Goal: Transaction & Acquisition: Purchase product/service

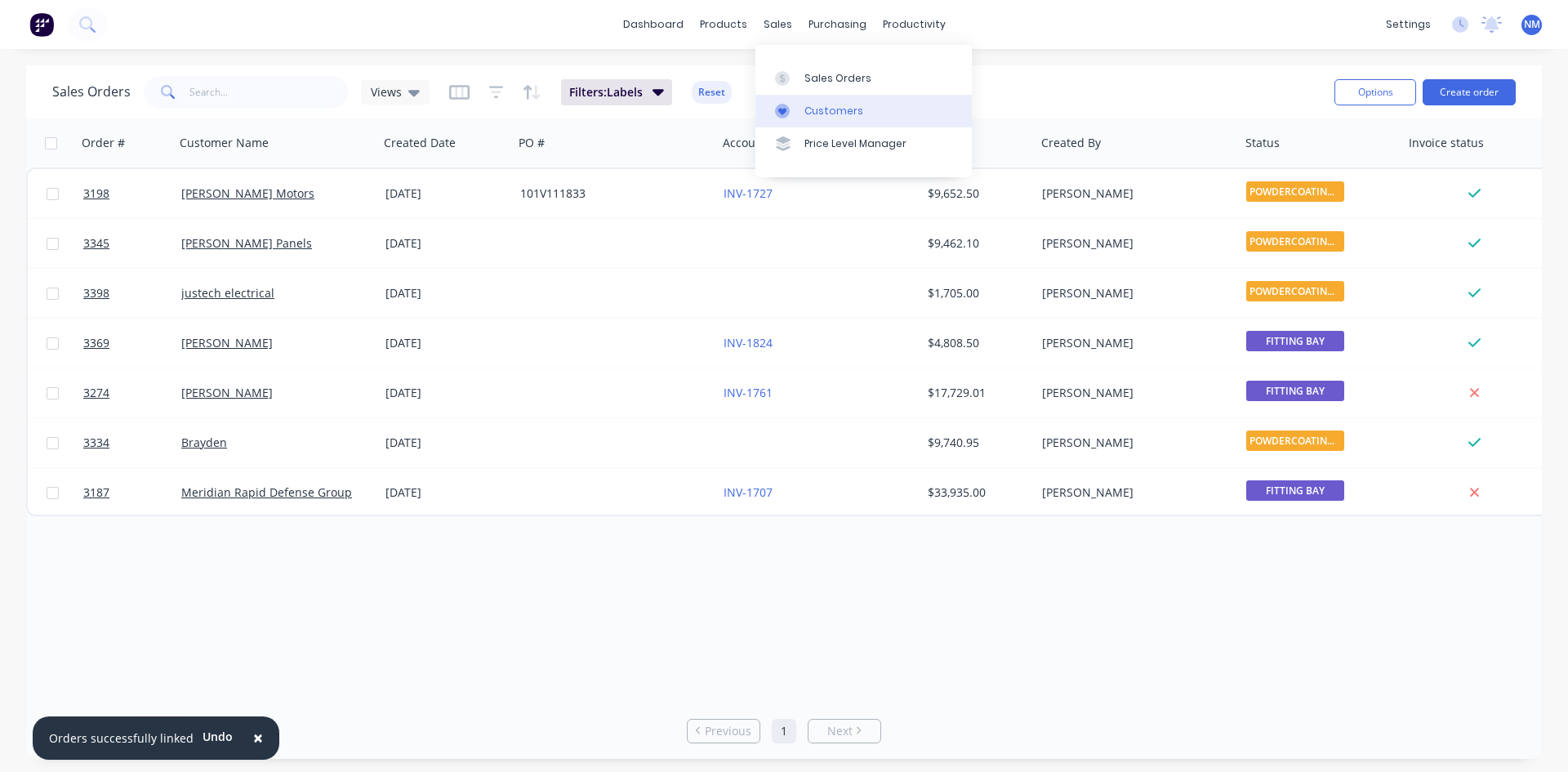
click at [834, 108] on div "Customers" at bounding box center [833, 112] width 59 height 15
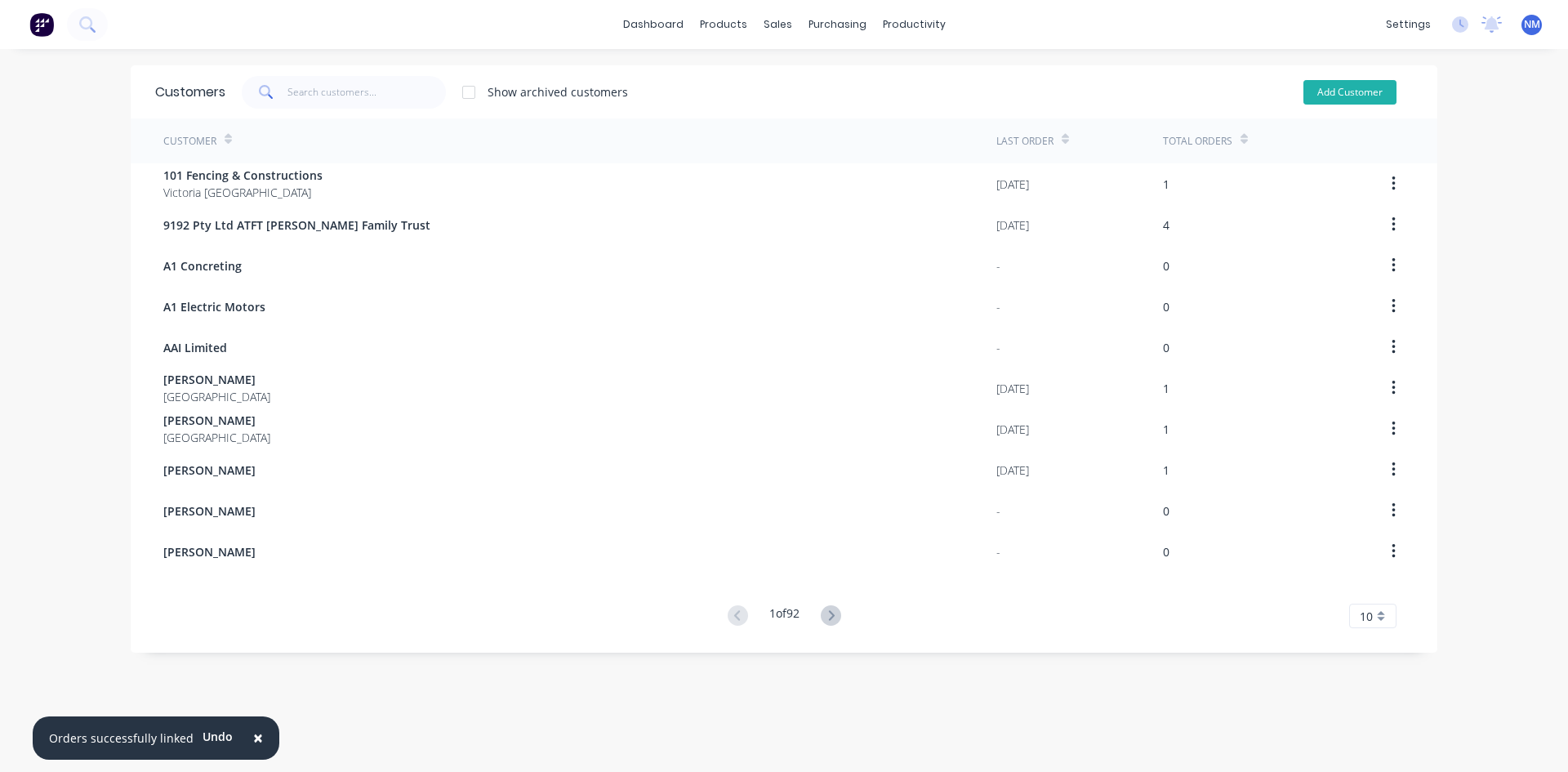
click at [1354, 82] on button "Add Customer" at bounding box center [1350, 92] width 93 height 24
select select "AU"
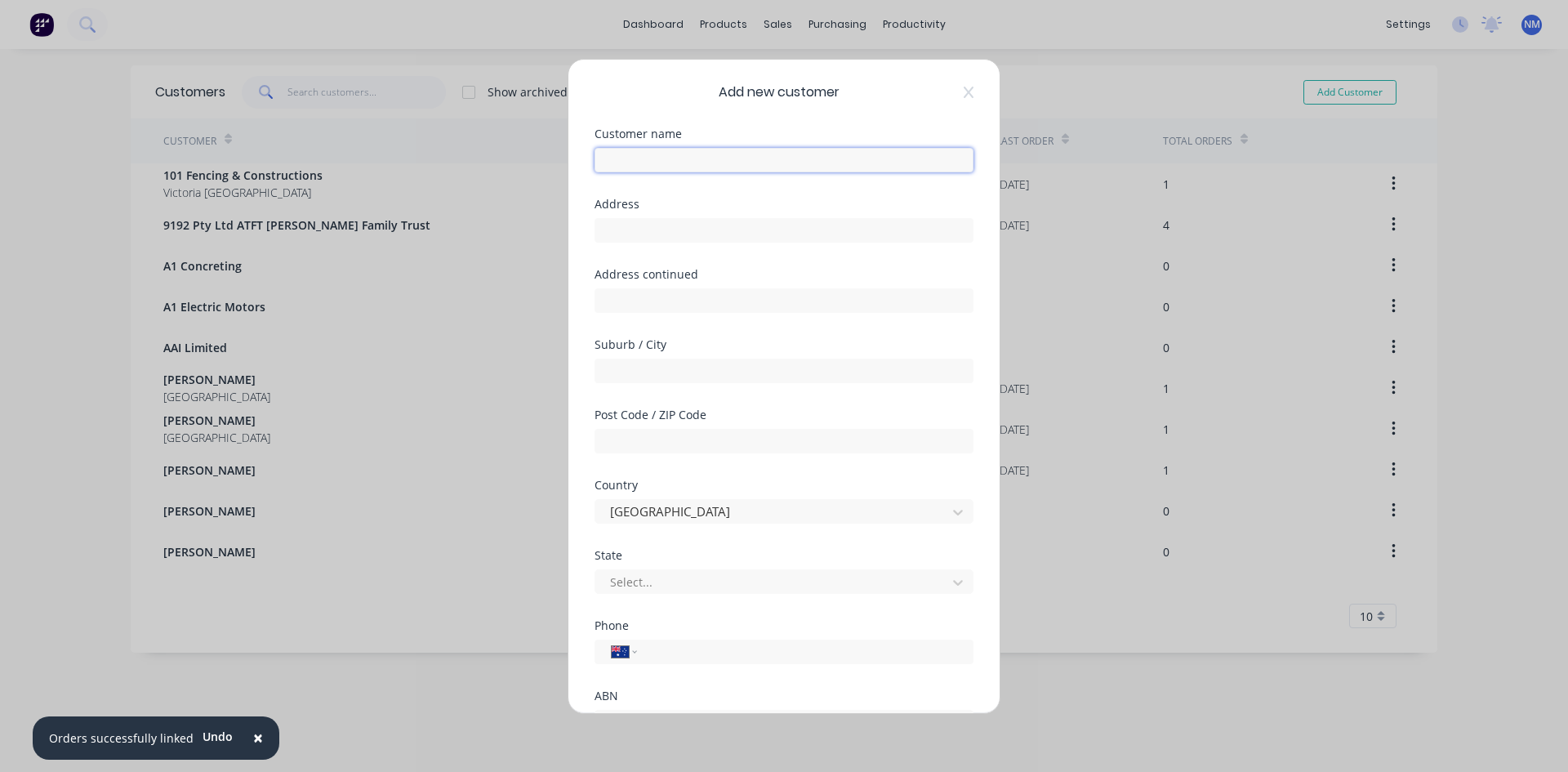
click at [736, 161] on input "text" at bounding box center [783, 160] width 379 height 24
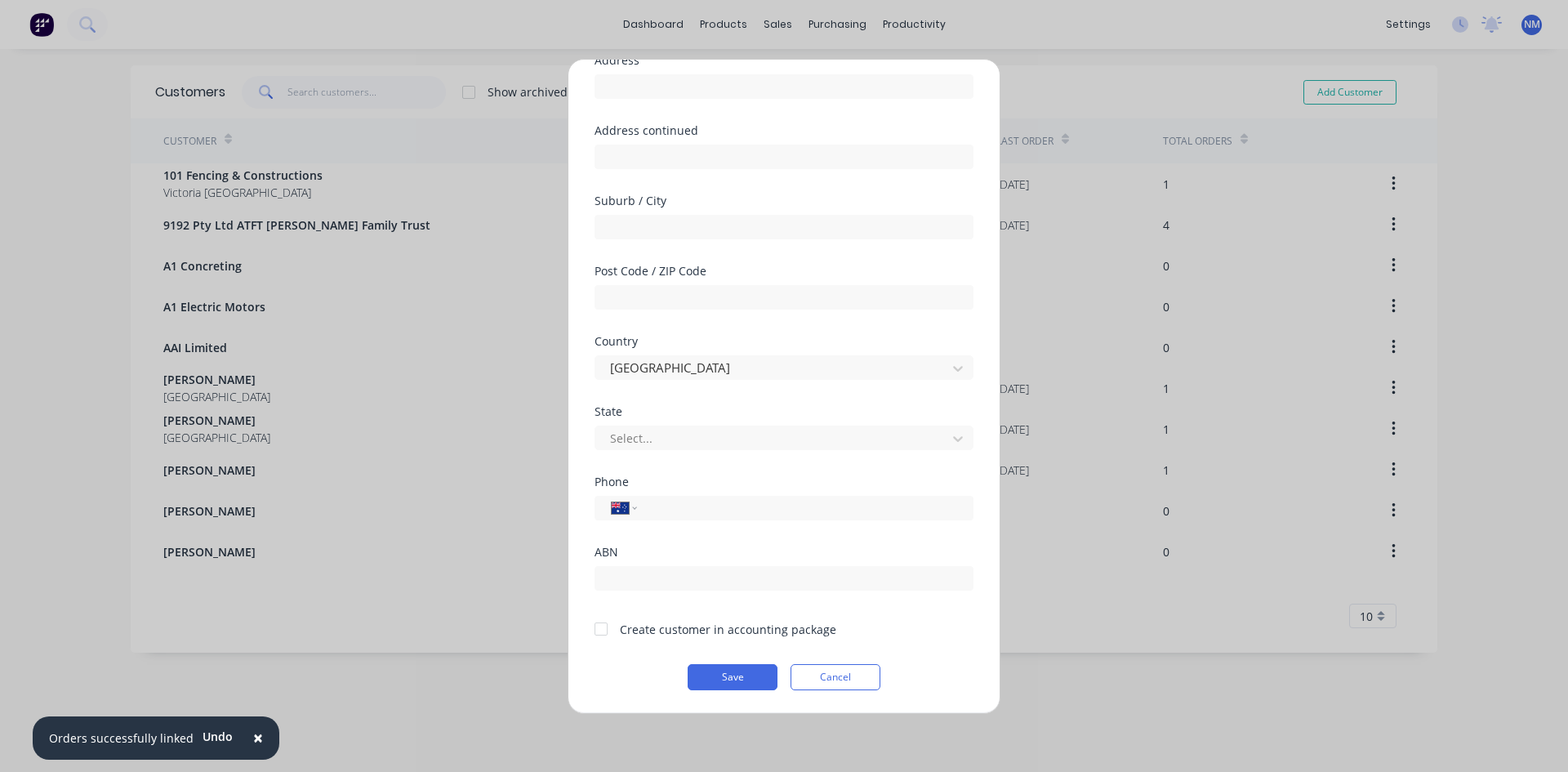
type input "[PERSON_NAME]"
click at [603, 628] on div at bounding box center [600, 629] width 32 height 32
click at [745, 672] on button "Save" at bounding box center [732, 677] width 90 height 26
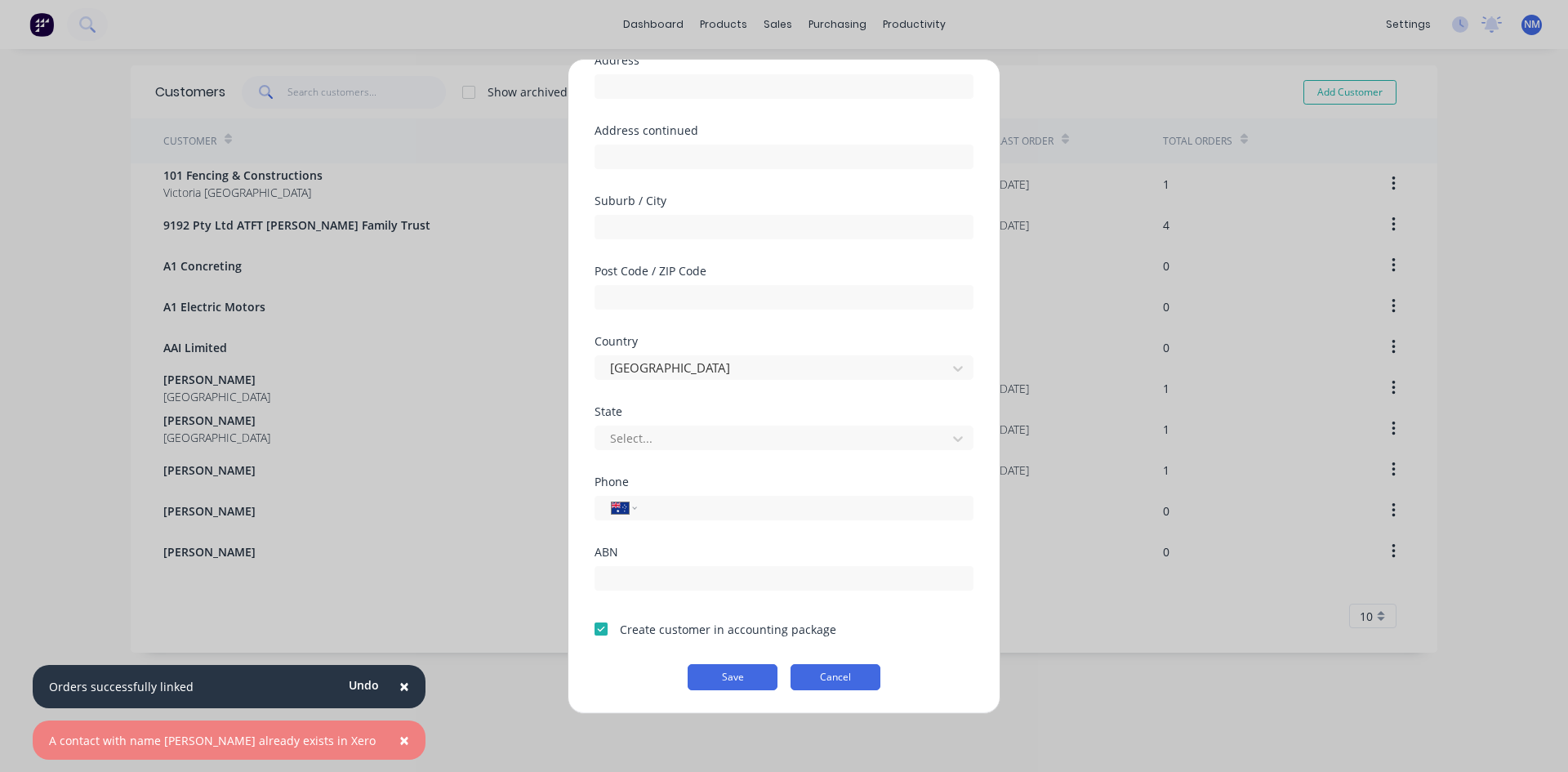
click at [833, 670] on button "Cancel" at bounding box center [836, 677] width 90 height 26
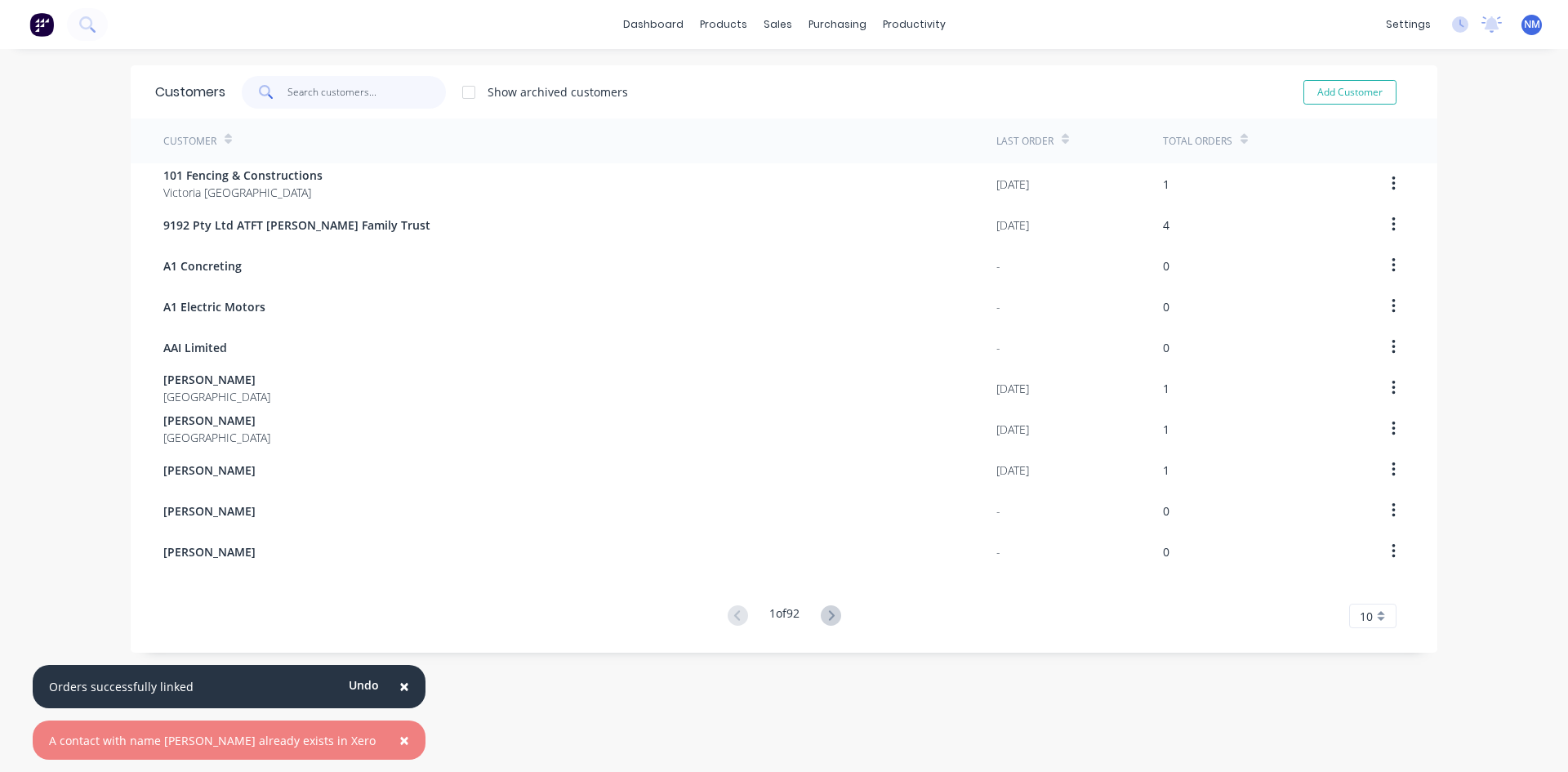
click at [333, 87] on input "text" at bounding box center [366, 92] width 159 height 32
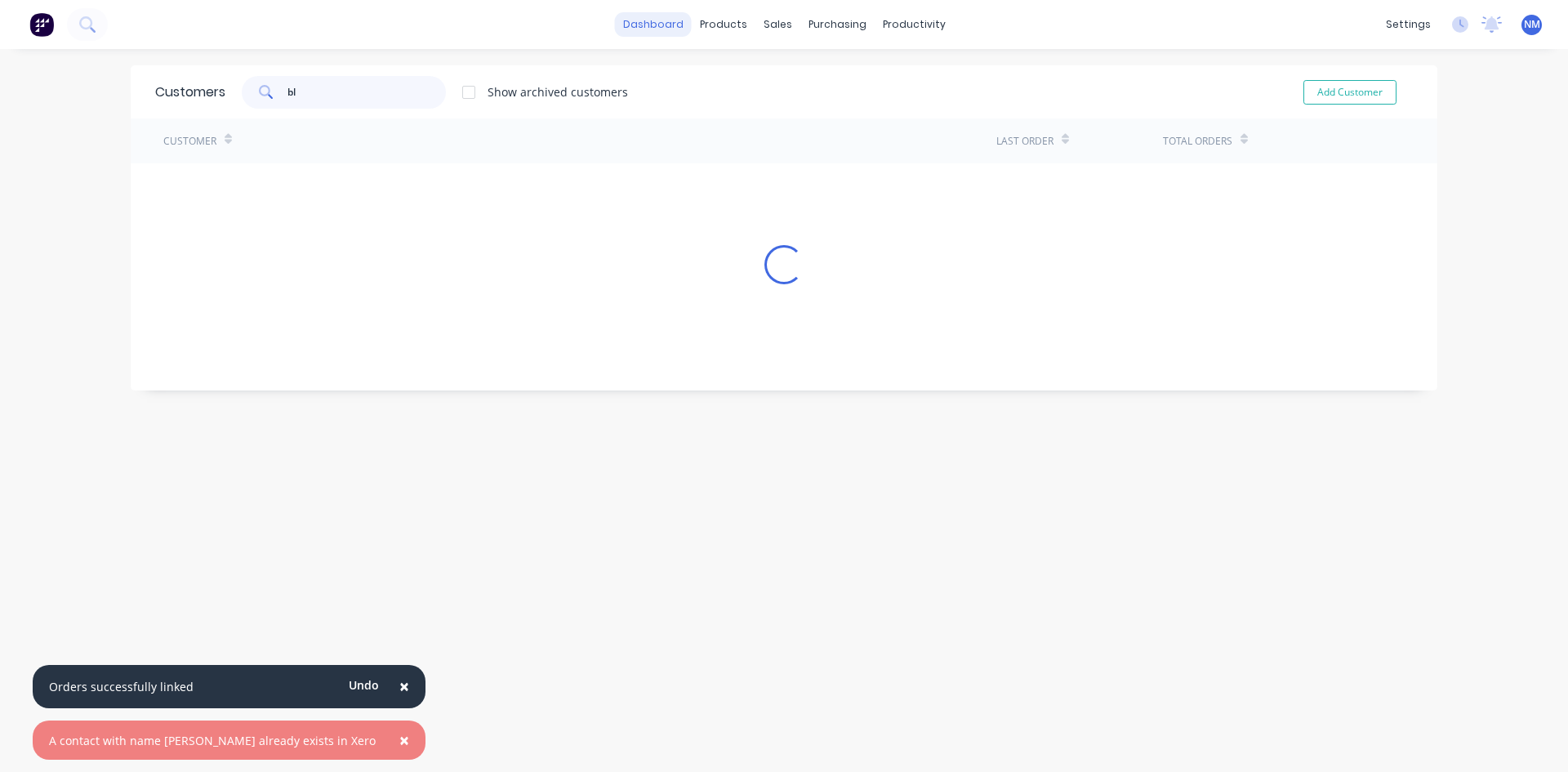
type input "b"
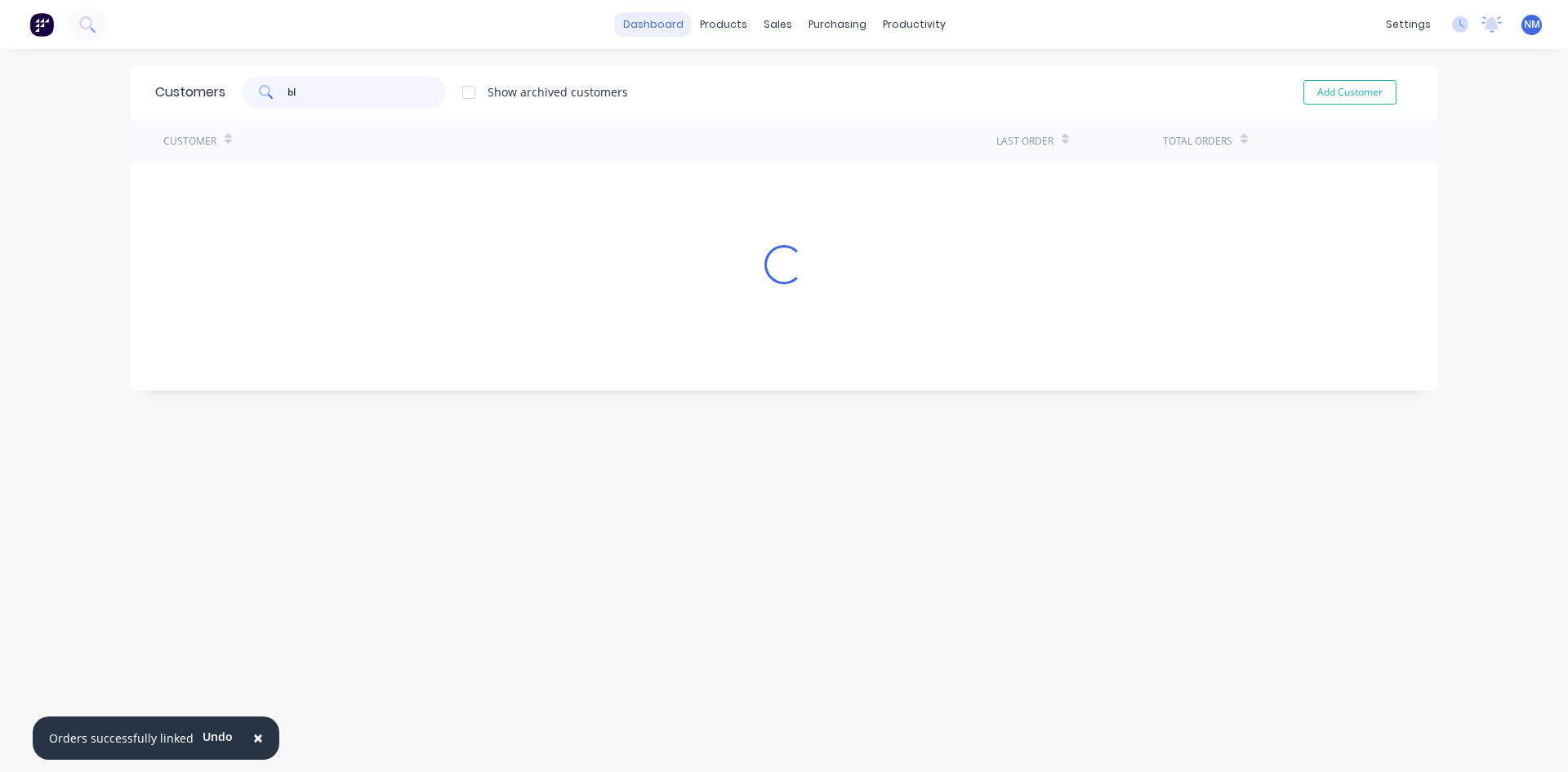
type input "b"
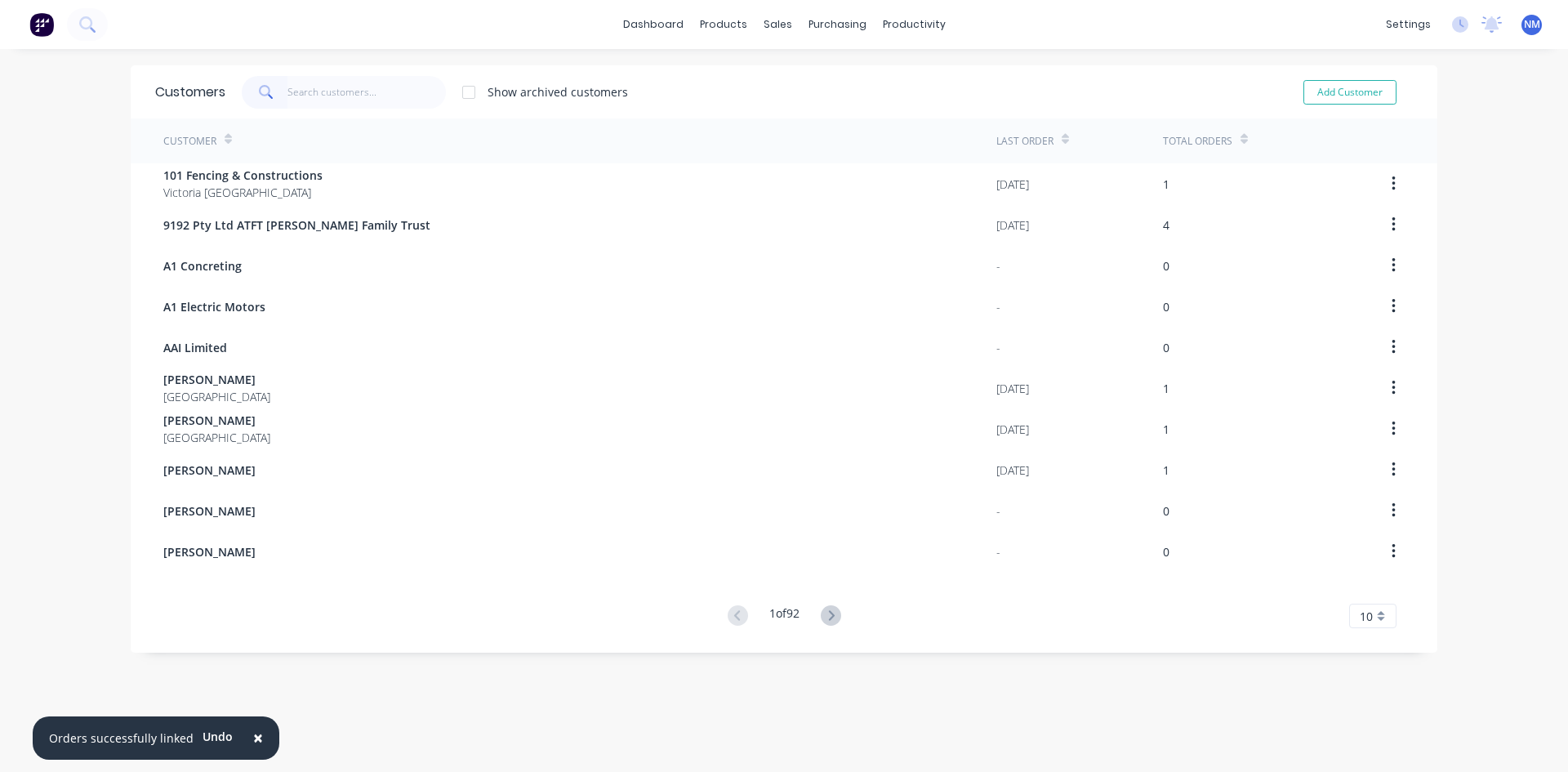
drag, startPoint x: 470, startPoint y: 92, endPoint x: 375, endPoint y: 108, distance: 96.3
click at [468, 93] on div at bounding box center [469, 92] width 32 height 32
click at [370, 97] on input "text" at bounding box center [366, 92] width 159 height 32
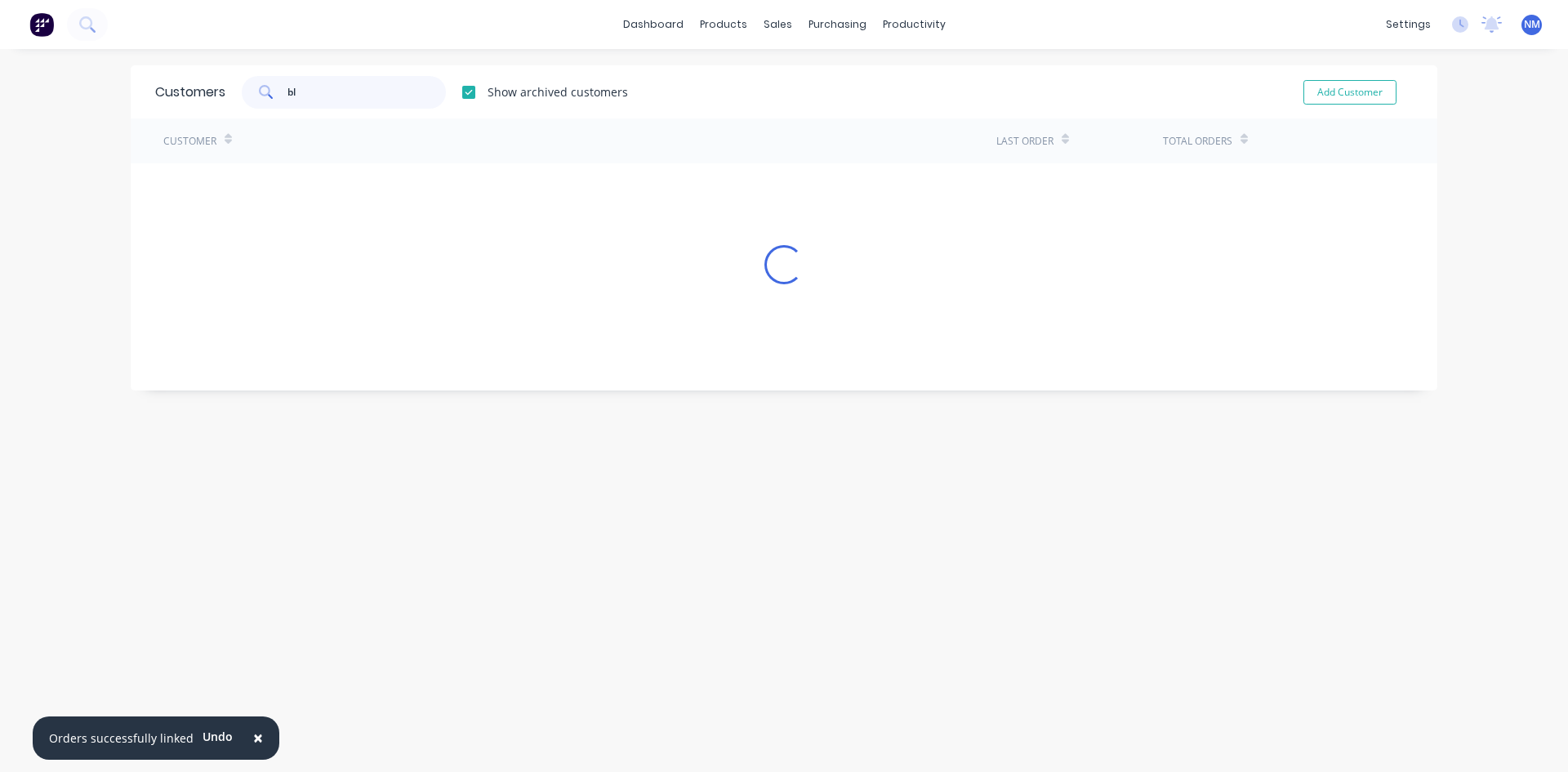
type input "b"
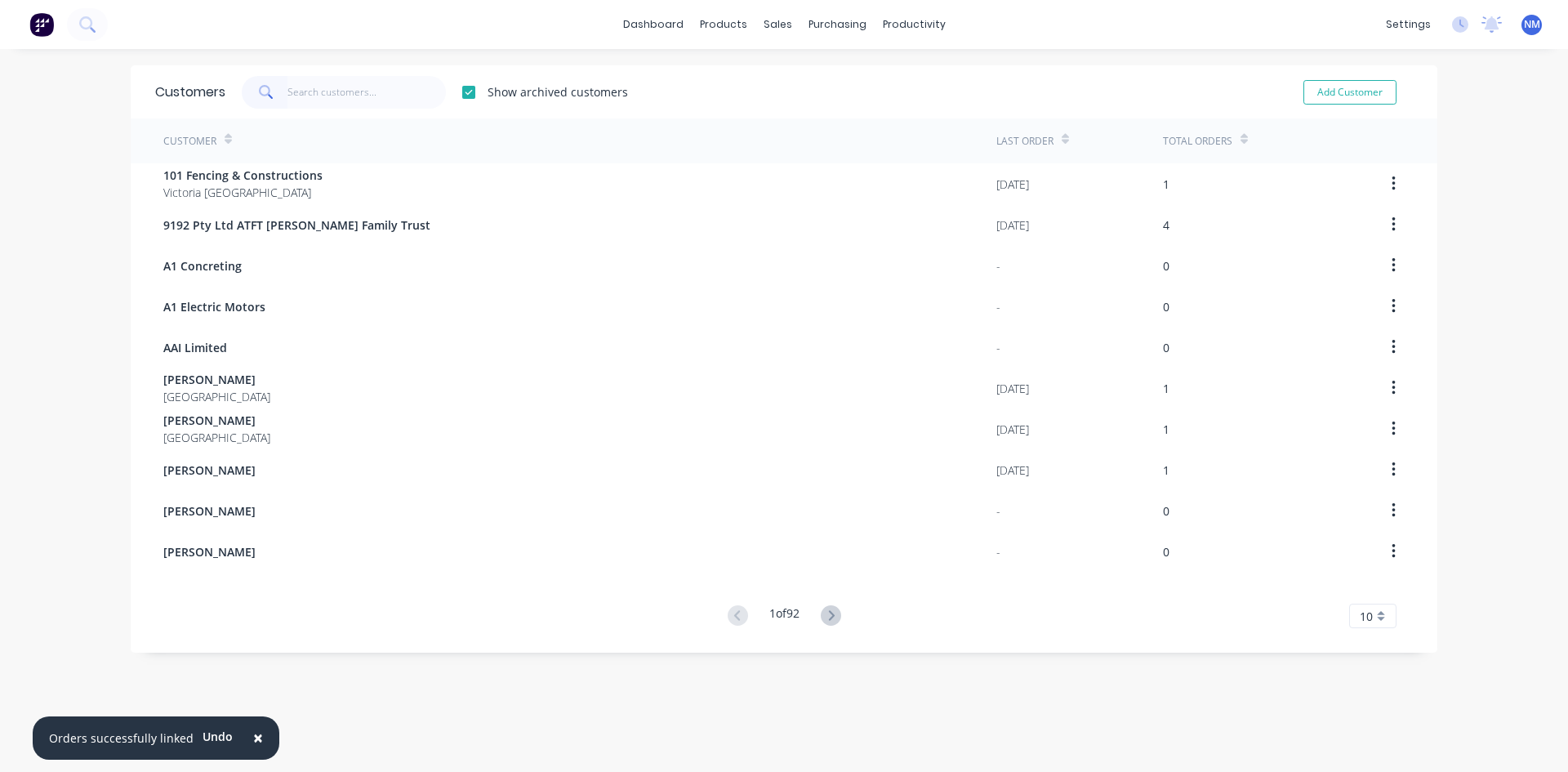
click at [466, 95] on div at bounding box center [469, 92] width 32 height 32
click at [253, 735] on span "×" at bounding box center [258, 737] width 10 height 22
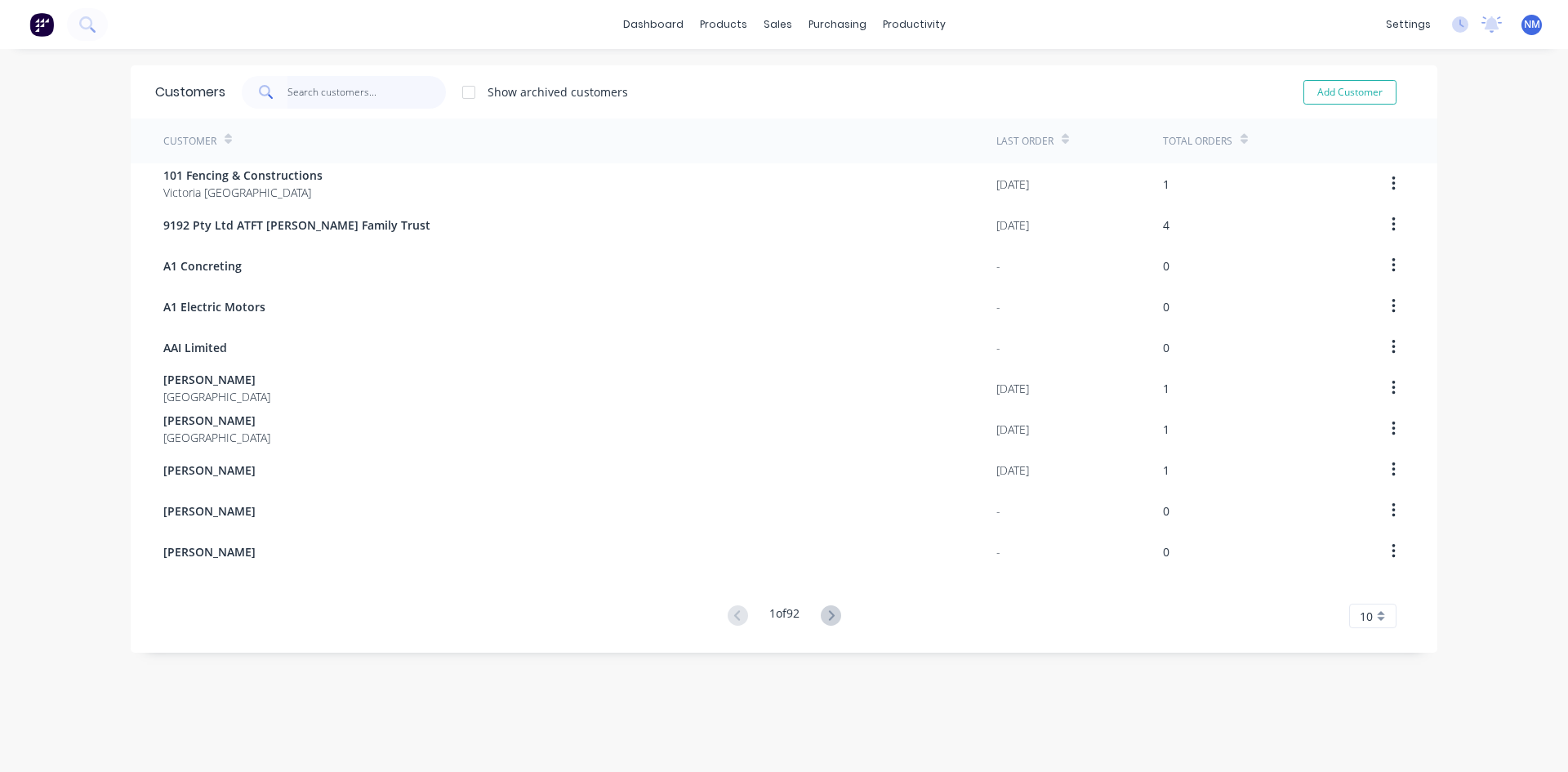
click at [305, 104] on input "text" at bounding box center [366, 92] width 159 height 32
click at [1332, 93] on button "Add Customer" at bounding box center [1350, 92] width 93 height 24
select select "AU"
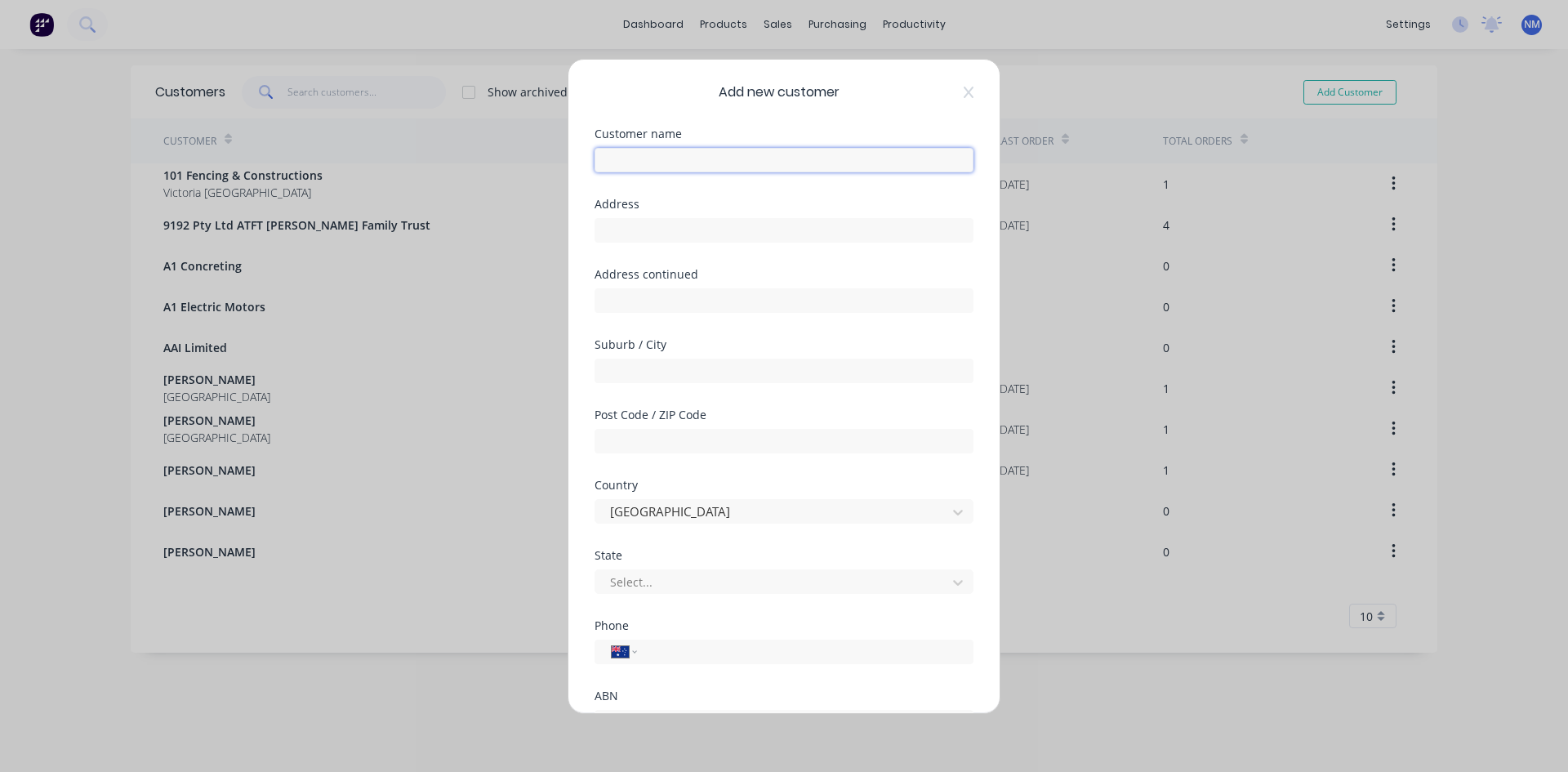
click at [758, 160] on input "text" at bounding box center [783, 160] width 379 height 24
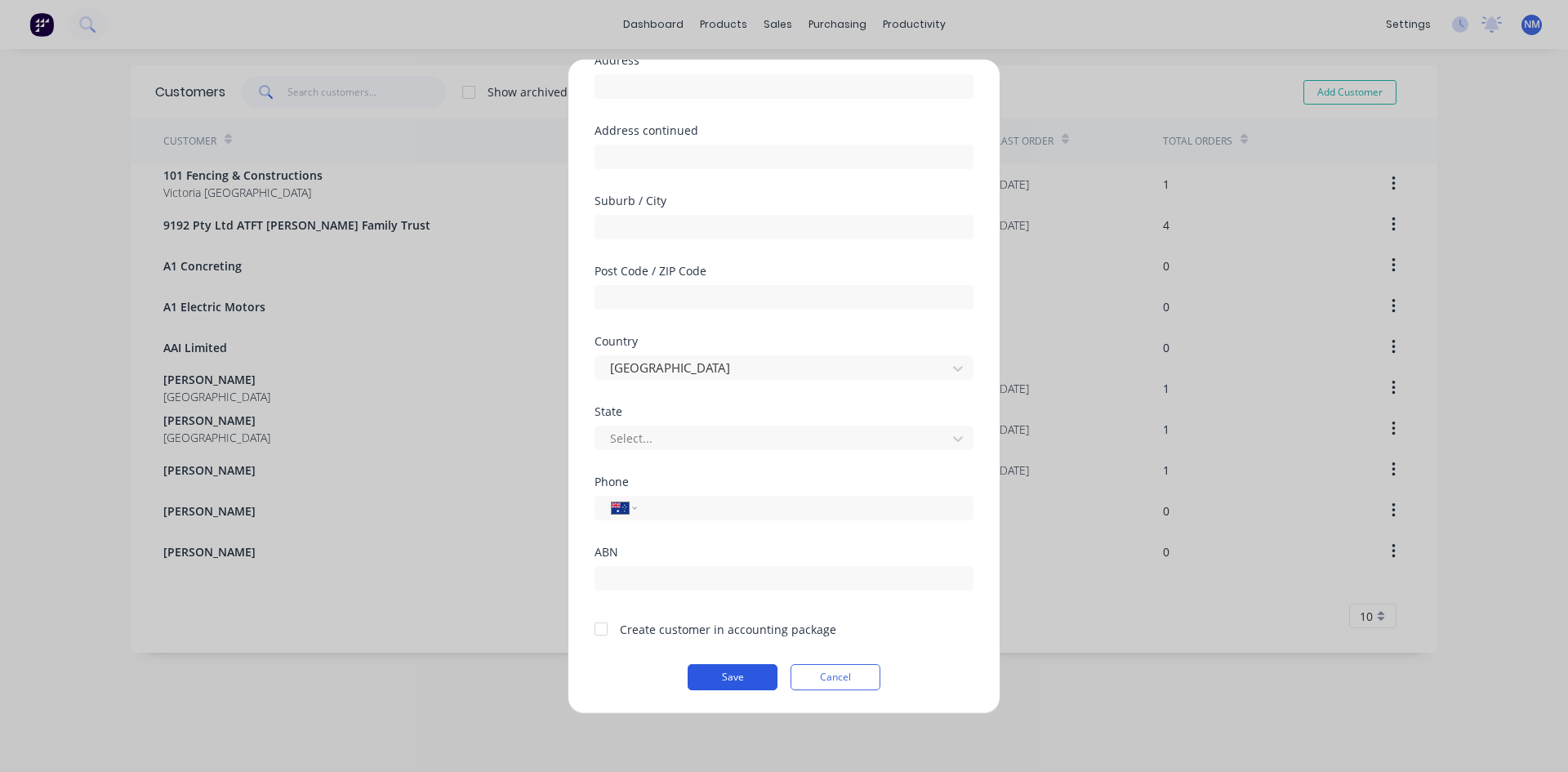
type input "[PERSON_NAME]"
click at [725, 675] on button "Save" at bounding box center [732, 677] width 90 height 26
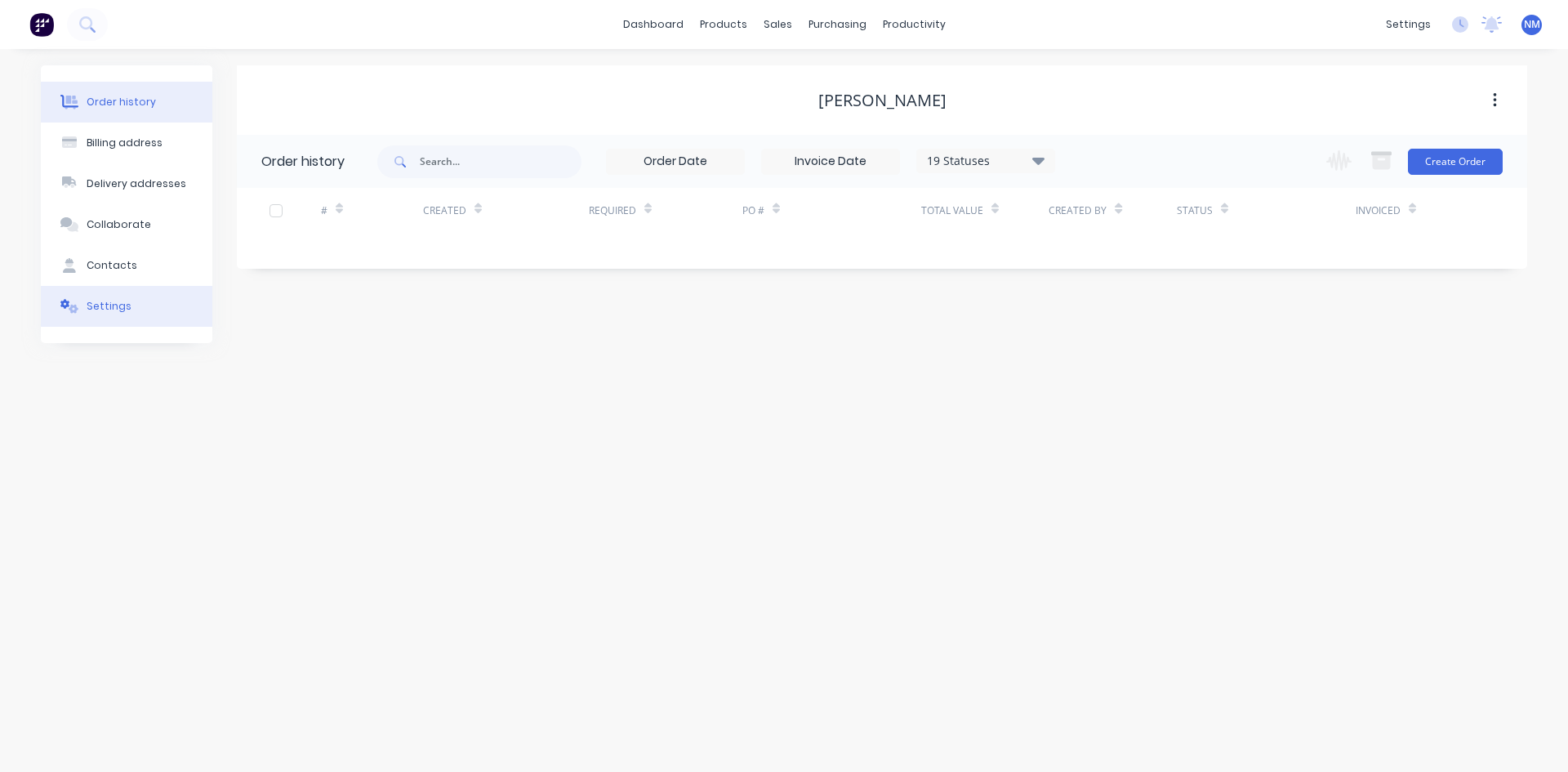
click at [122, 306] on div "Settings" at bounding box center [109, 306] width 45 height 15
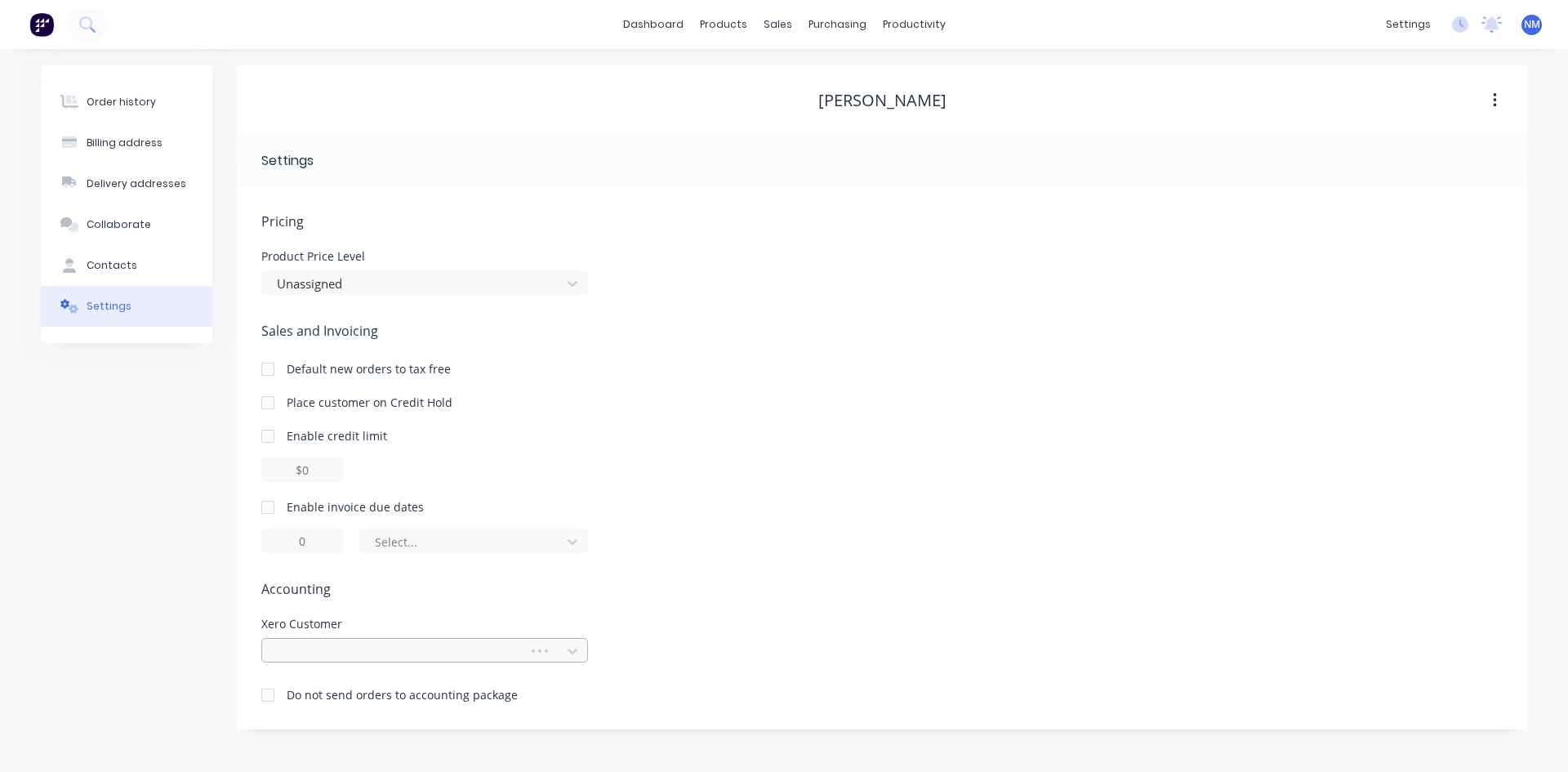
click at [412, 642] on div at bounding box center [398, 651] width 245 height 21
type input "[PERSON_NAME] co"
click at [400, 695] on div "[PERSON_NAME]" at bounding box center [424, 687] width 326 height 30
click at [828, 590] on span "Accounting" at bounding box center [881, 590] width 1241 height 20
click at [132, 100] on div "Order history" at bounding box center [121, 102] width 69 height 15
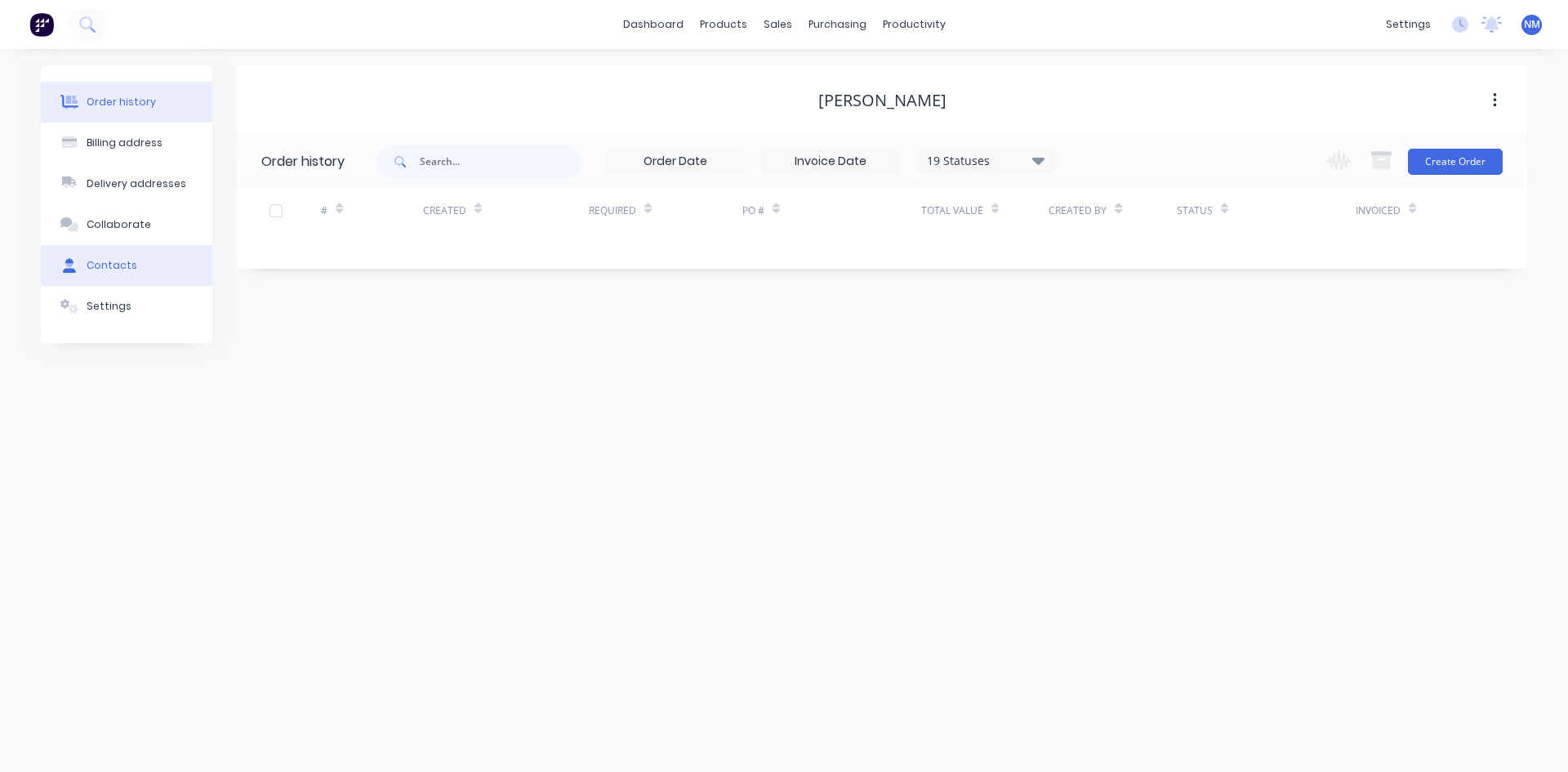
click at [125, 255] on button "Contacts" at bounding box center [127, 265] width 171 height 41
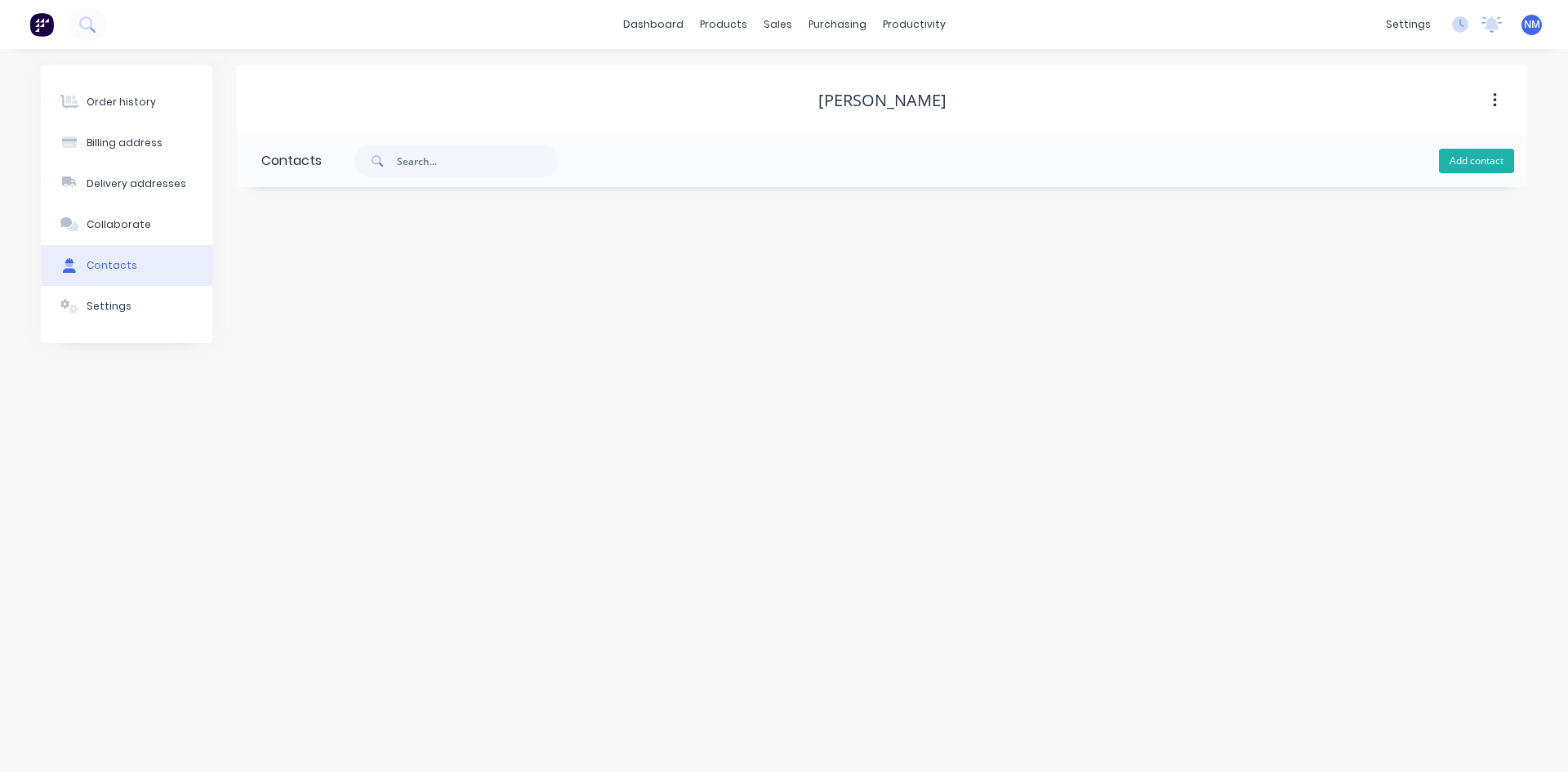
click at [1456, 152] on button "Add contact" at bounding box center [1476, 161] width 75 height 24
select select "AU"
click at [325, 272] on input "text" at bounding box center [394, 281] width 267 height 24
type input "[PERSON_NAME]"
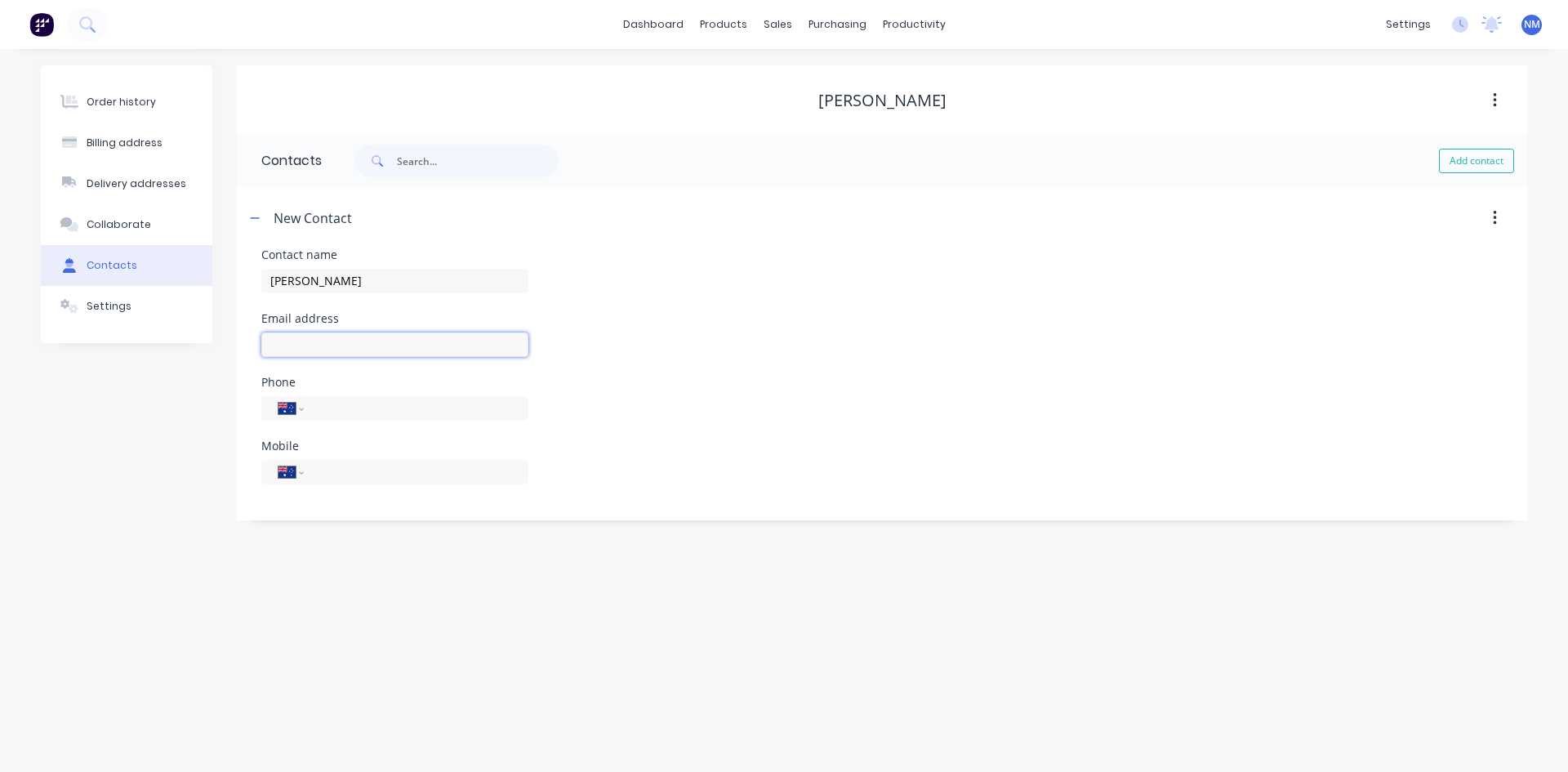
click at [345, 346] on input "text" at bounding box center [394, 344] width 267 height 24
select select "AU"
click at [345, 346] on input "text" at bounding box center [394, 344] width 267 height 24
type input "[PERSON_NAME][EMAIL_ADDRESS][PERSON_NAME][DOMAIN_NAME]"
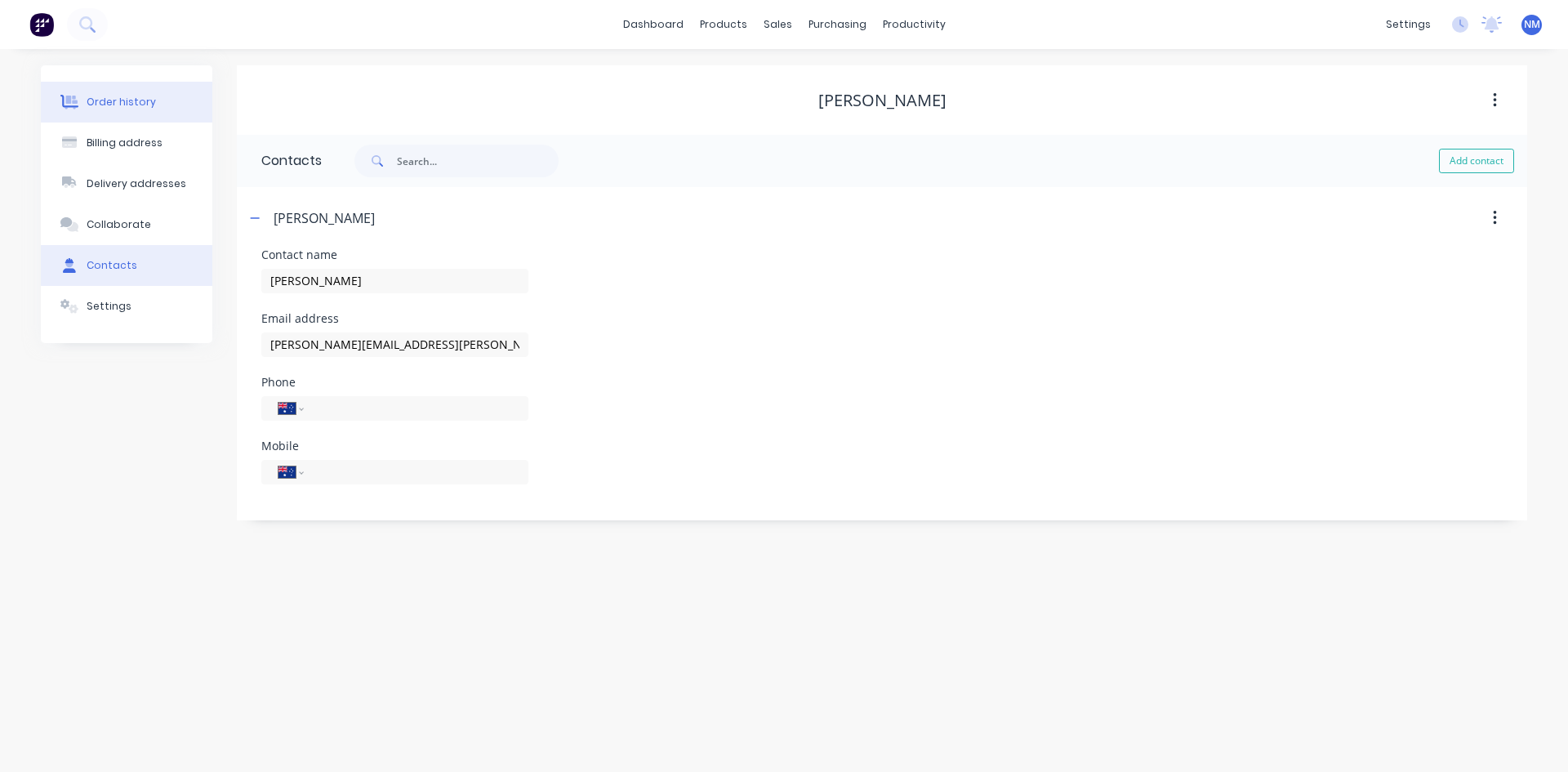
click at [154, 106] on button "Order history" at bounding box center [127, 102] width 171 height 41
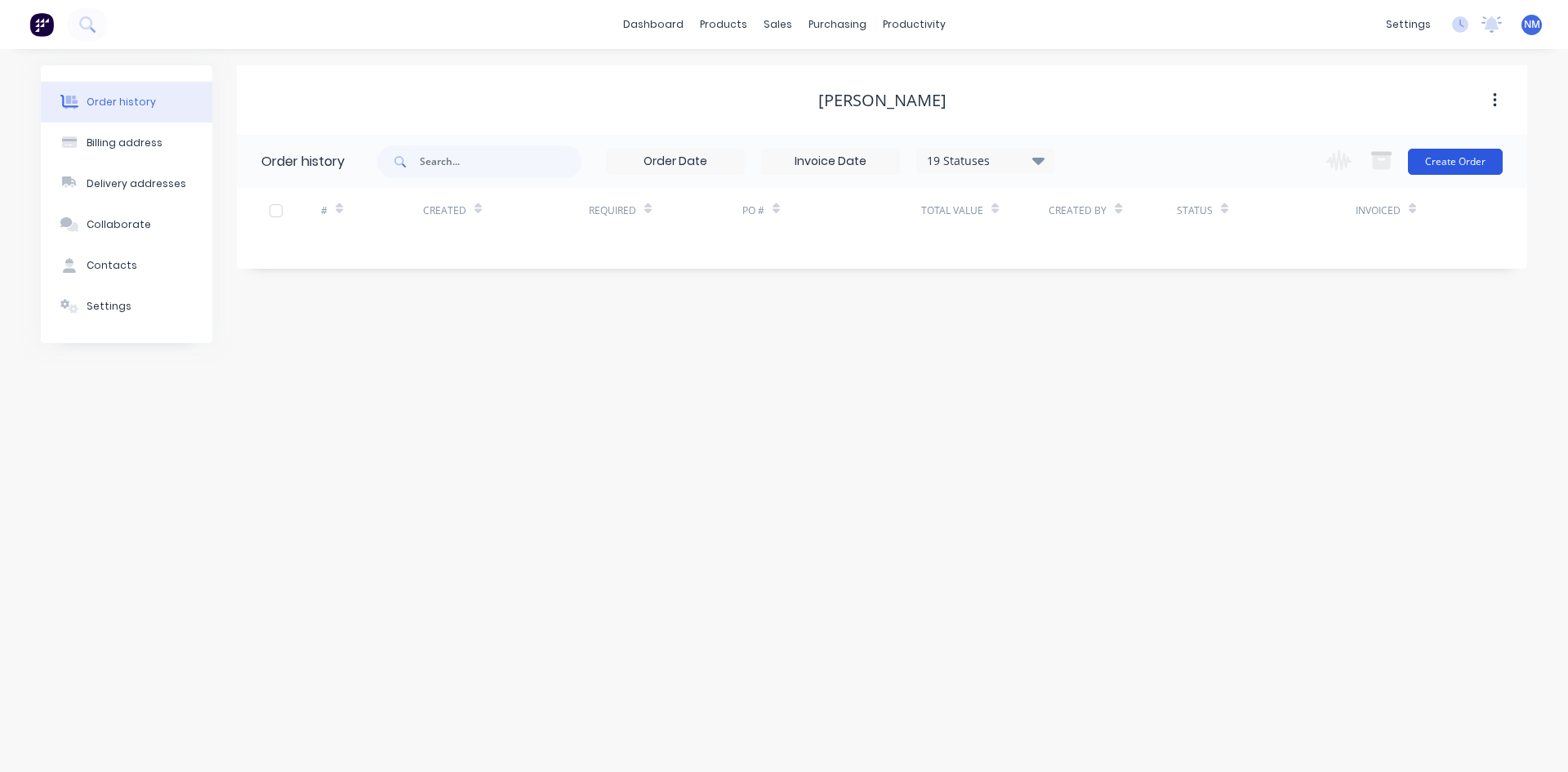
click at [1467, 169] on button "Create Order" at bounding box center [1455, 162] width 95 height 26
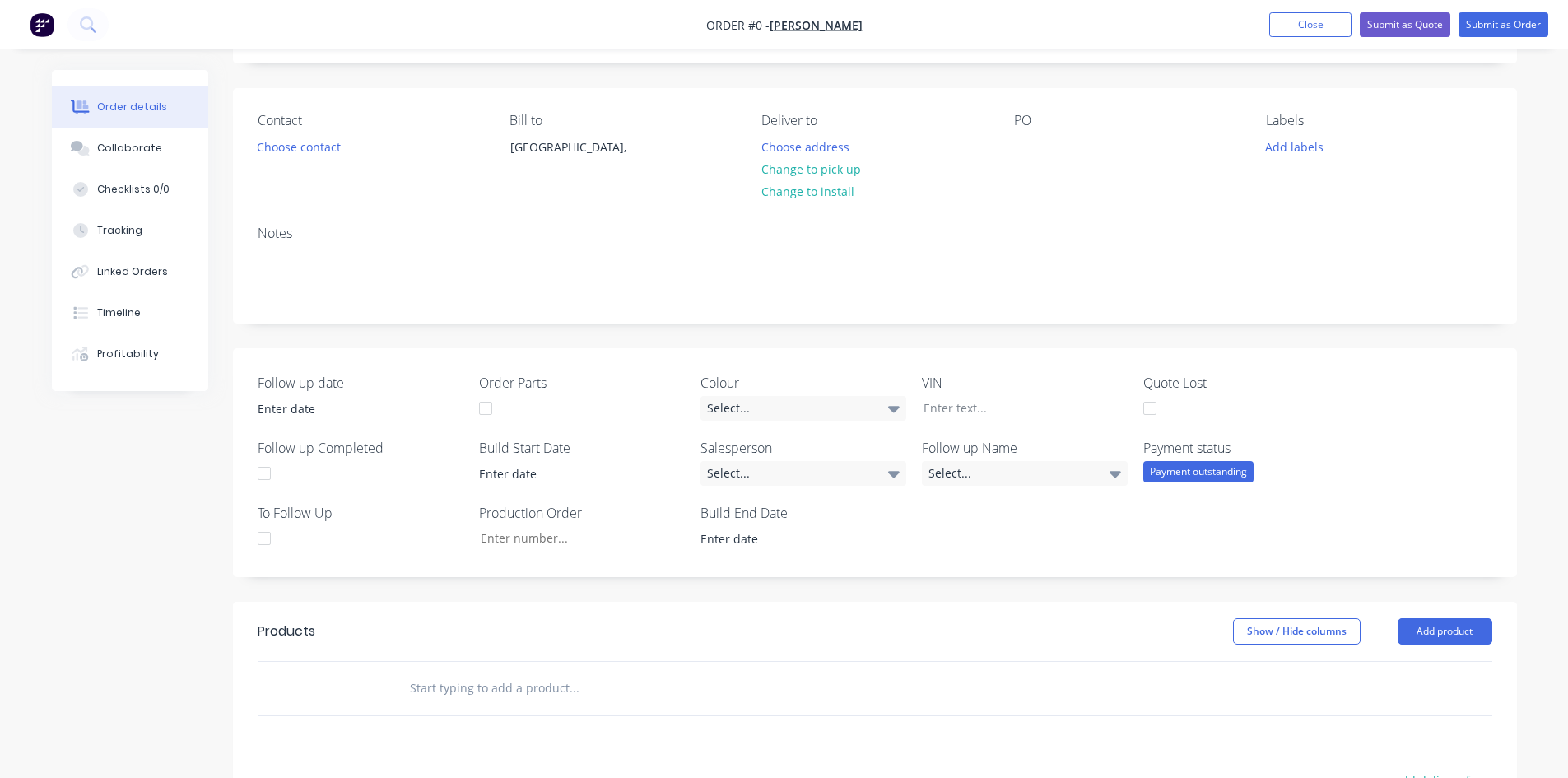
scroll to position [164, 0]
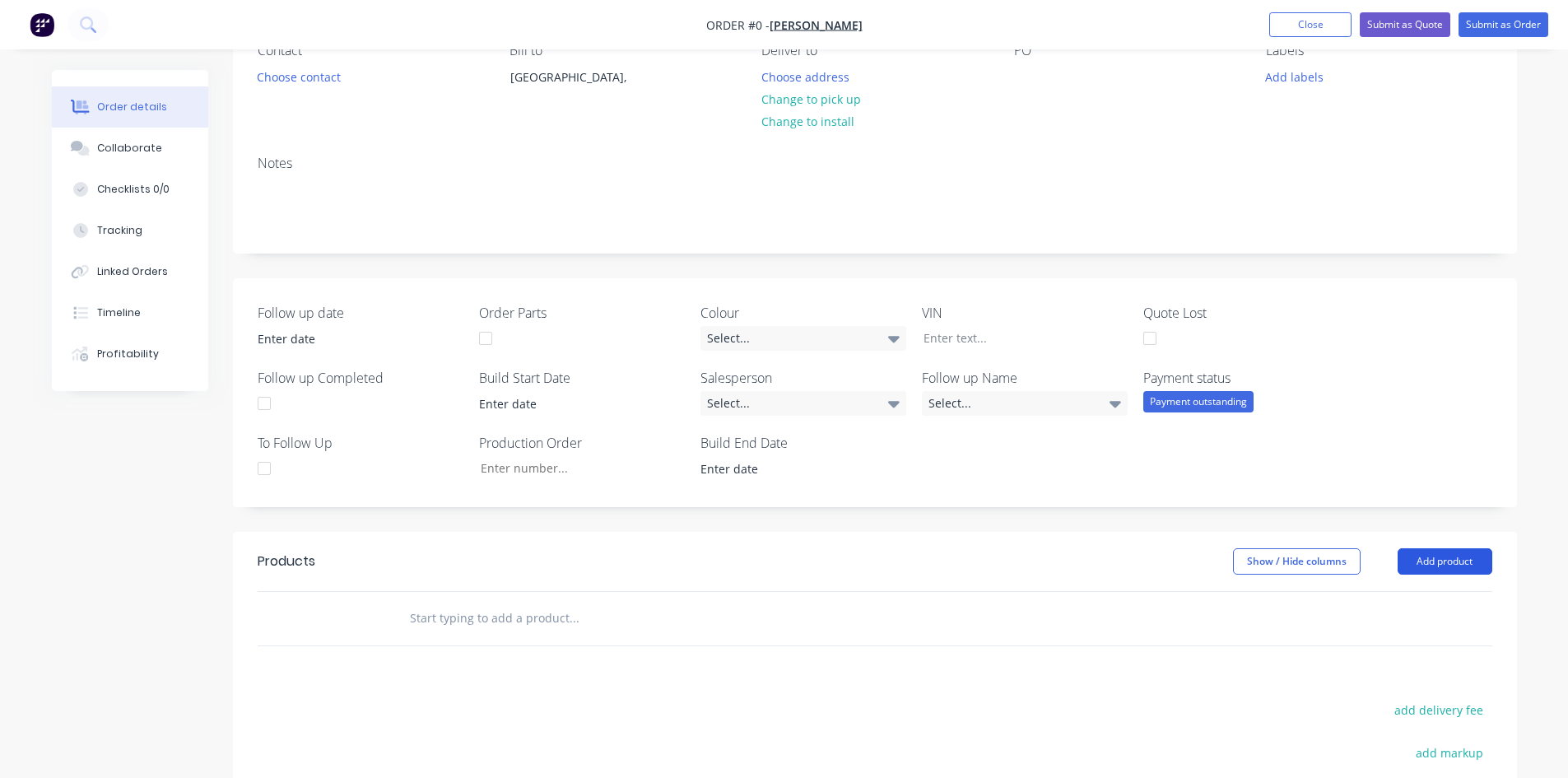
click at [1459, 562] on button "Add product" at bounding box center [1445, 561] width 95 height 26
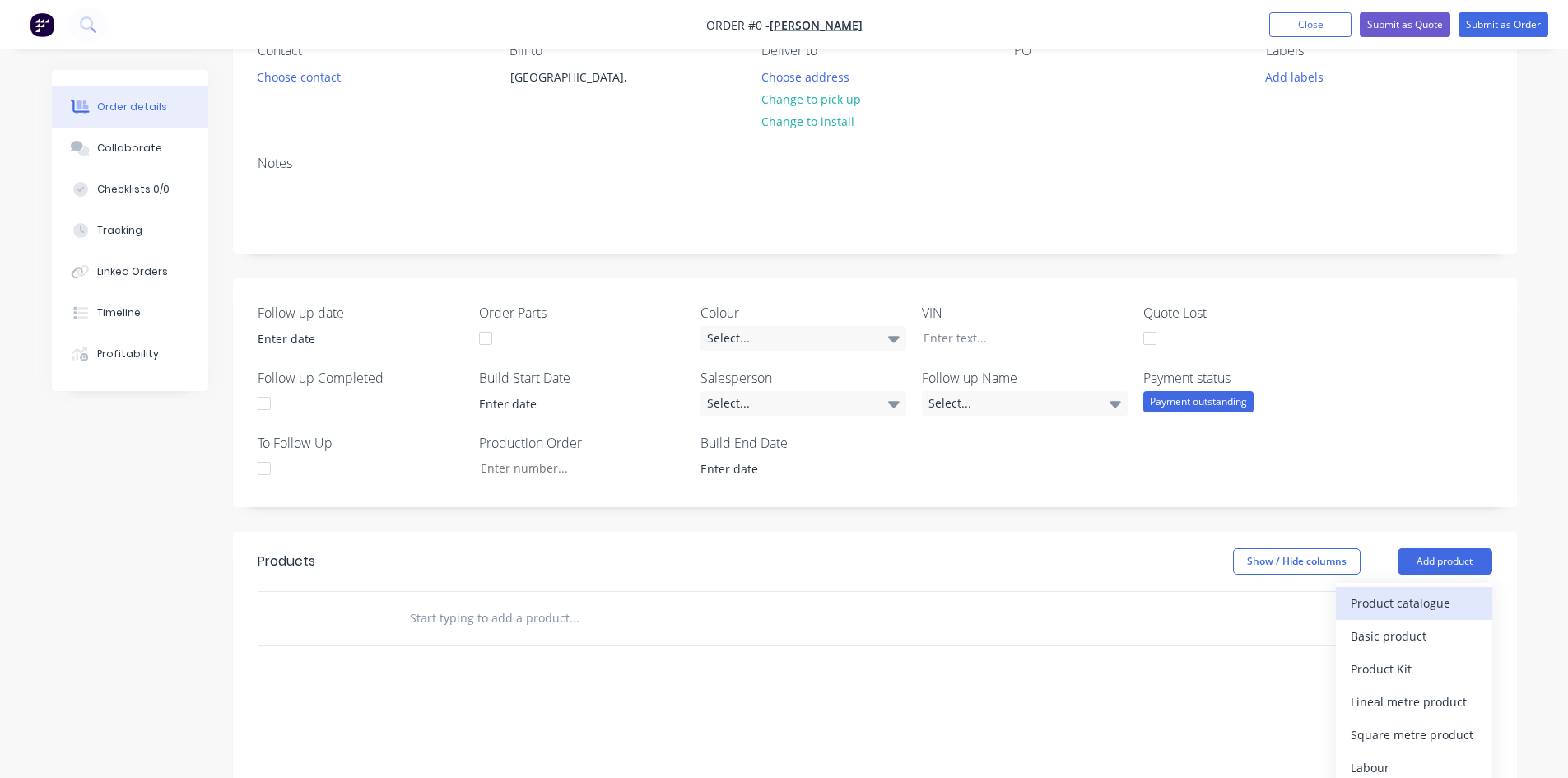
click at [1430, 606] on div "Product catalogue" at bounding box center [1414, 603] width 127 height 23
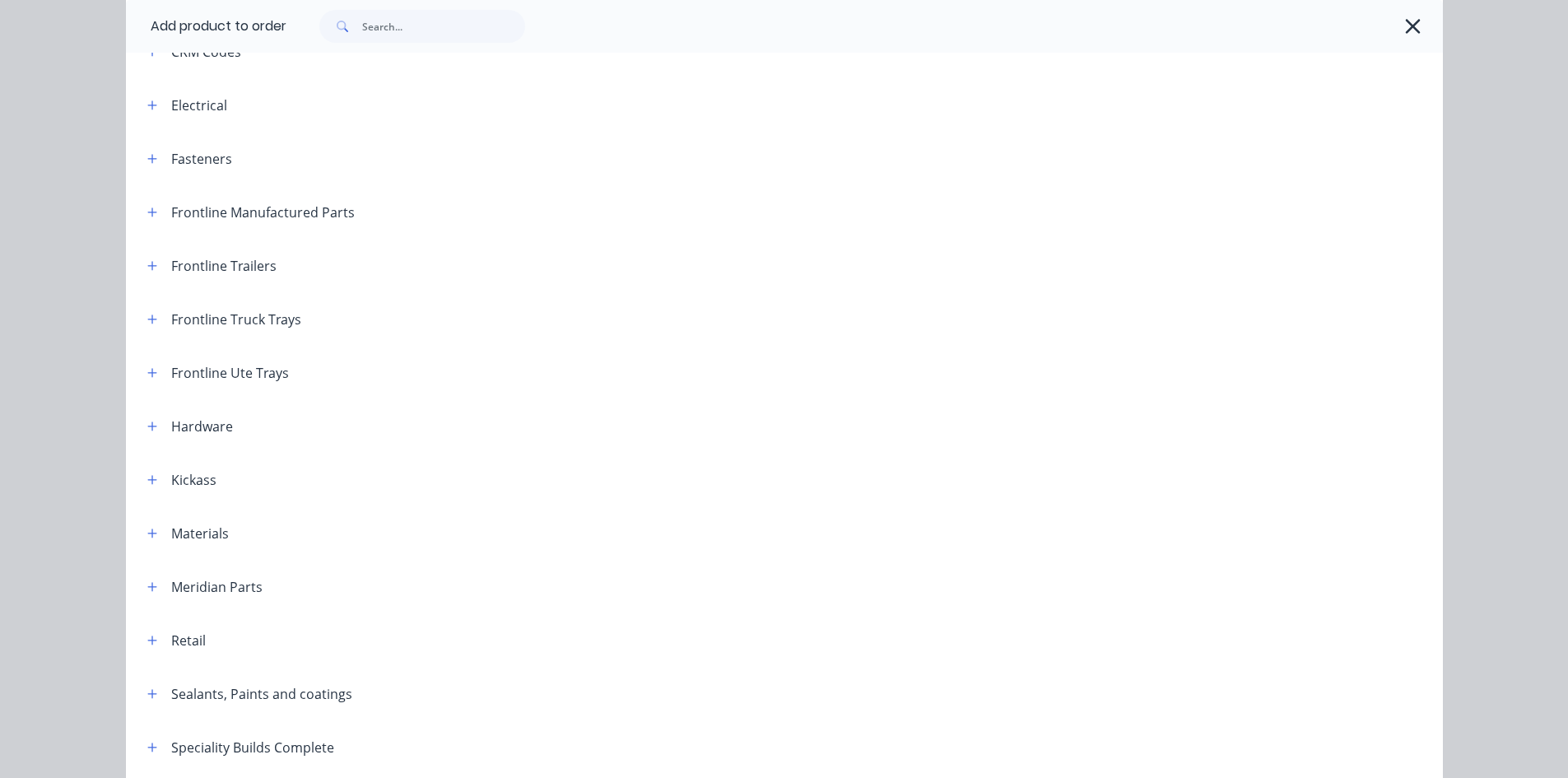
scroll to position [247, 0]
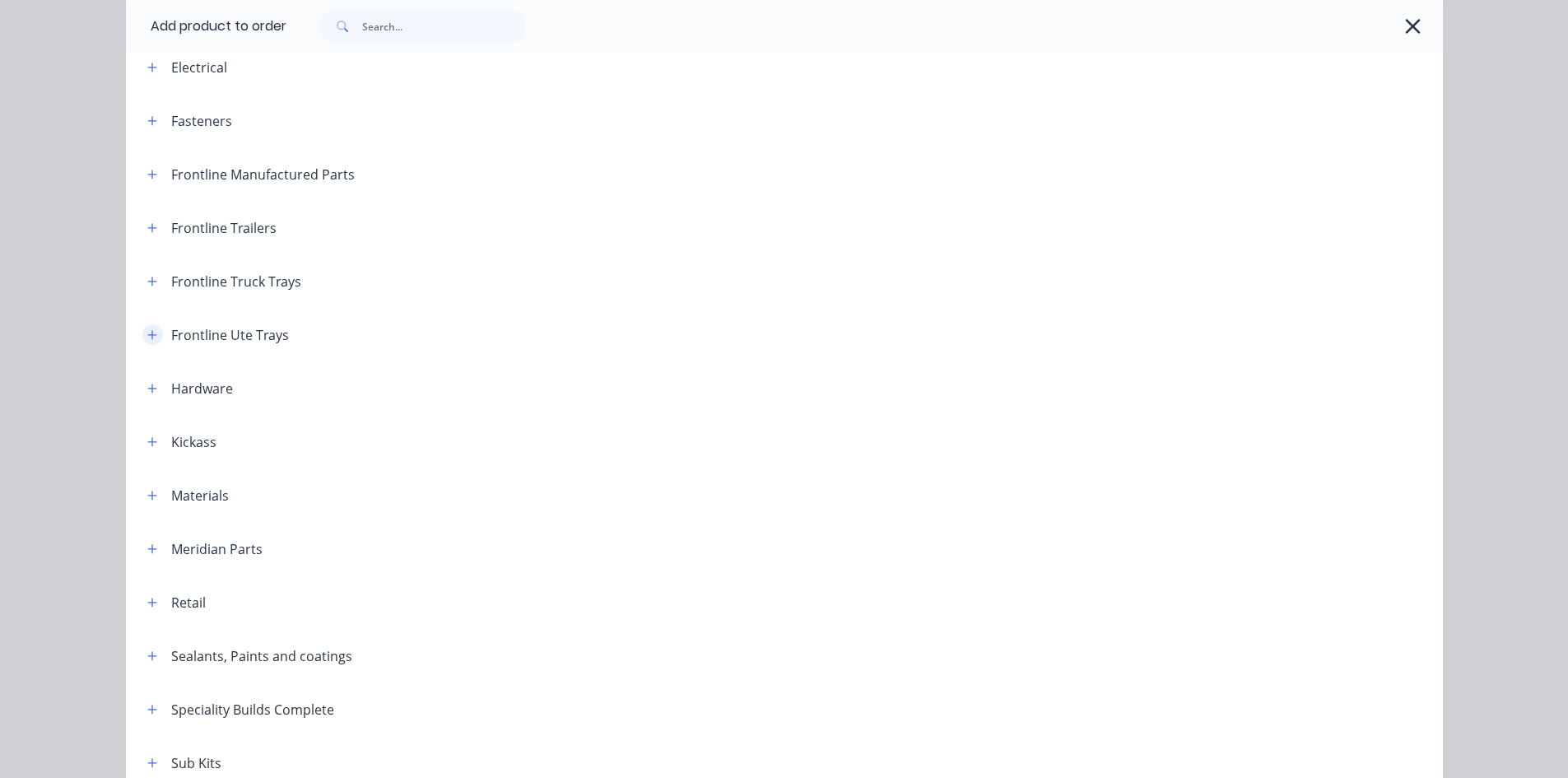
click at [148, 335] on icon "button" at bounding box center [152, 334] width 9 height 9
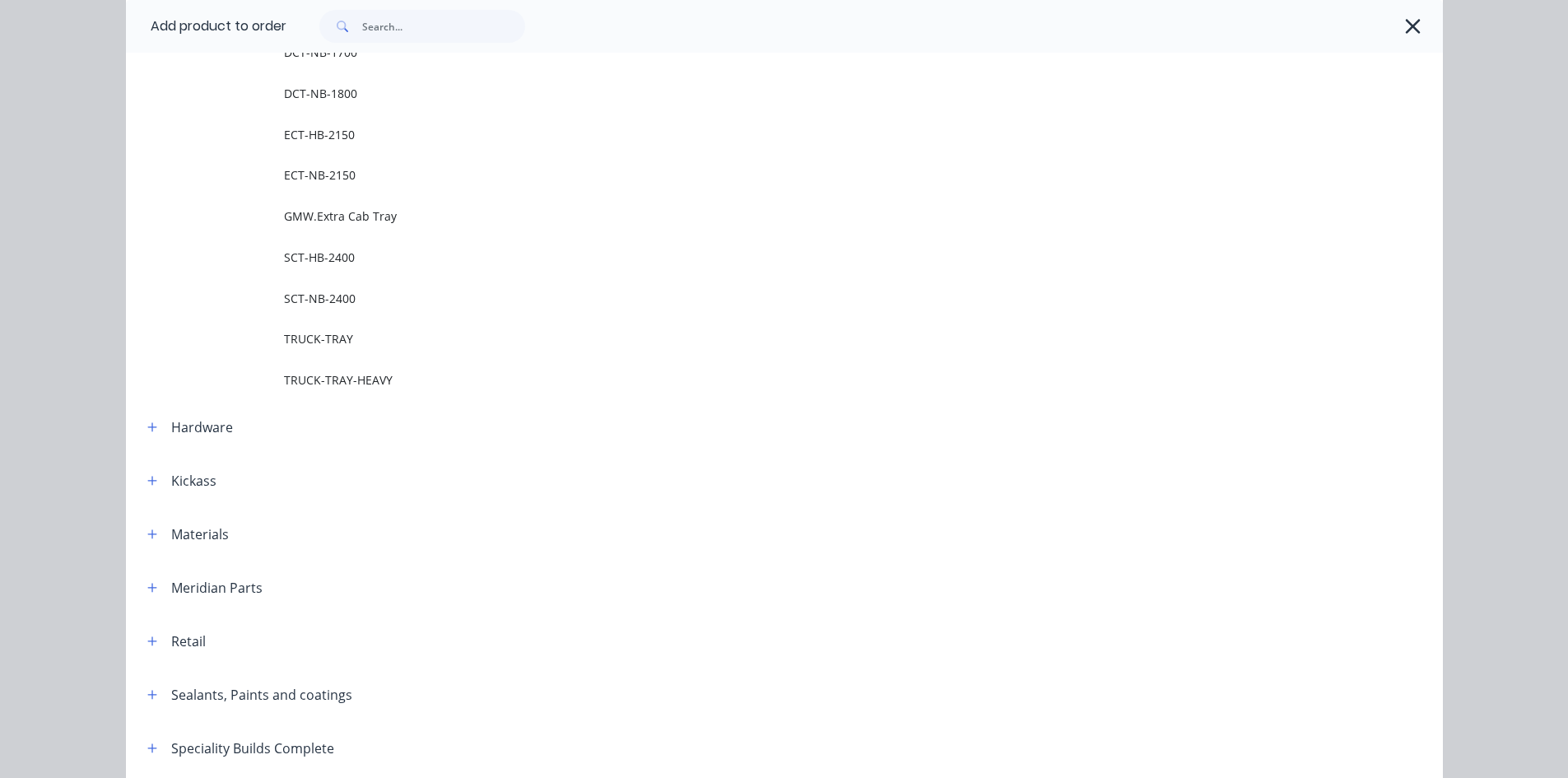
scroll to position [412, 0]
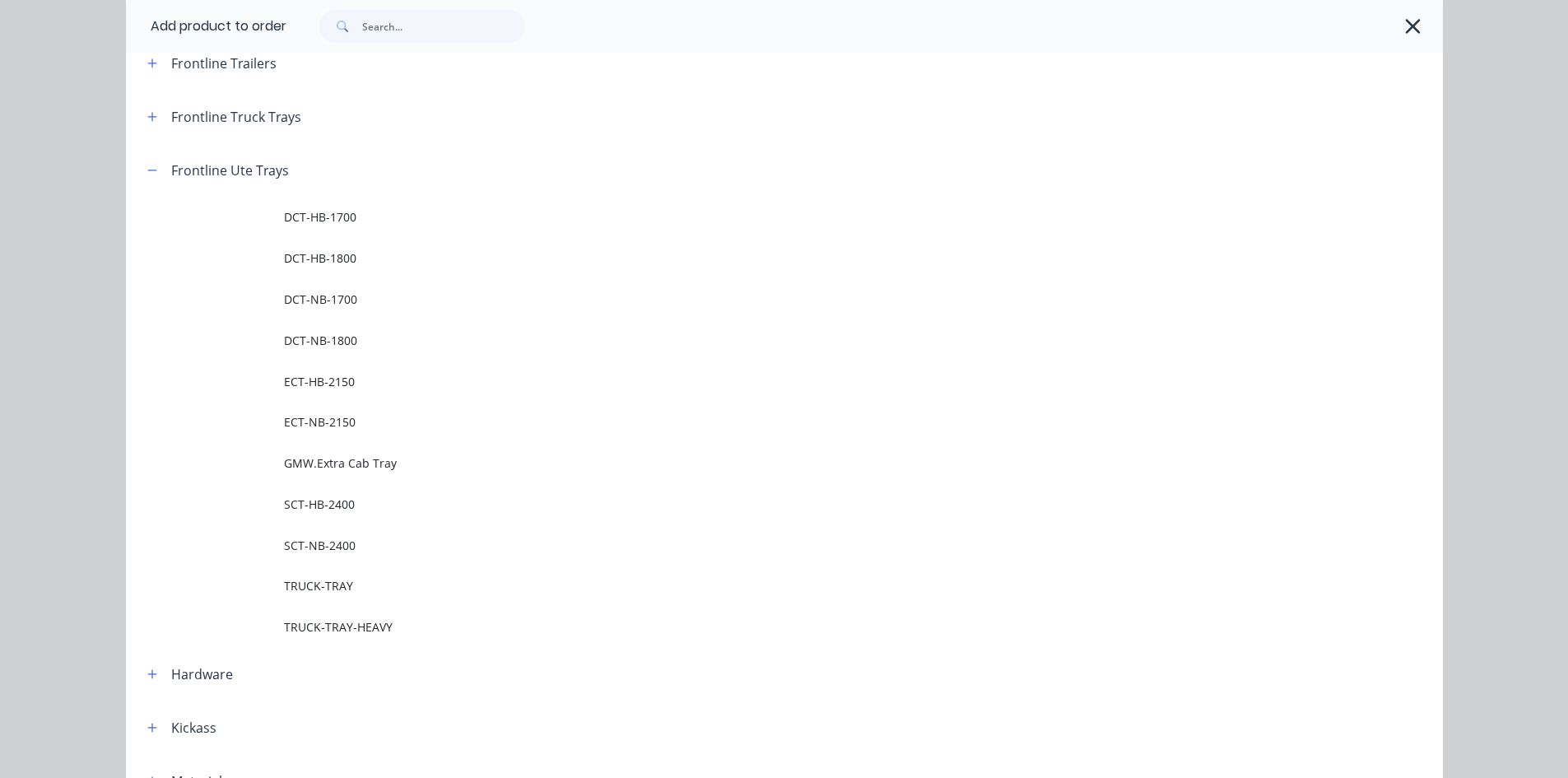
click at [367, 498] on span "SCT-HB-2400" at bounding box center [747, 504] width 927 height 18
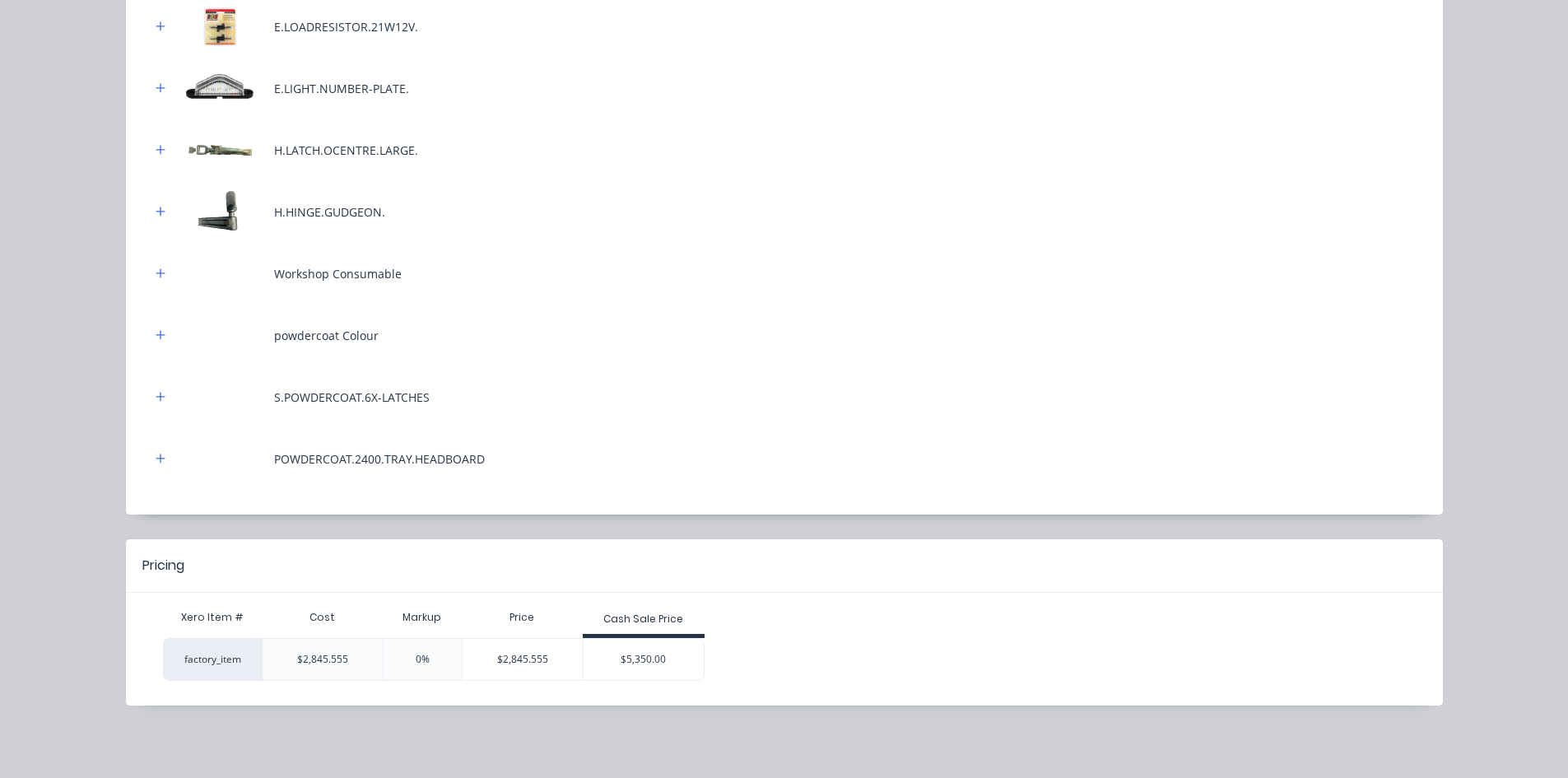
scroll to position [477, 0]
click at [613, 664] on div "$5,350.00" at bounding box center [643, 659] width 120 height 41
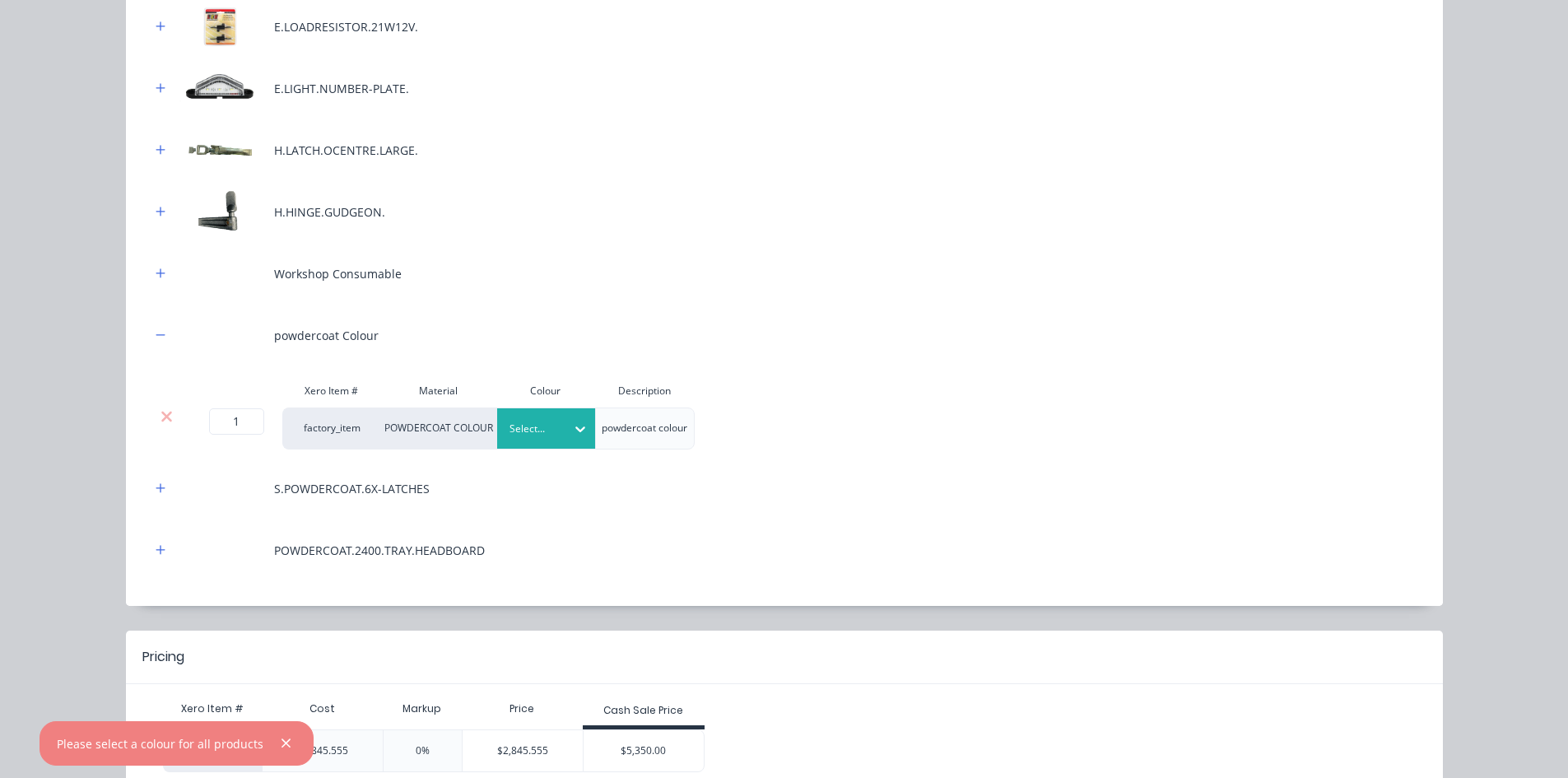
click at [527, 428] on div at bounding box center [534, 429] width 49 height 18
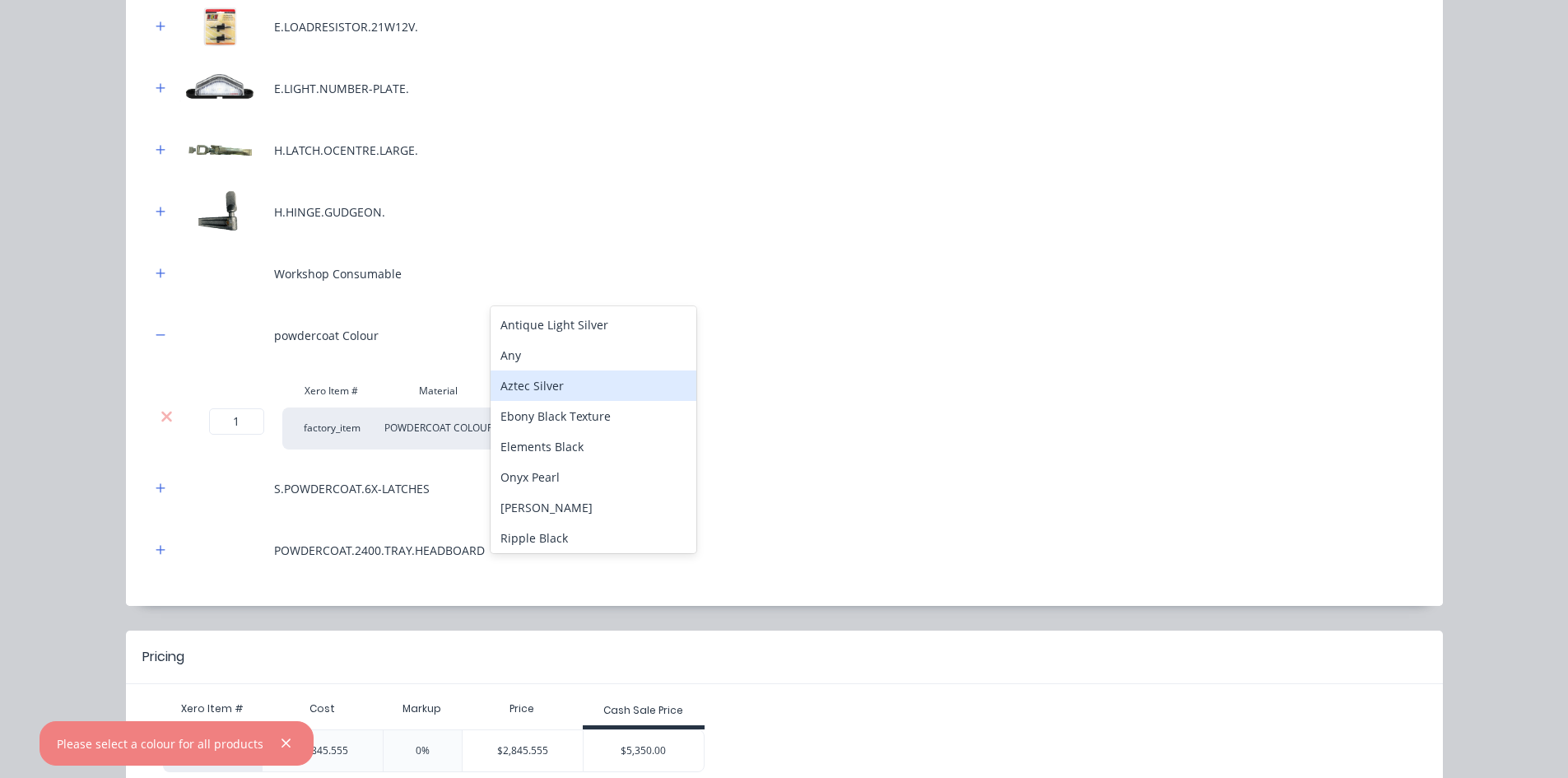
scroll to position [148, 0]
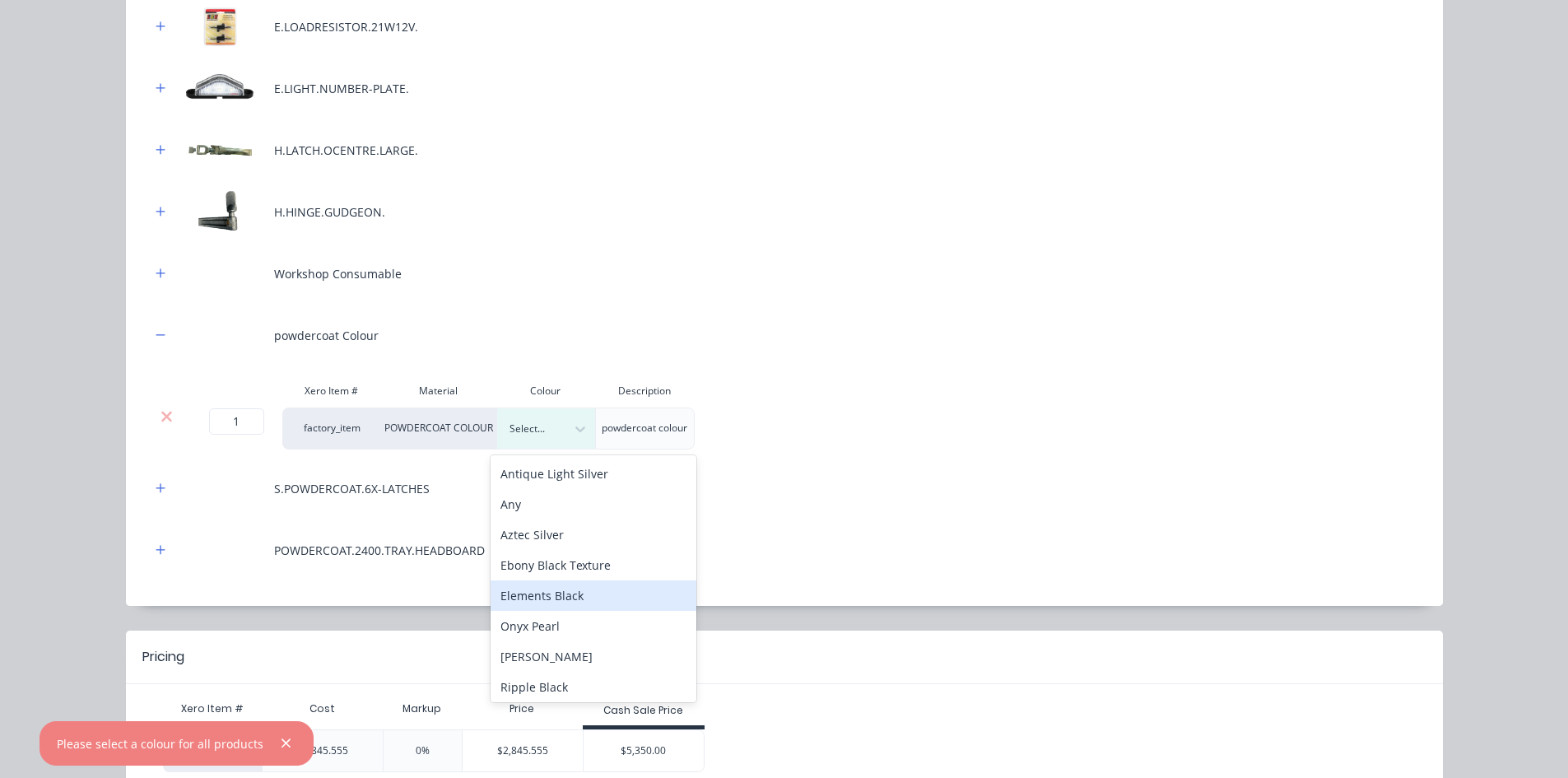
drag, startPoint x: 588, startPoint y: 592, endPoint x: 603, endPoint y: 590, distance: 15.1
click at [589, 594] on div "Elements Black" at bounding box center [593, 596] width 206 height 30
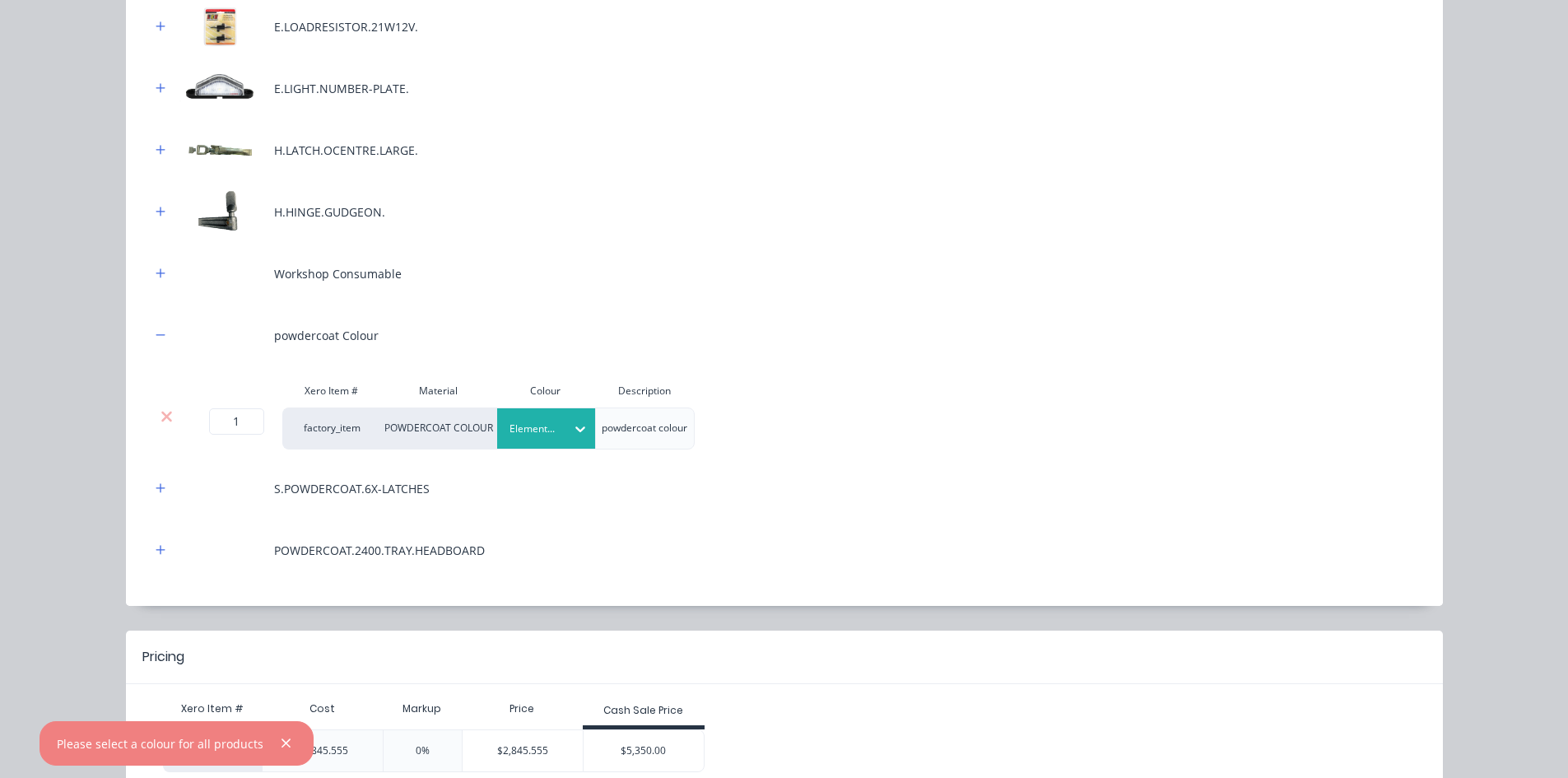
drag, startPoint x: 938, startPoint y: 471, endPoint x: 856, endPoint y: 489, distance: 84.0
click at [939, 471] on div "S.POWDERCOAT.6X-LATCHES" at bounding box center [784, 488] width 1268 height 45
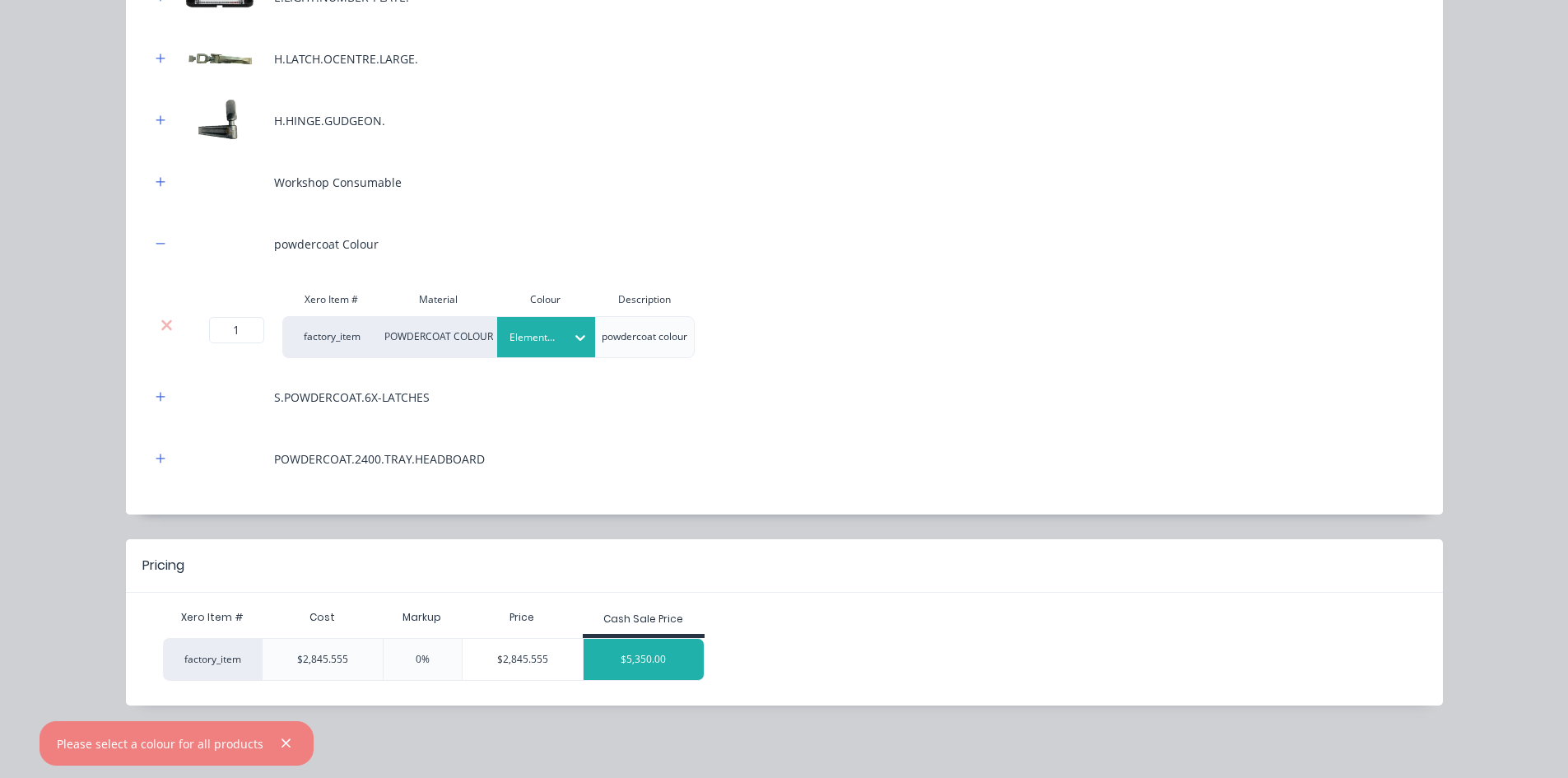
scroll to position [394, 0]
click at [638, 652] on div "$5,350.00" at bounding box center [643, 659] width 120 height 41
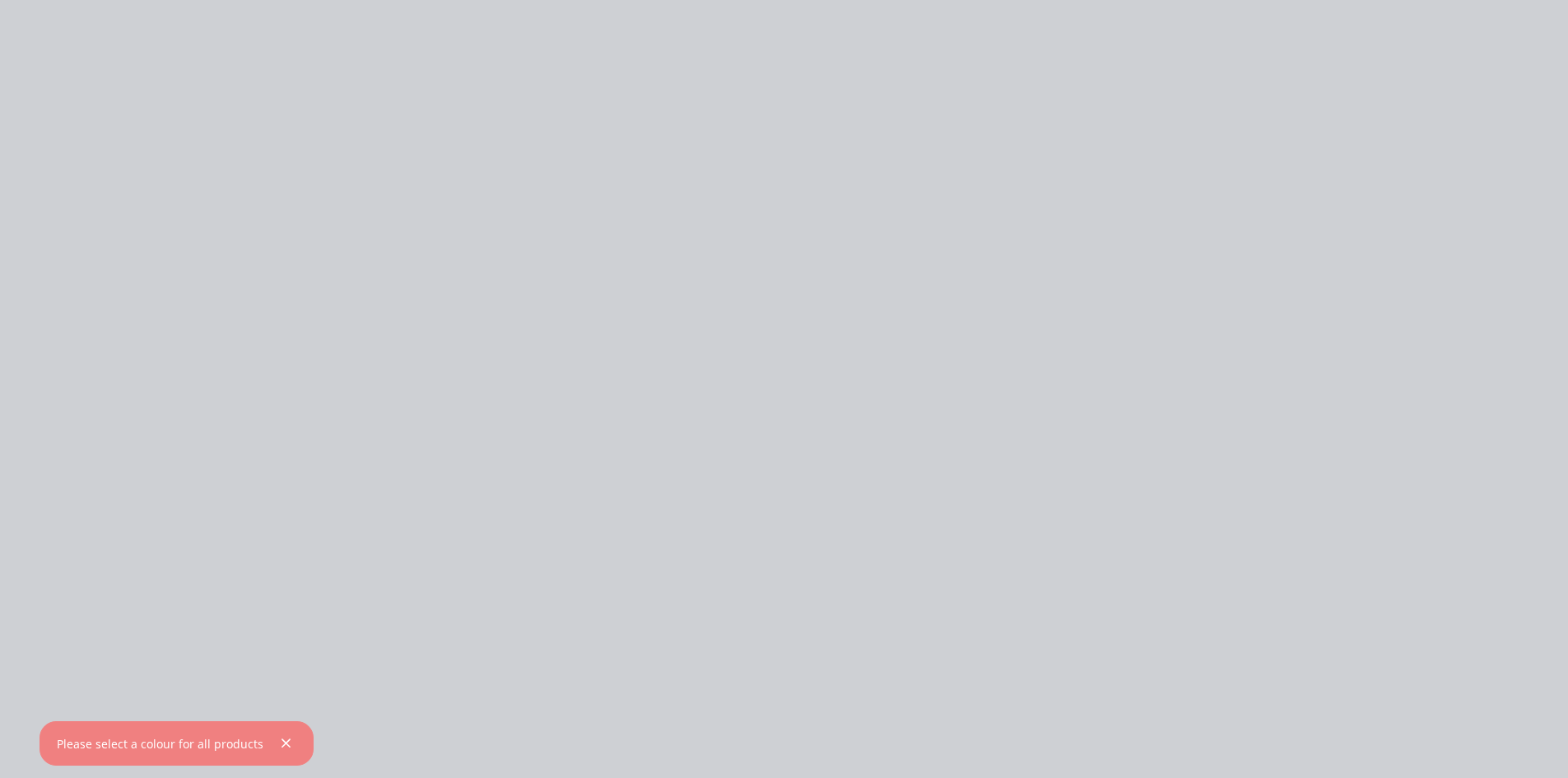
scroll to position [0, 0]
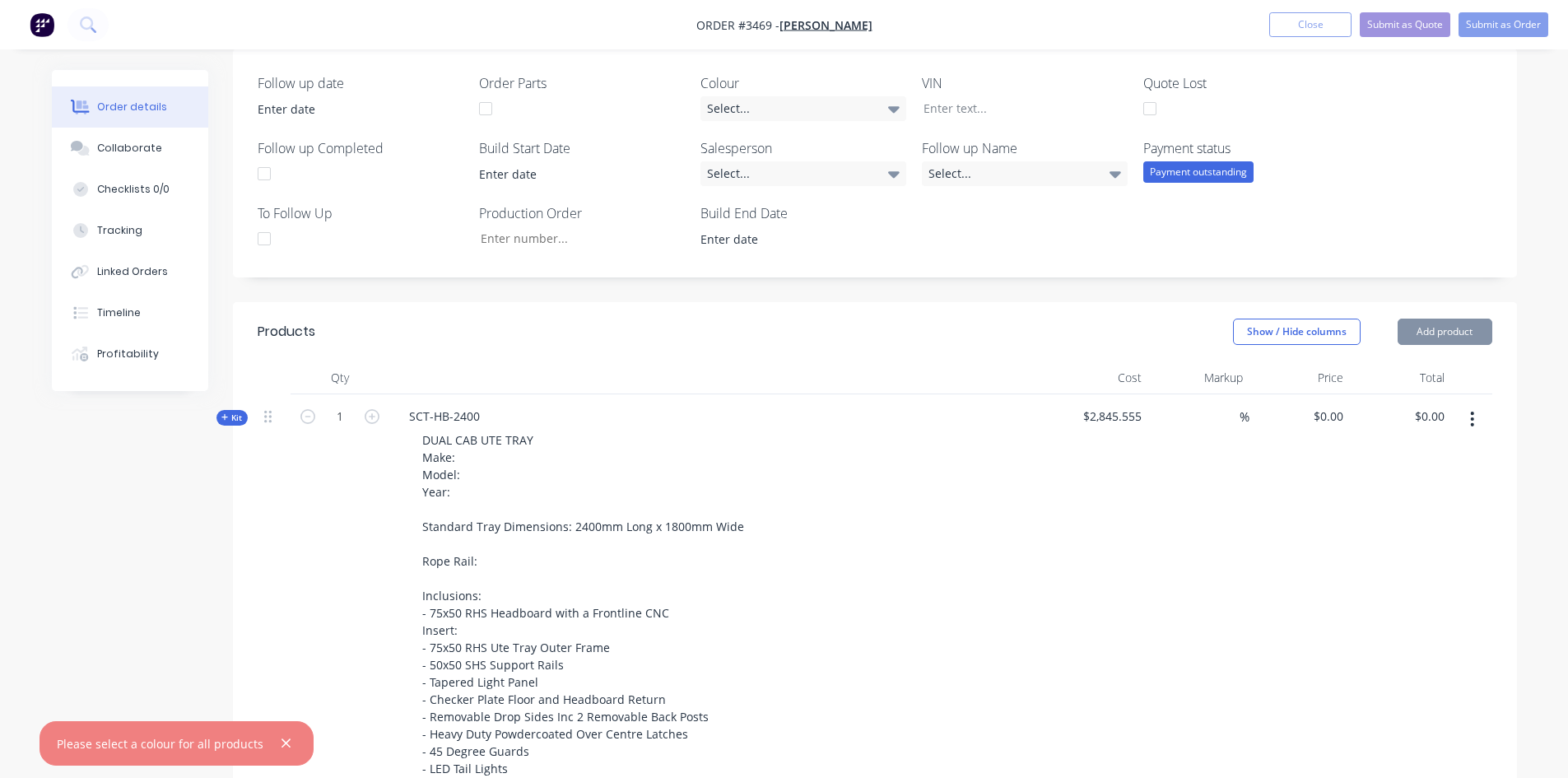
type input "88.01"
type input "$5,350.00"
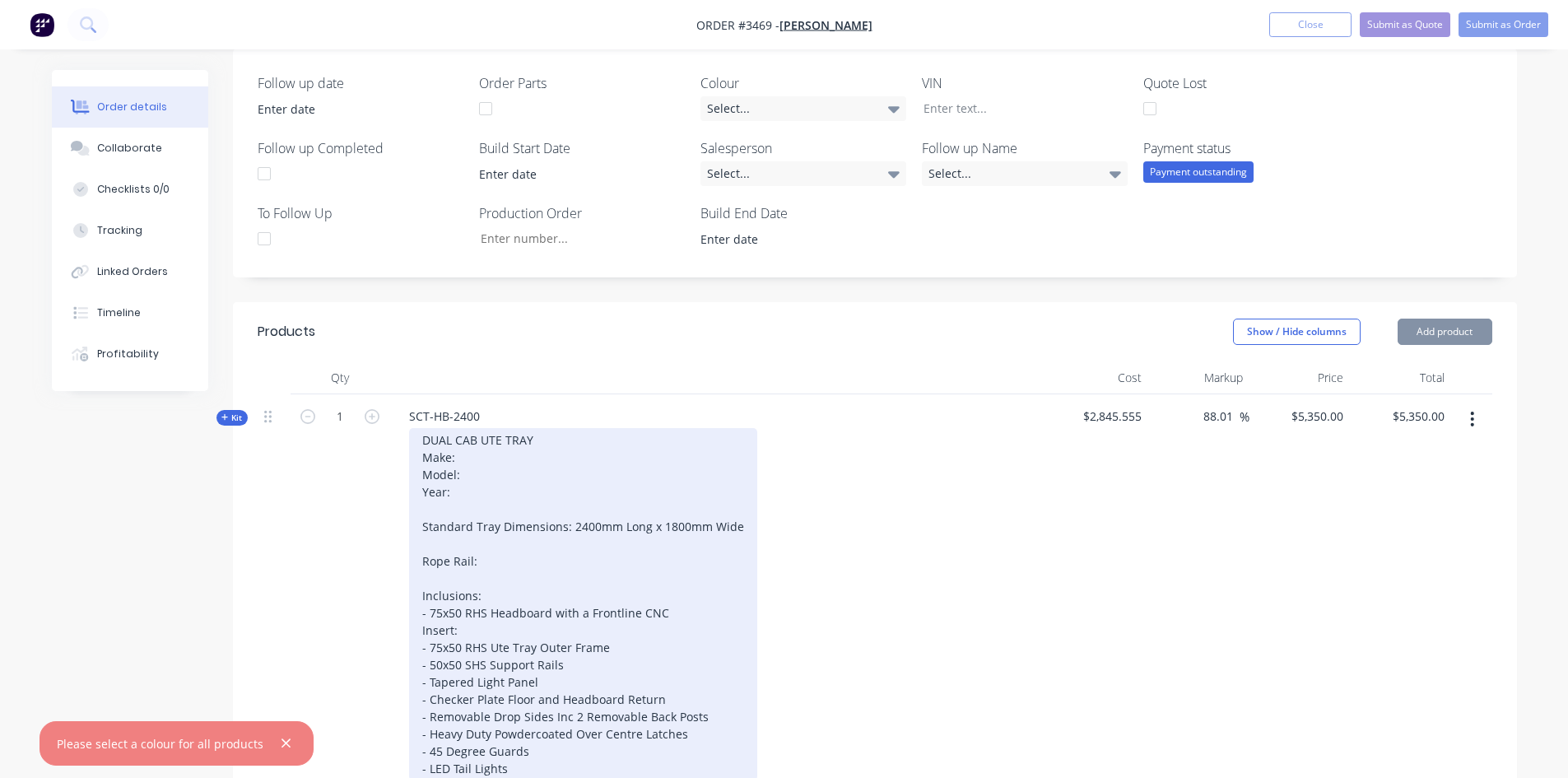
click at [469, 457] on div "DUAL CAB UTE TRAY Make: Model: Year: Standard Tray Dimensions: 2400mm Long x 18…" at bounding box center [583, 604] width 348 height 352
click at [467, 476] on div "DUAL CAB UTE TRAY Make: Toyota Model: Year: Standard Tray Dimensions: 2400mm Lo…" at bounding box center [583, 604] width 348 height 352
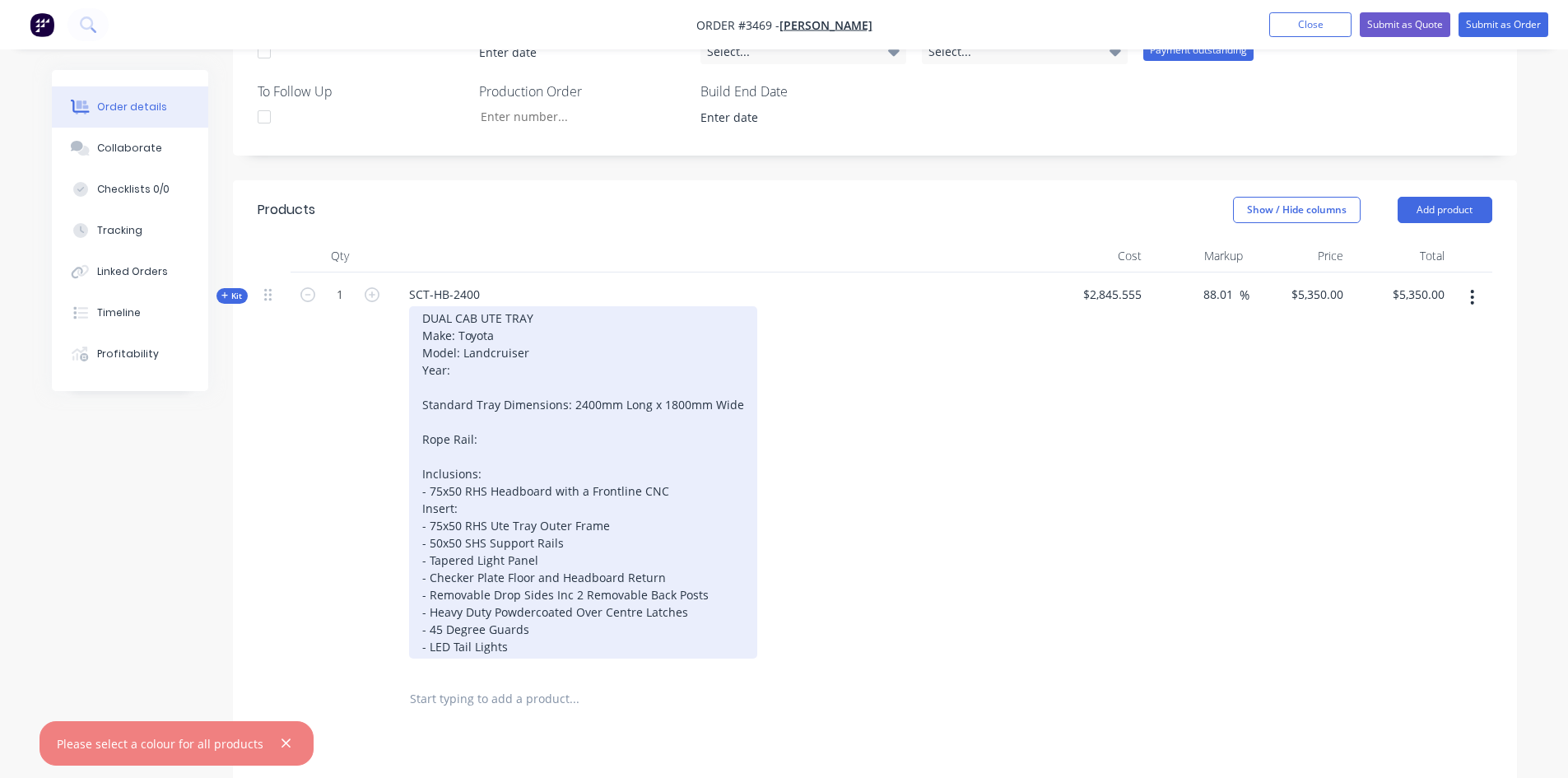
scroll to position [555, 0]
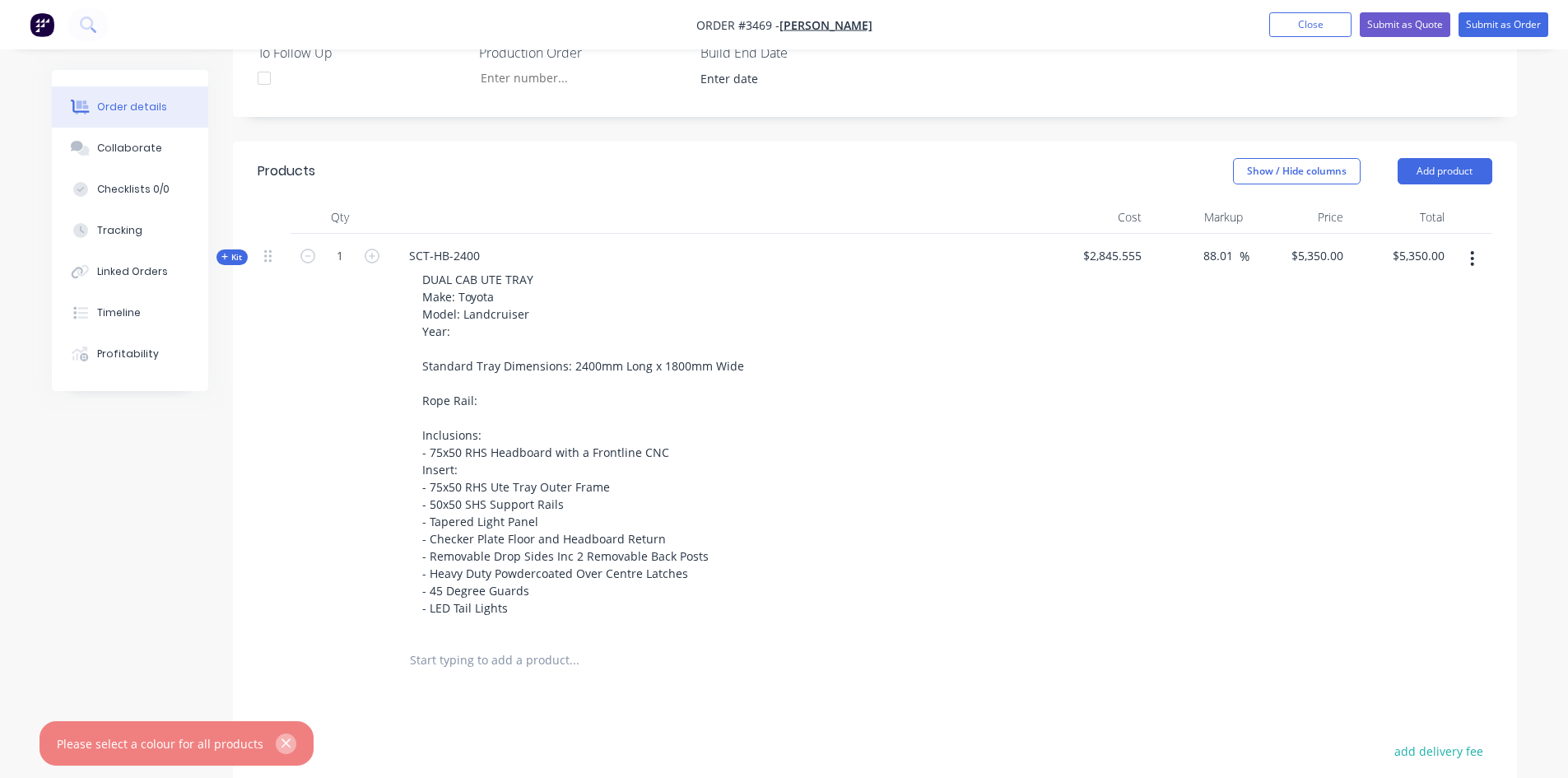
click at [281, 739] on icon "button" at bounding box center [286, 744] width 11 height 15
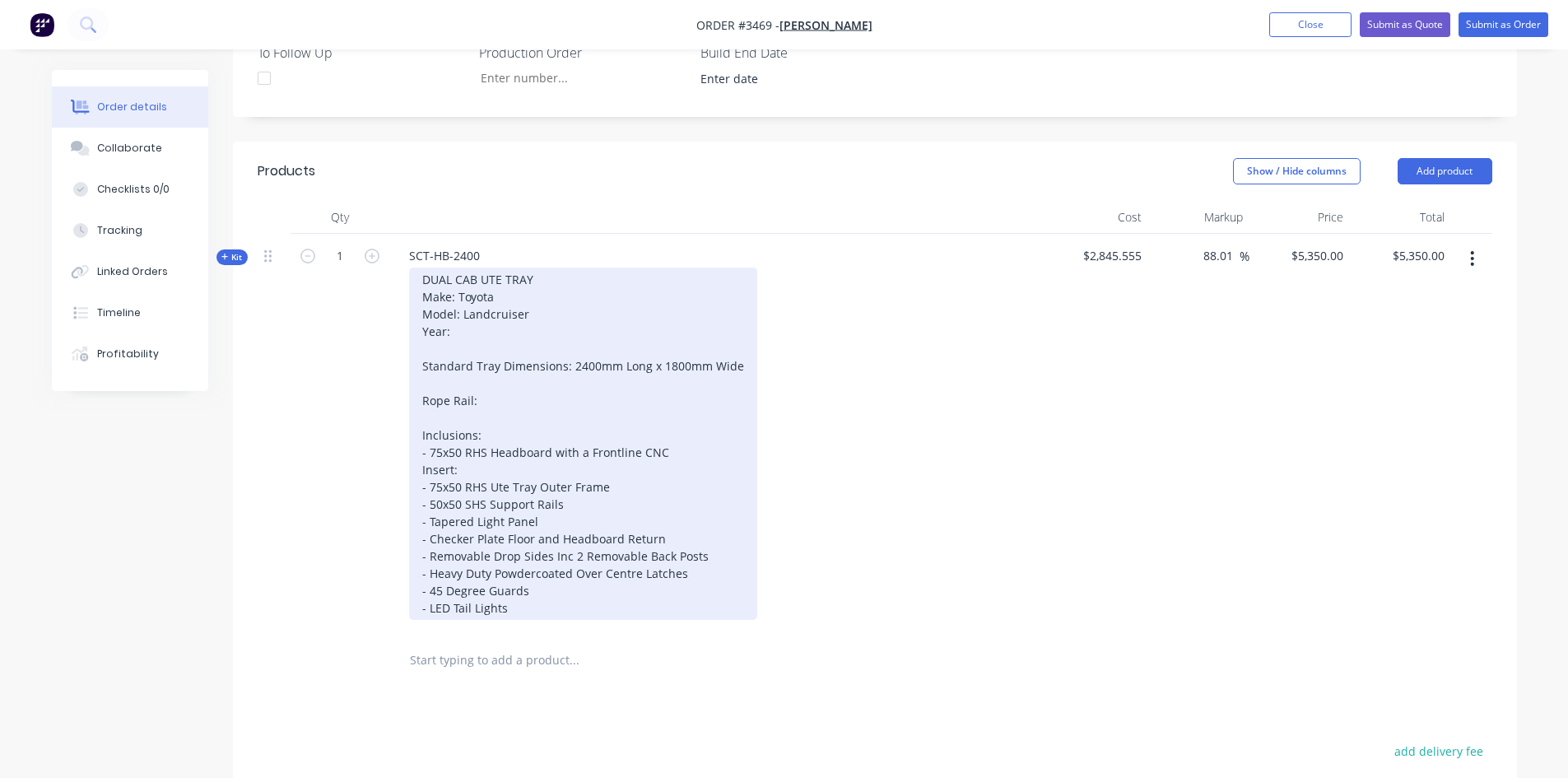
click at [491, 399] on div "DUAL CAB UTE TRAY Make: Toyota Model: Landcruiser Year: Standard Tray Dimension…" at bounding box center [583, 444] width 348 height 352
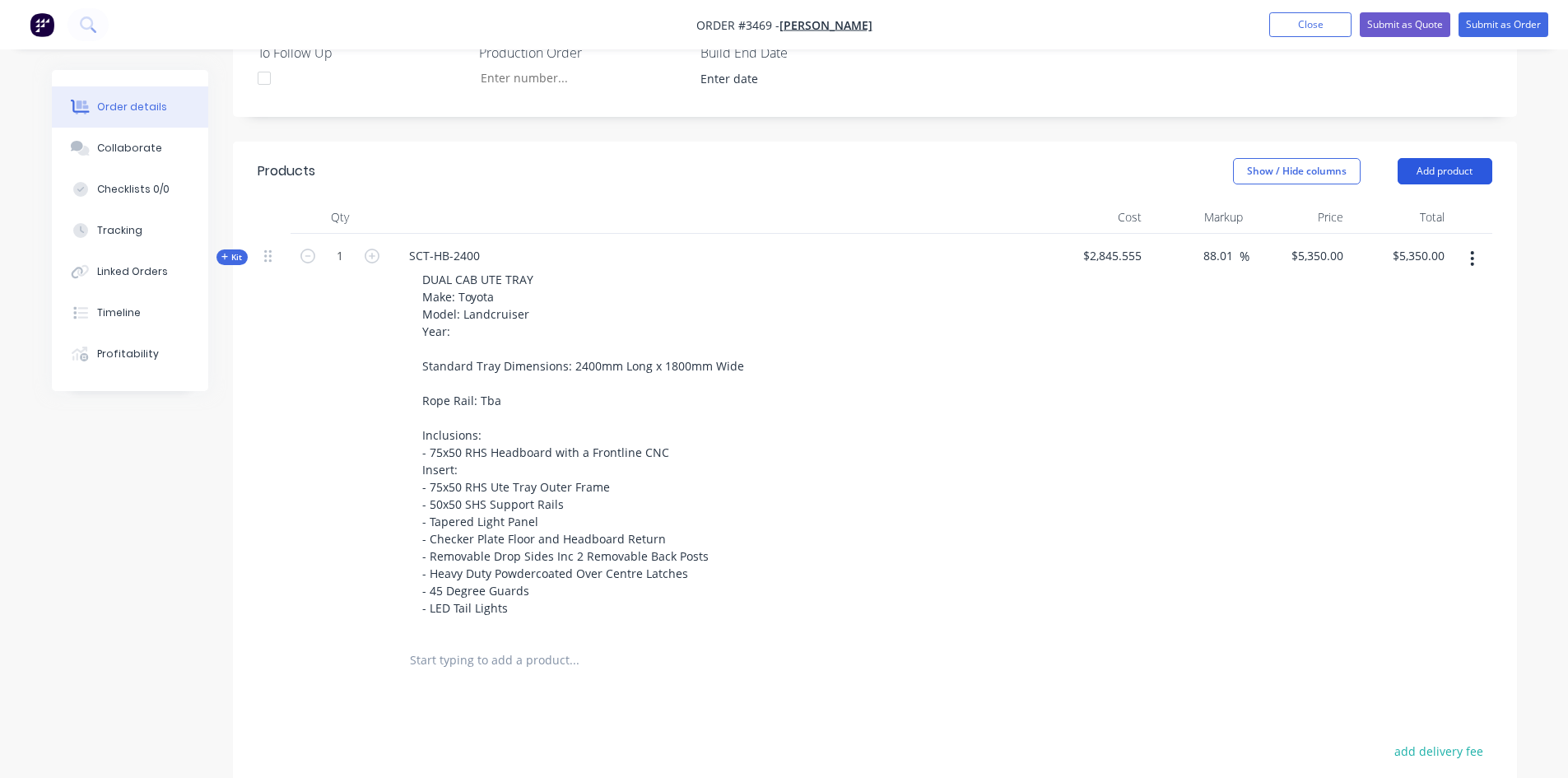
click at [1431, 176] on button "Add product" at bounding box center [1445, 170] width 95 height 26
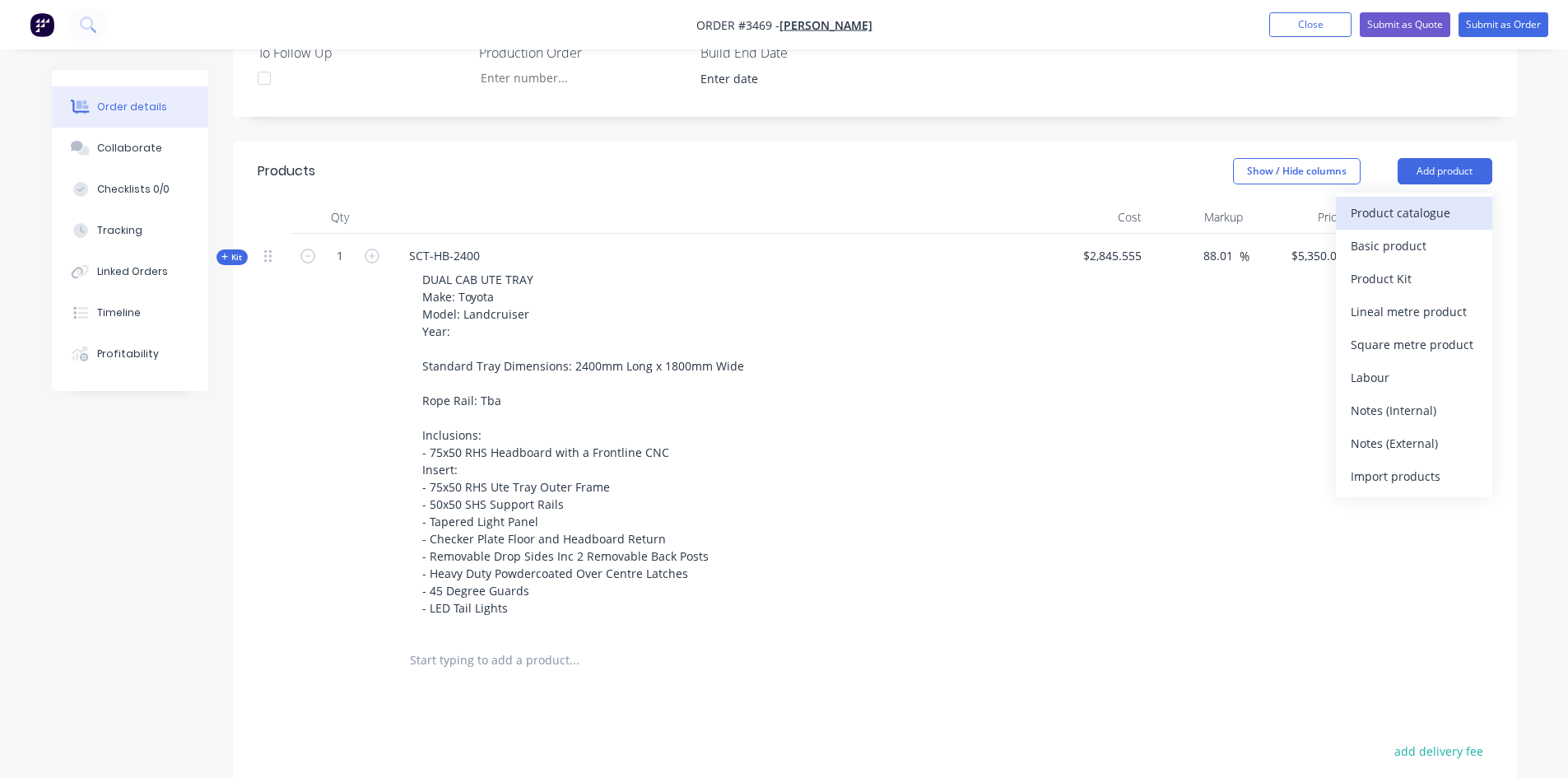
click at [1411, 208] on div "Product catalogue" at bounding box center [1414, 212] width 127 height 23
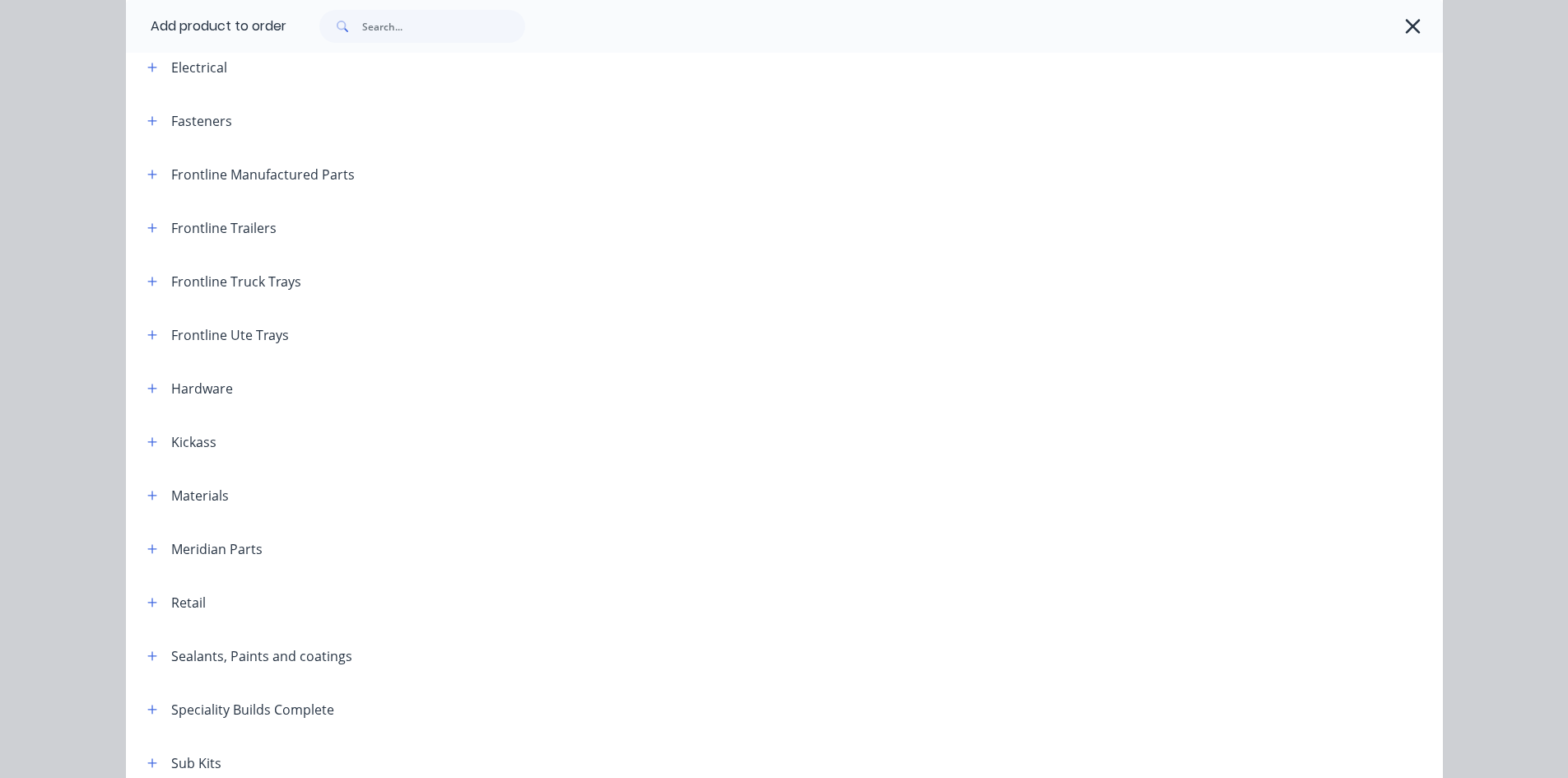
scroll to position [164, 0]
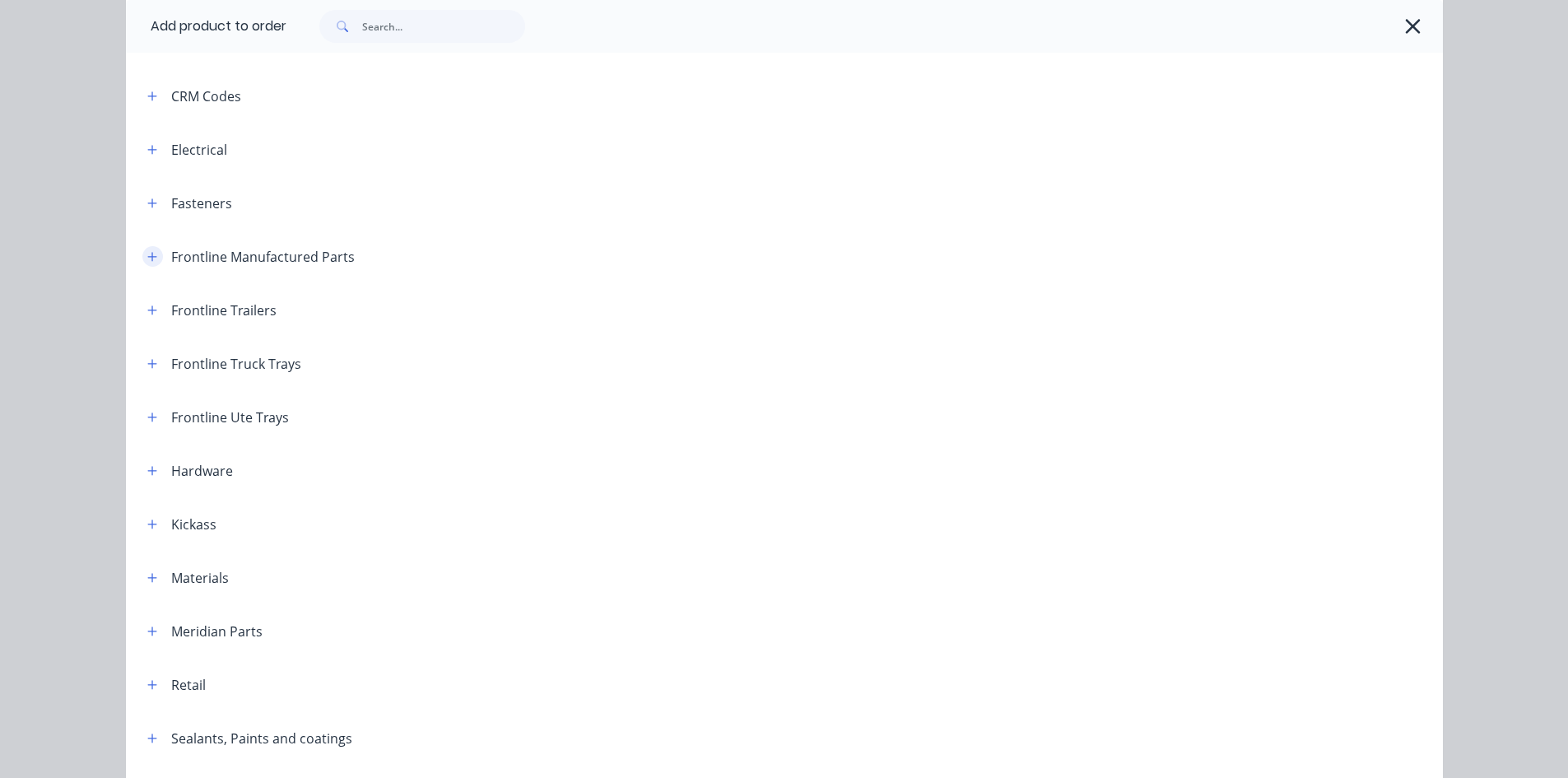
click at [148, 256] on icon "button" at bounding box center [152, 256] width 9 height 9
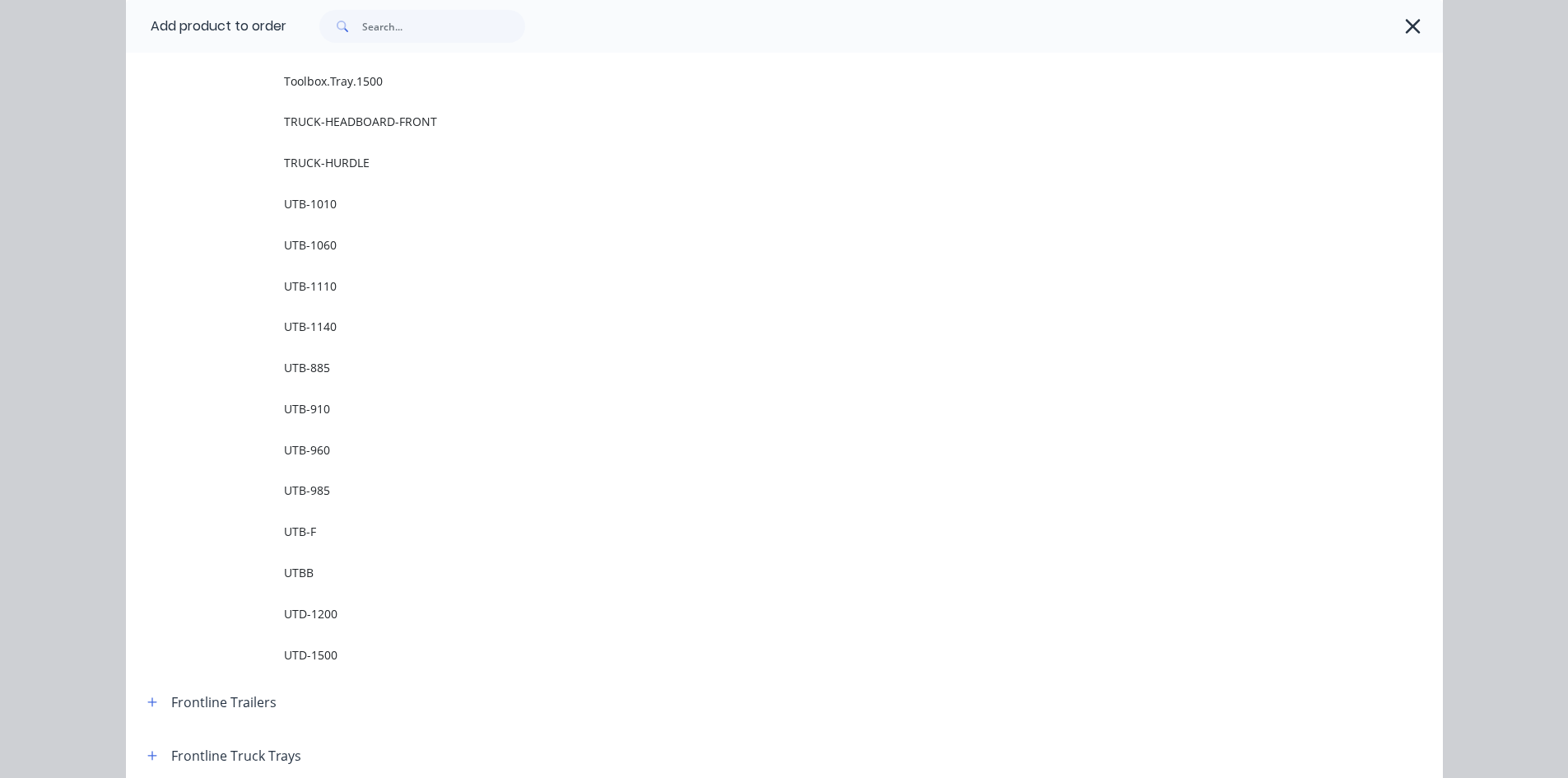
scroll to position [2223, 0]
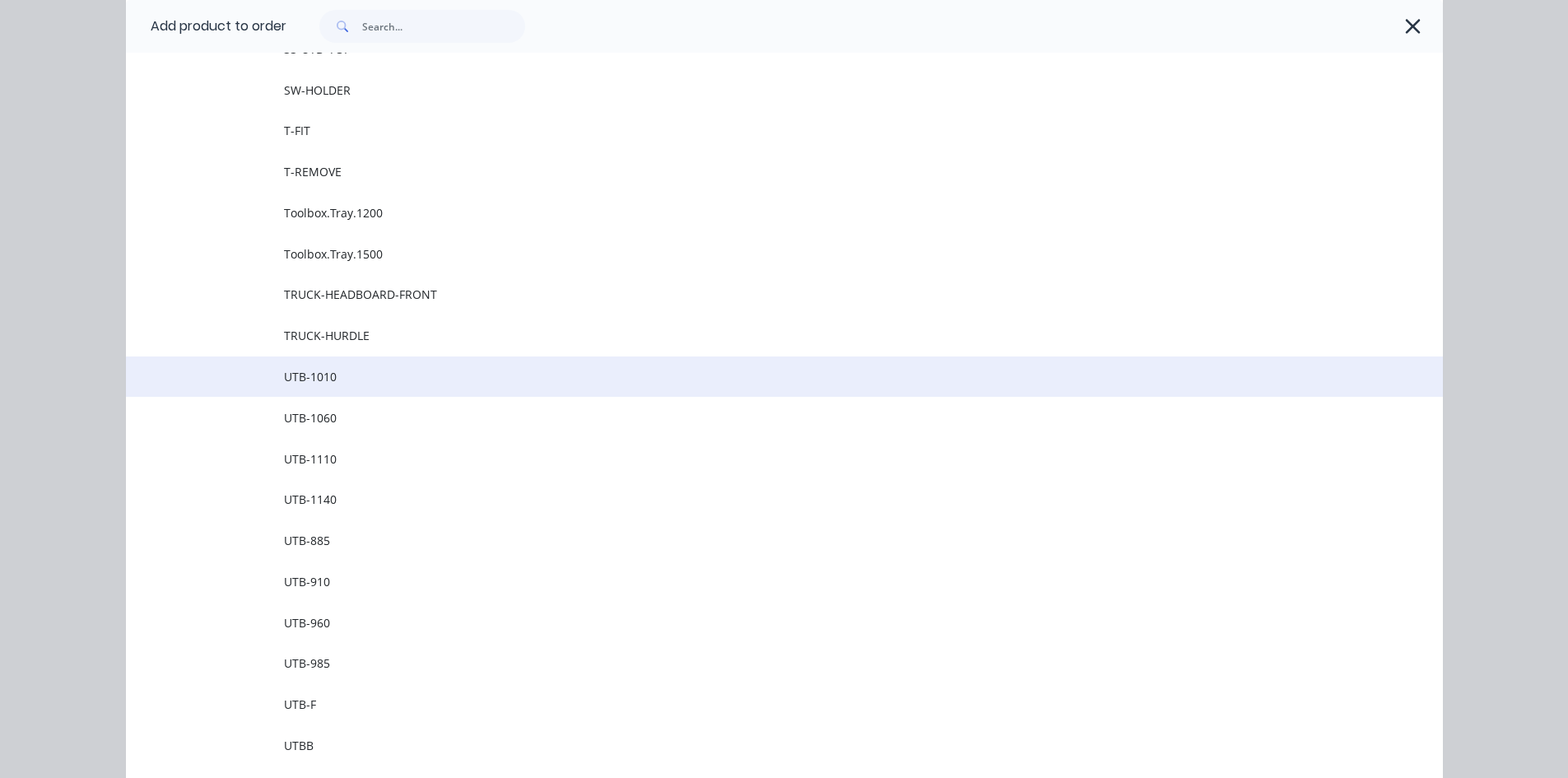
click at [332, 384] on span "UTB-1010" at bounding box center [747, 377] width 927 height 18
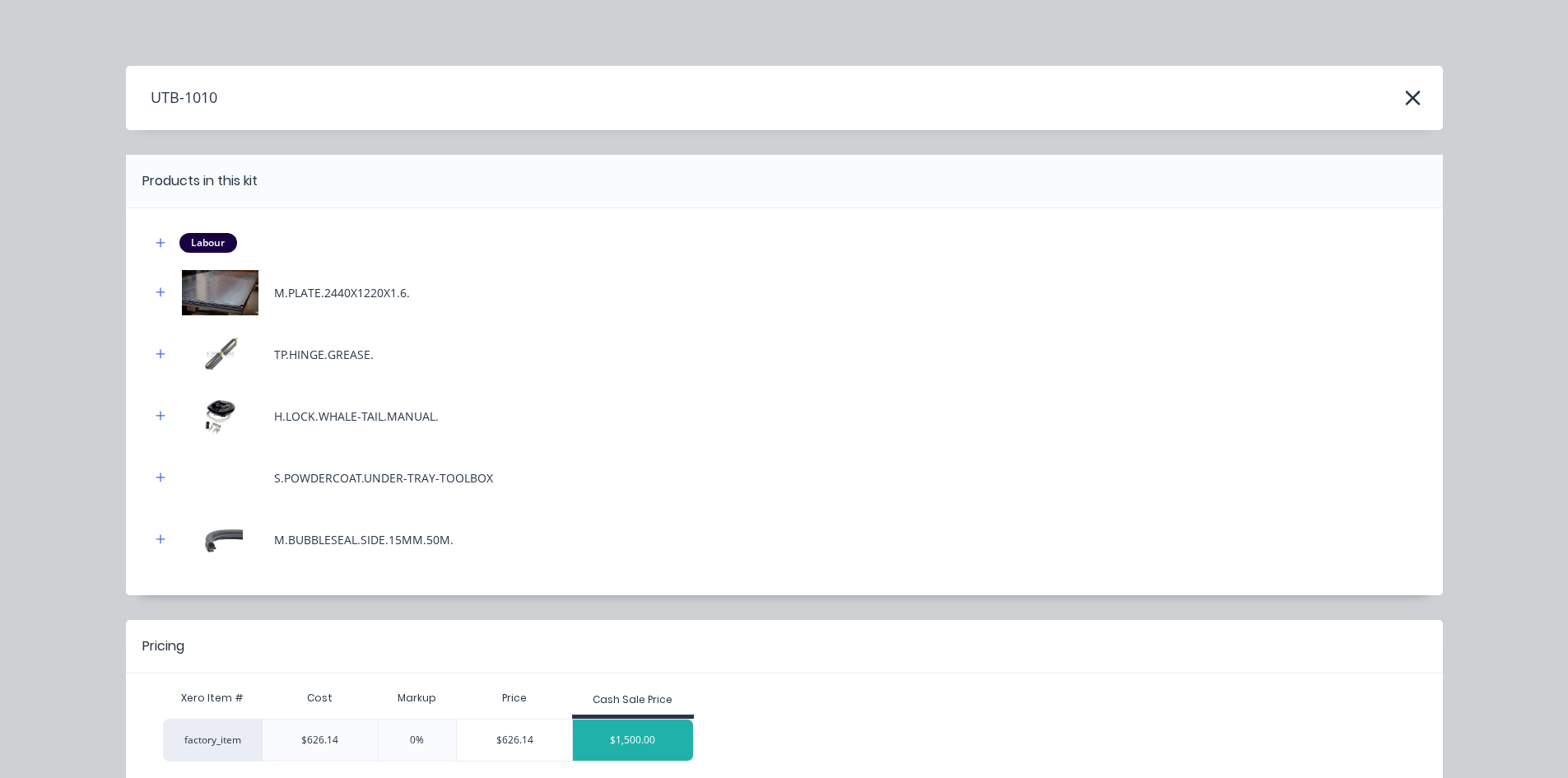
click at [628, 749] on div "$1,500.00" at bounding box center [633, 739] width 120 height 41
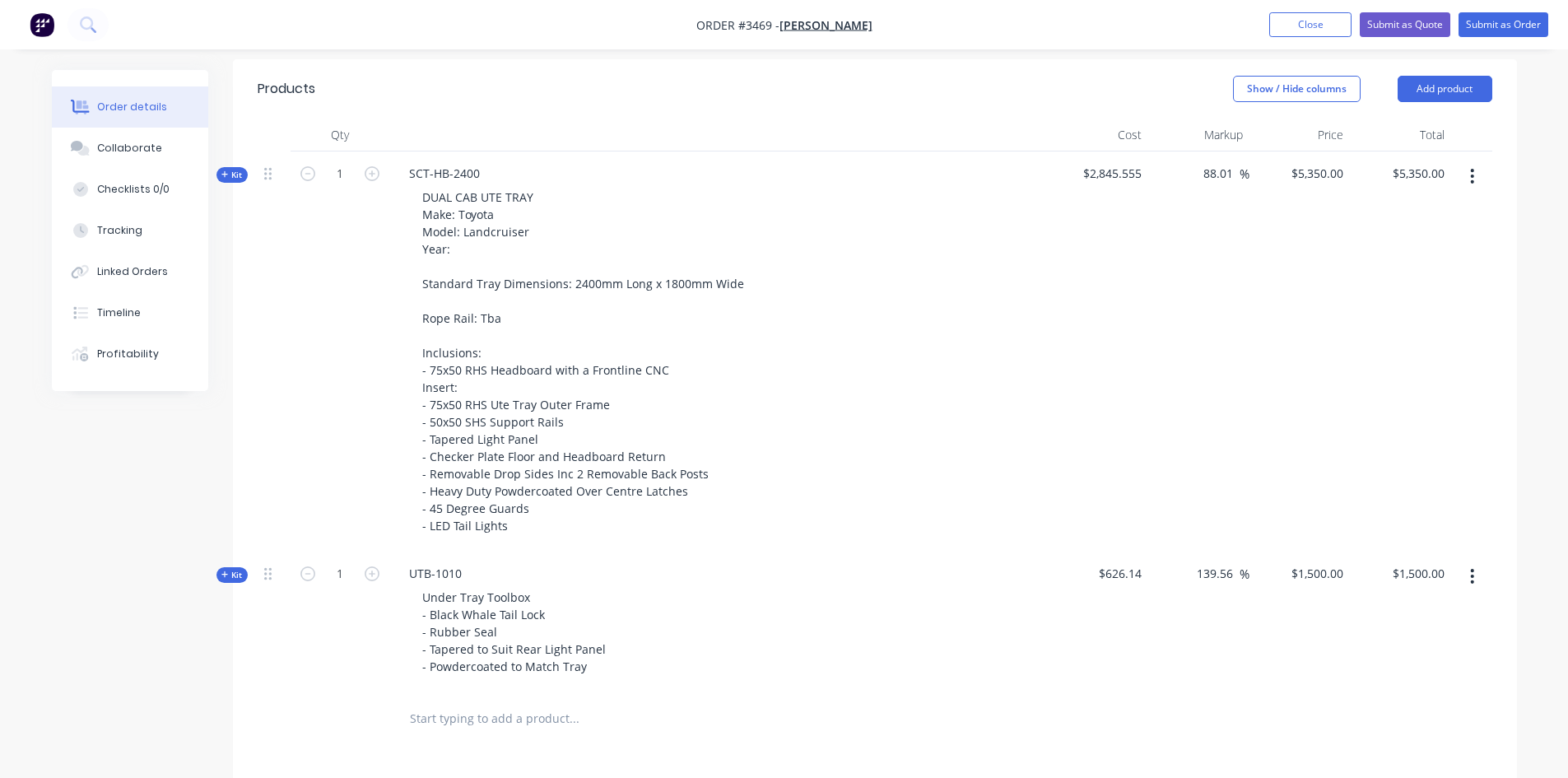
scroll to position [555, 0]
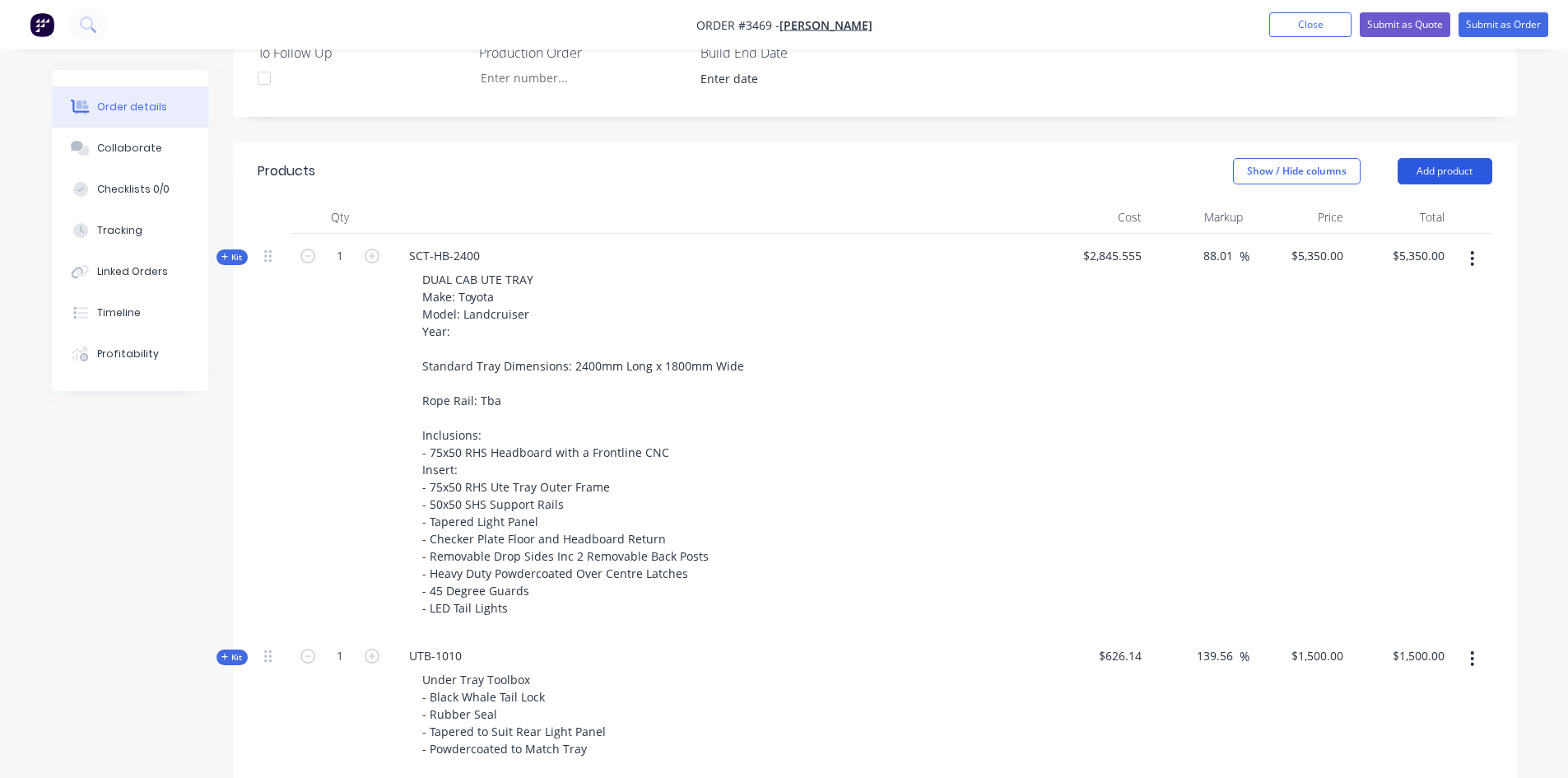
click at [1447, 168] on button "Add product" at bounding box center [1445, 170] width 95 height 26
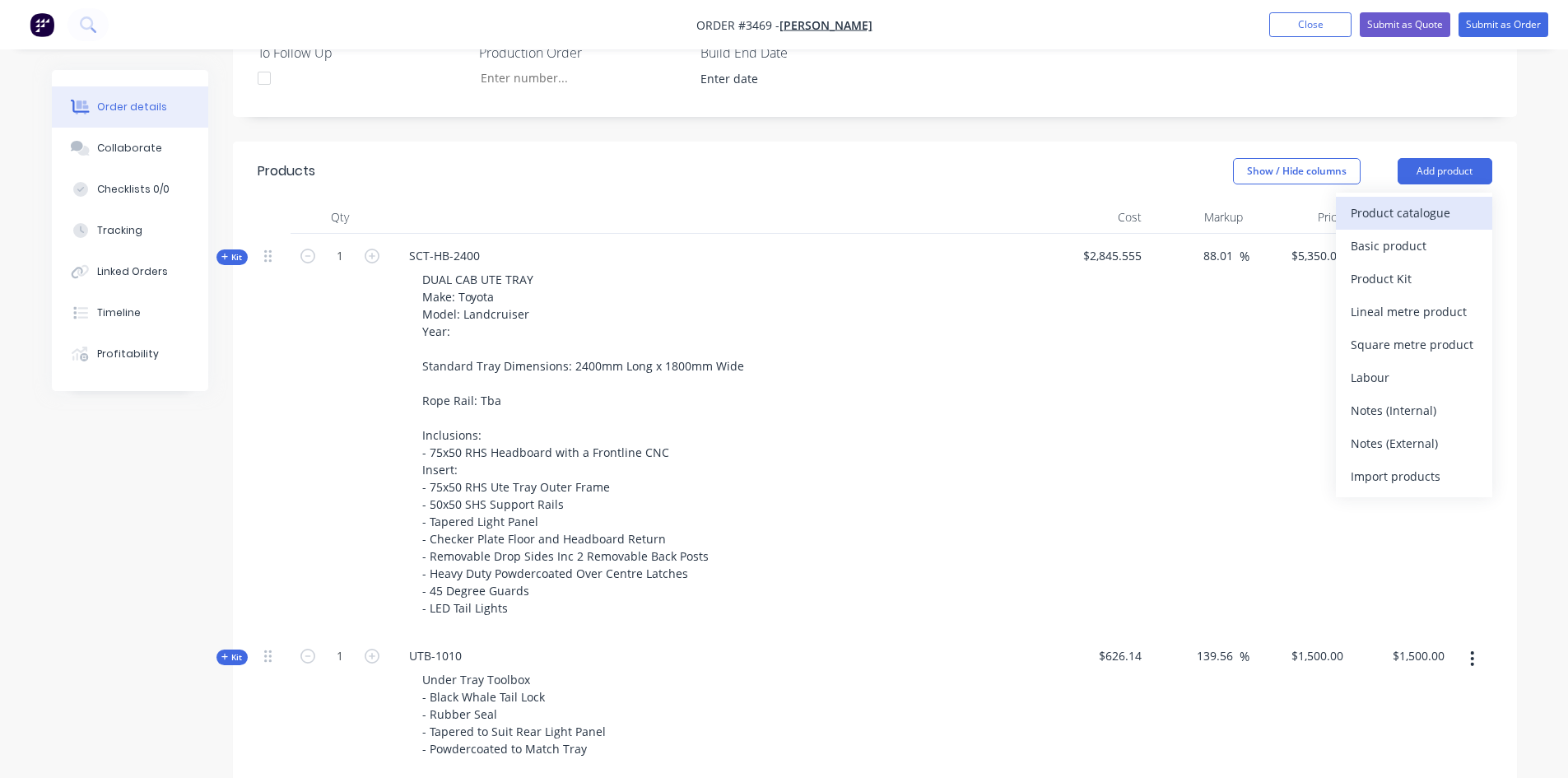
click at [1420, 222] on div "Product catalogue" at bounding box center [1414, 212] width 127 height 23
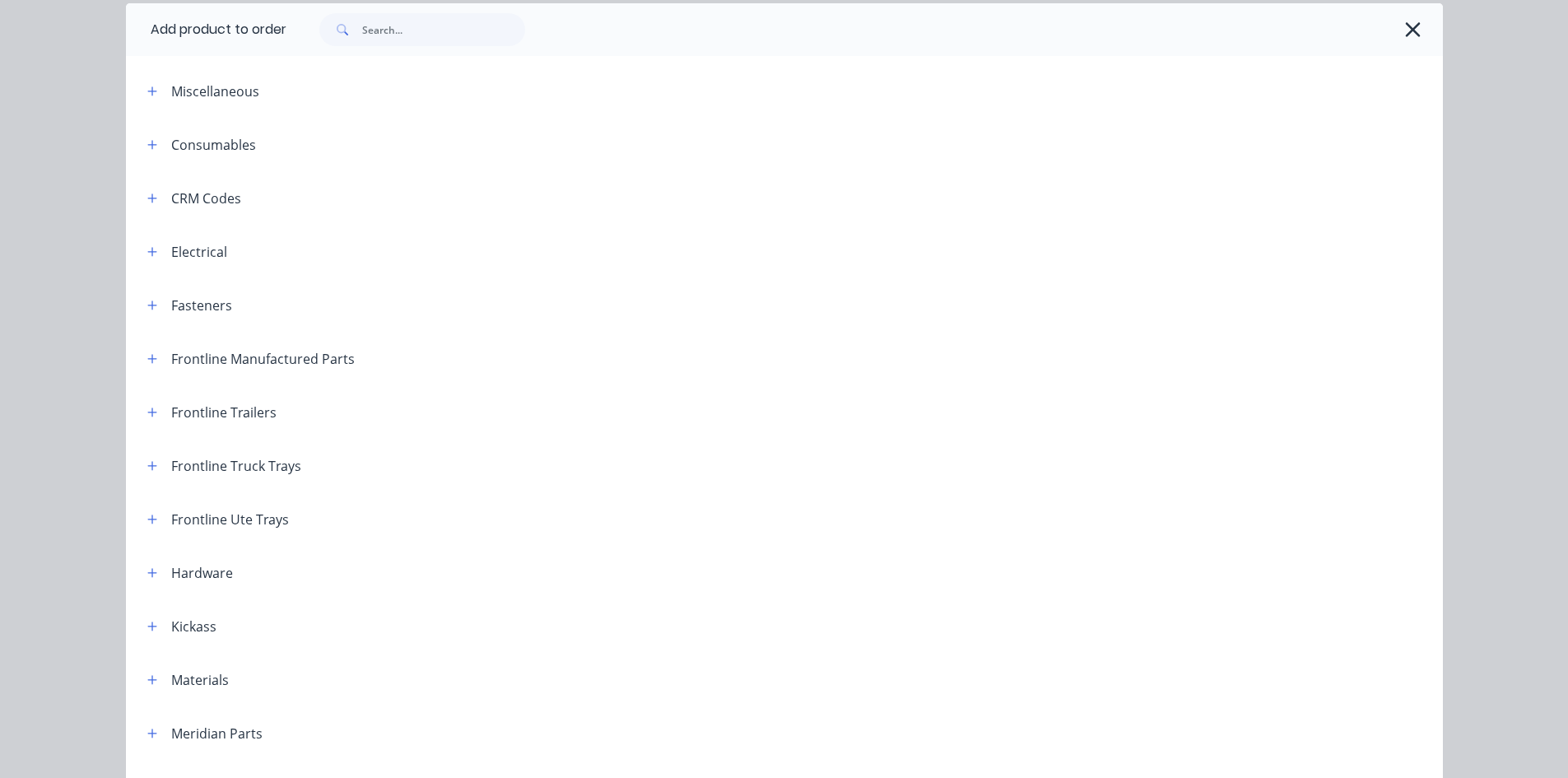
scroll to position [164, 0]
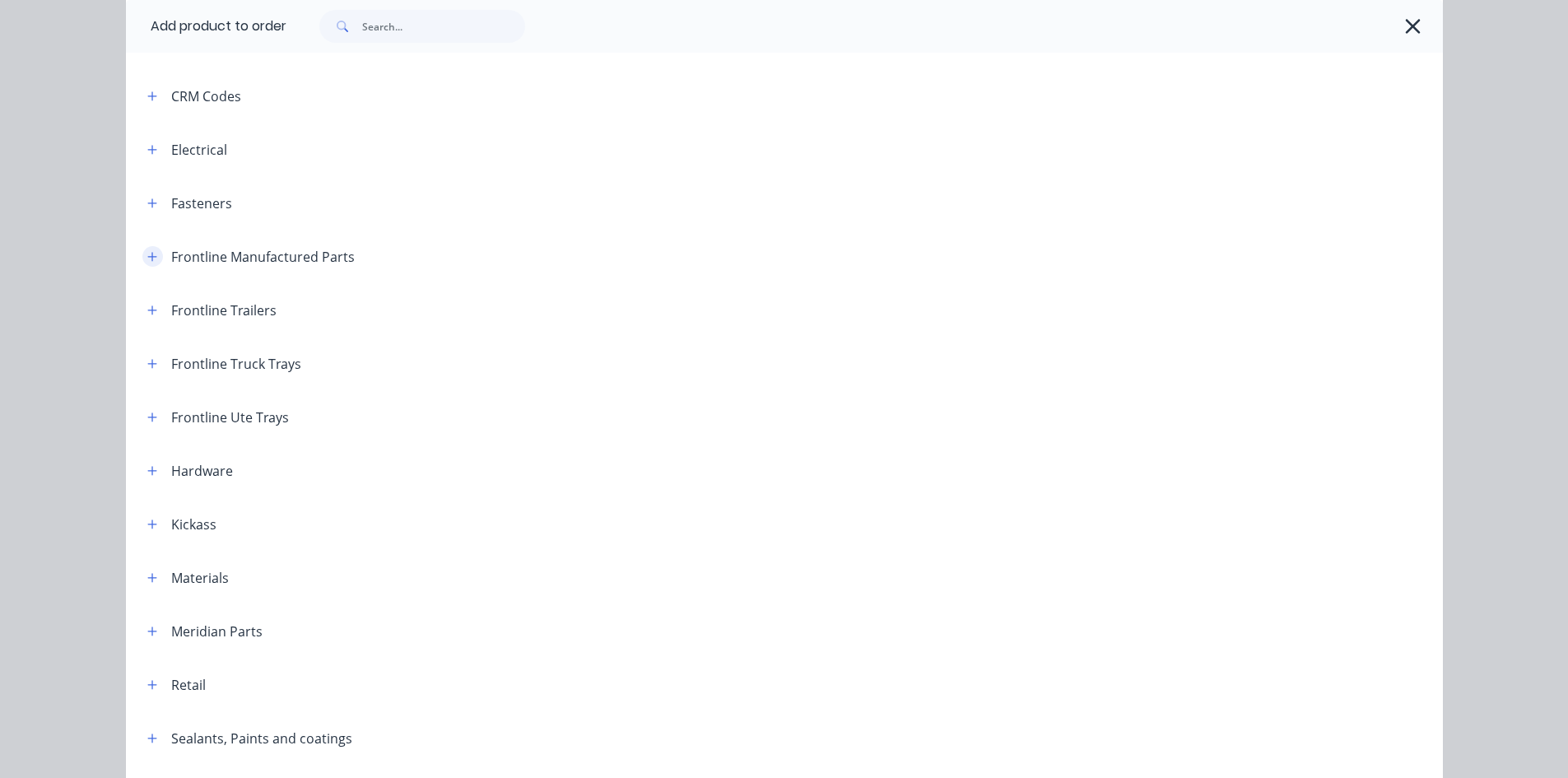
click at [143, 263] on button "button" at bounding box center [153, 256] width 21 height 21
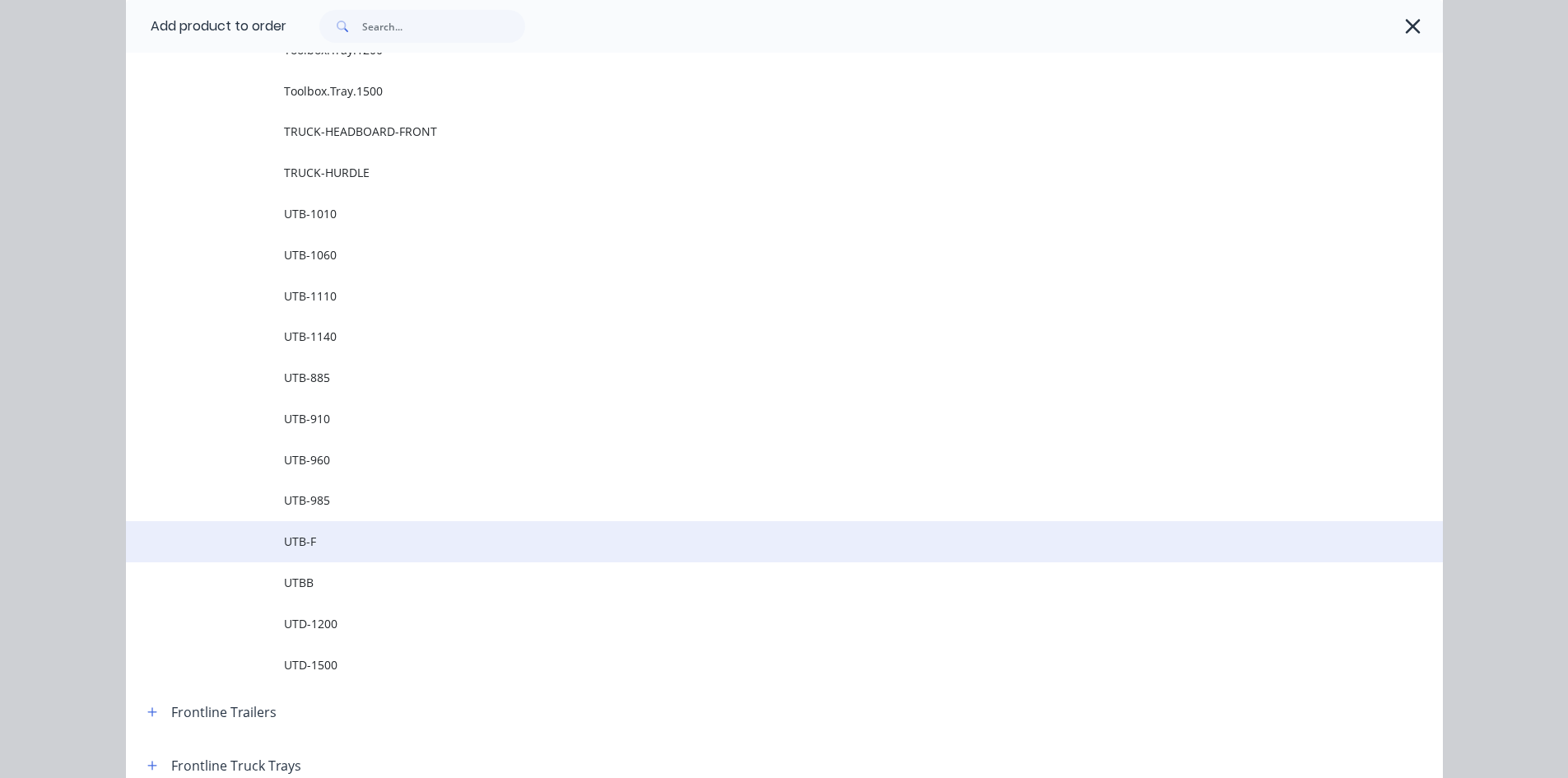
scroll to position [2388, 0]
click at [333, 540] on span "UTB-F" at bounding box center [747, 540] width 927 height 18
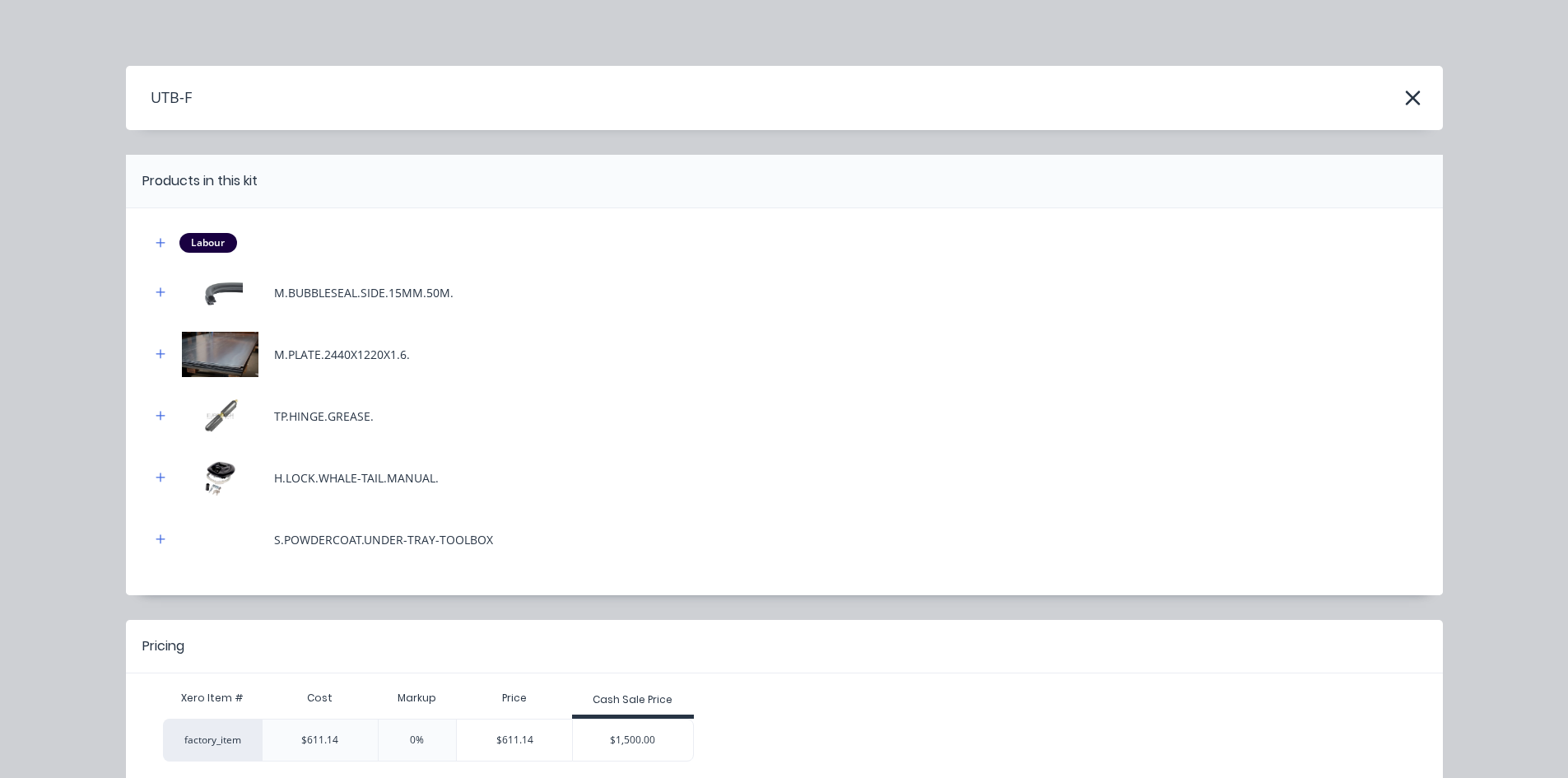
scroll to position [81, 0]
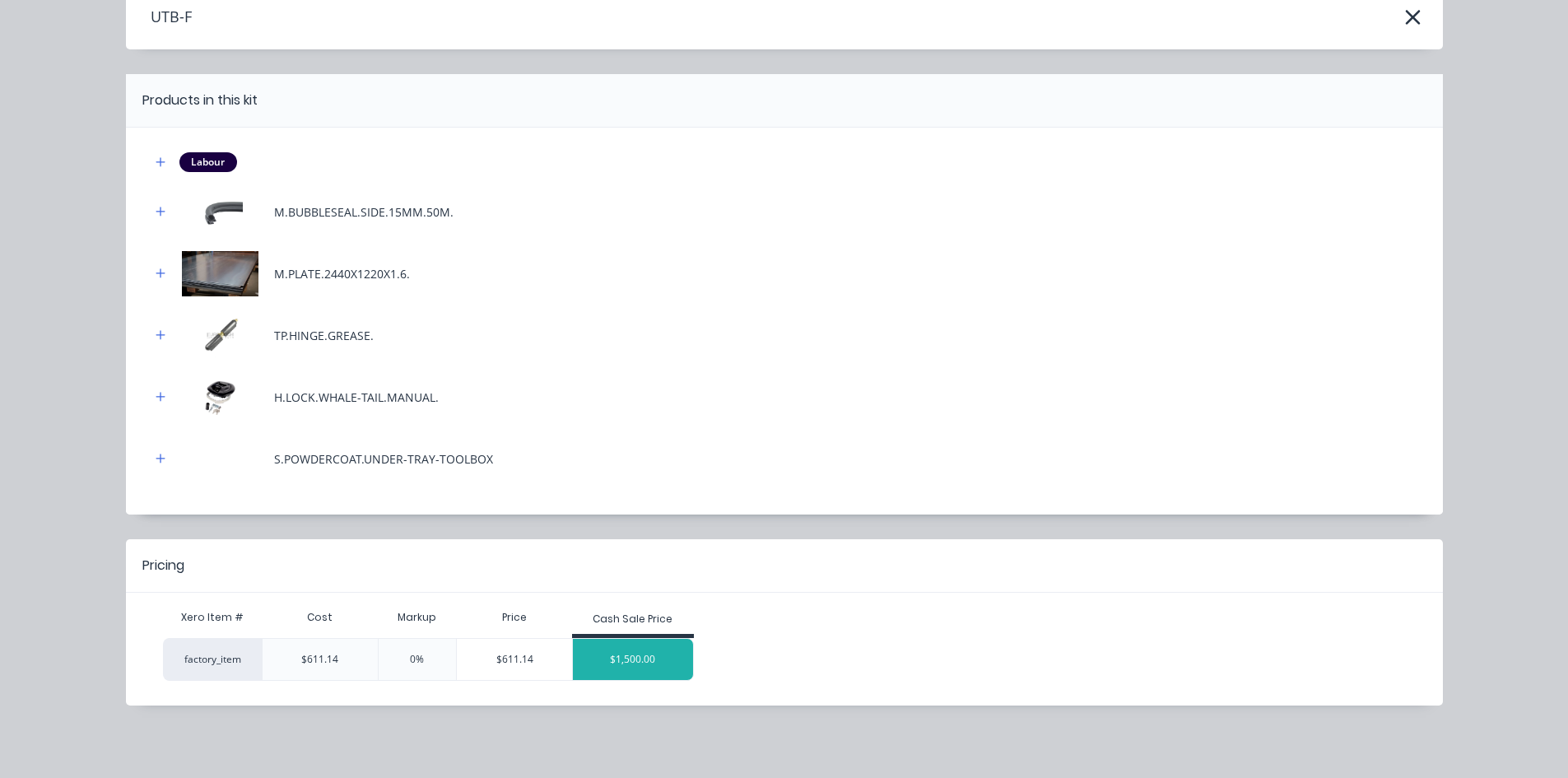
click at [603, 661] on div "$1,500.00" at bounding box center [633, 659] width 120 height 41
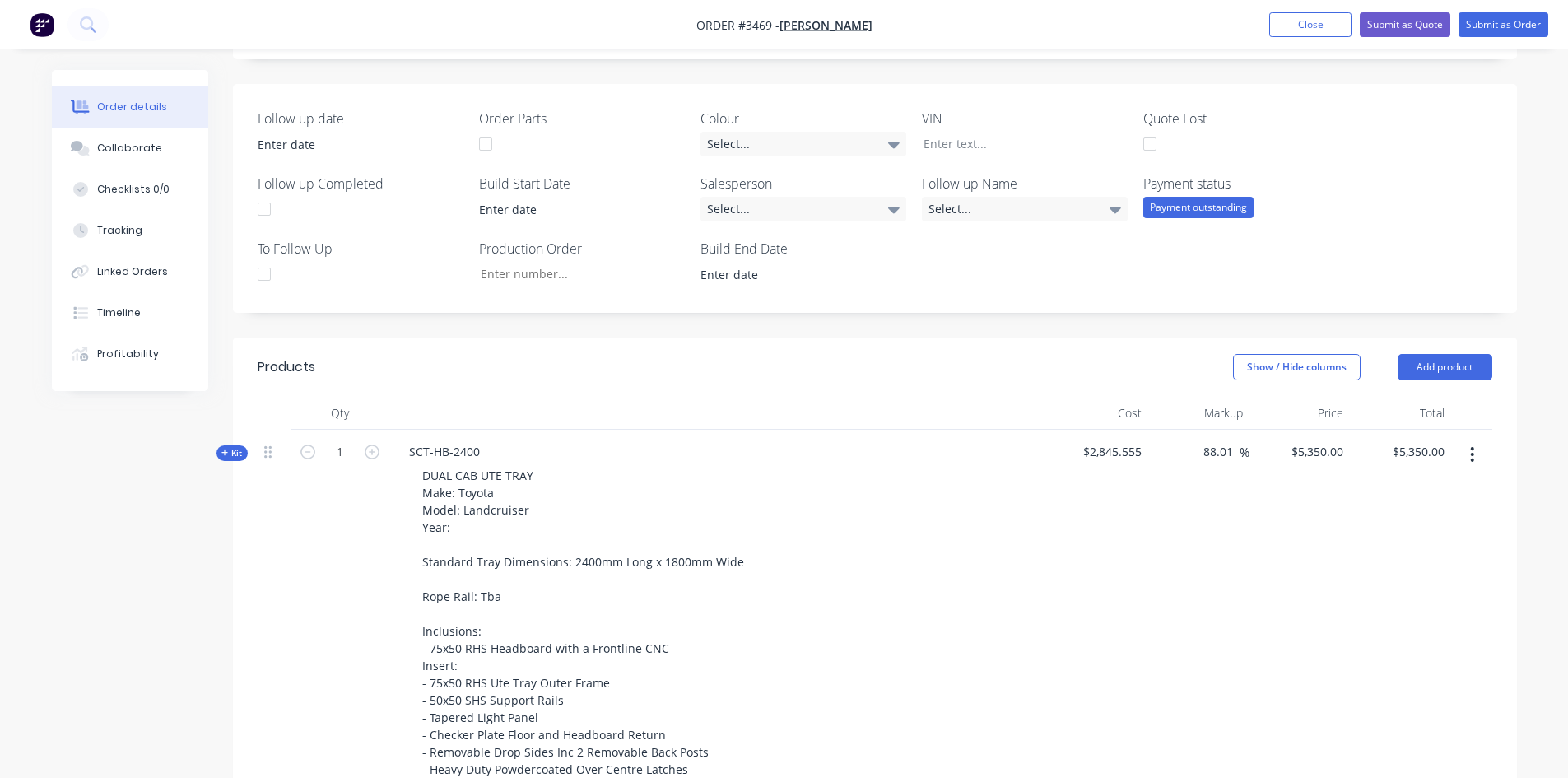
scroll to position [494, 0]
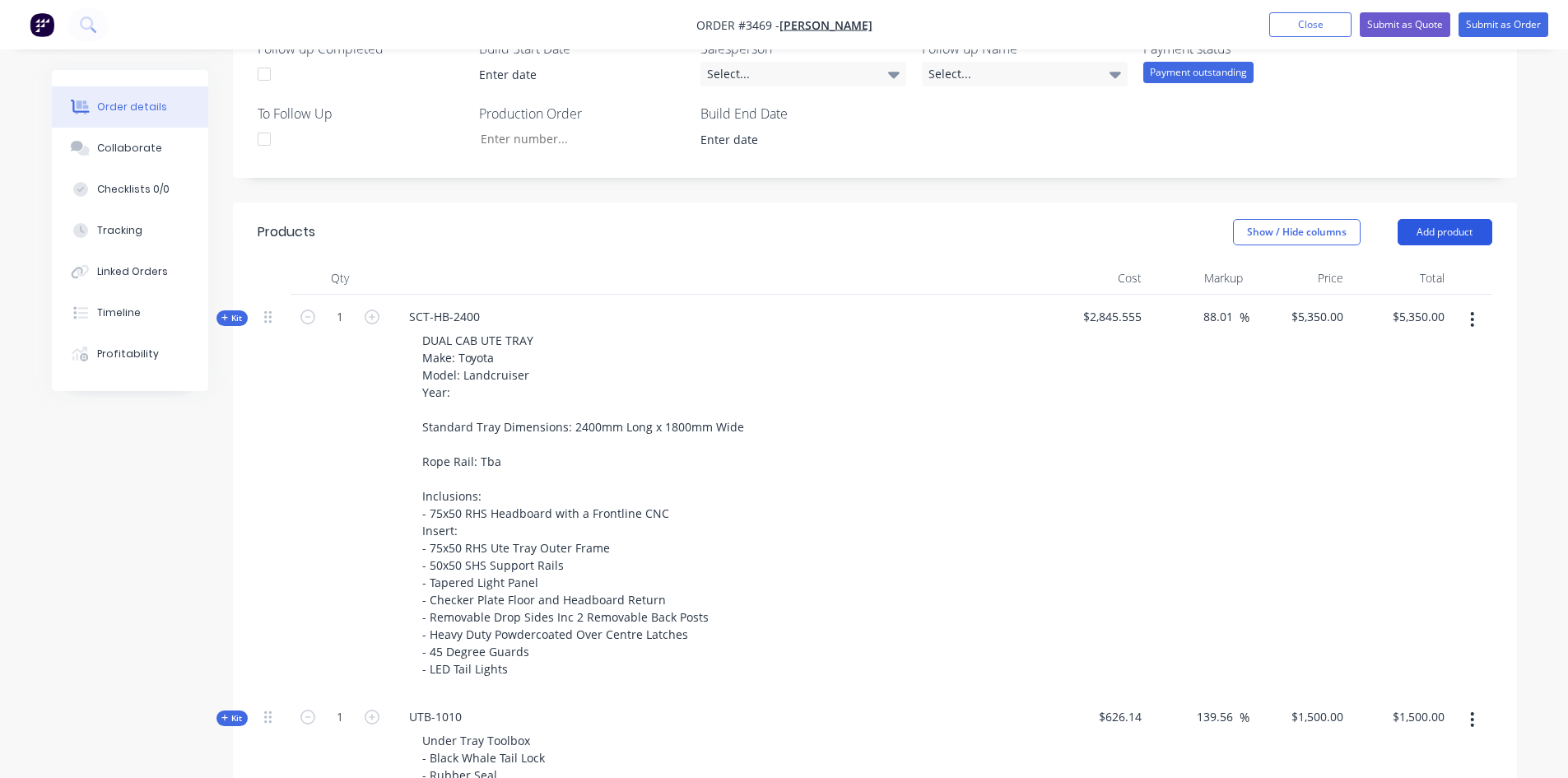
click at [1450, 235] on button "Add product" at bounding box center [1445, 232] width 95 height 26
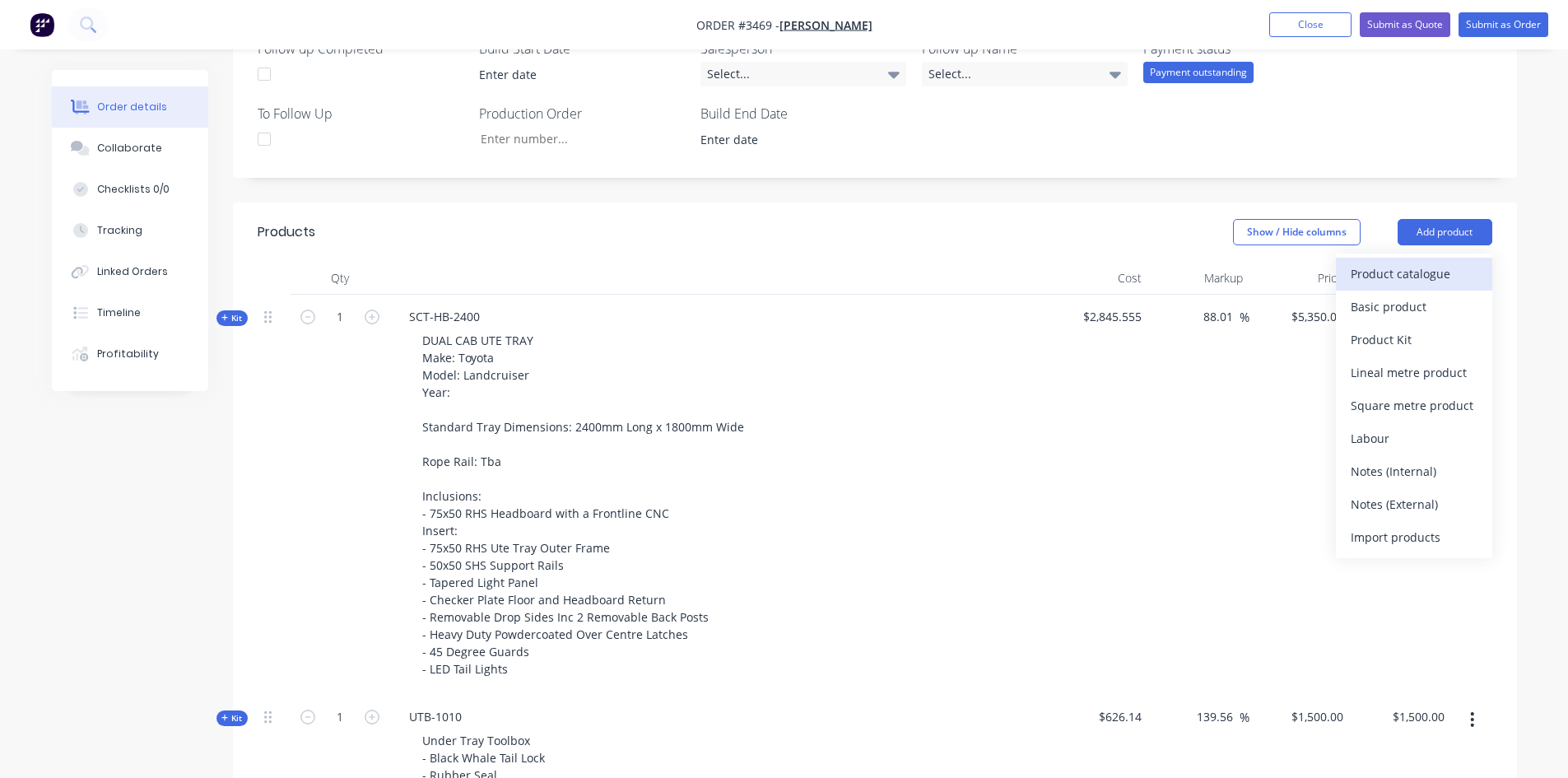
click at [1388, 279] on div "Product catalogue" at bounding box center [1414, 274] width 127 height 23
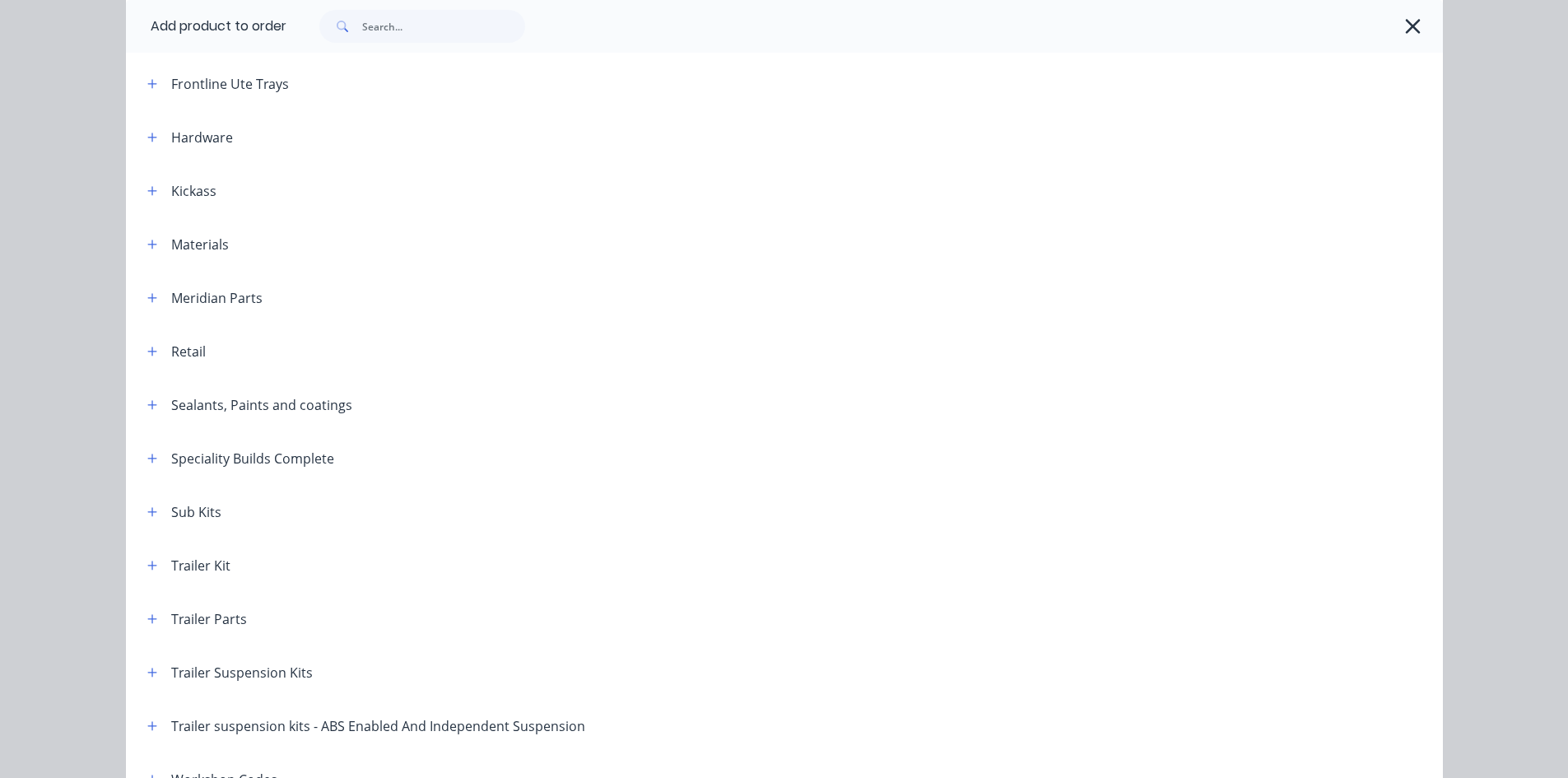
scroll to position [488, 0]
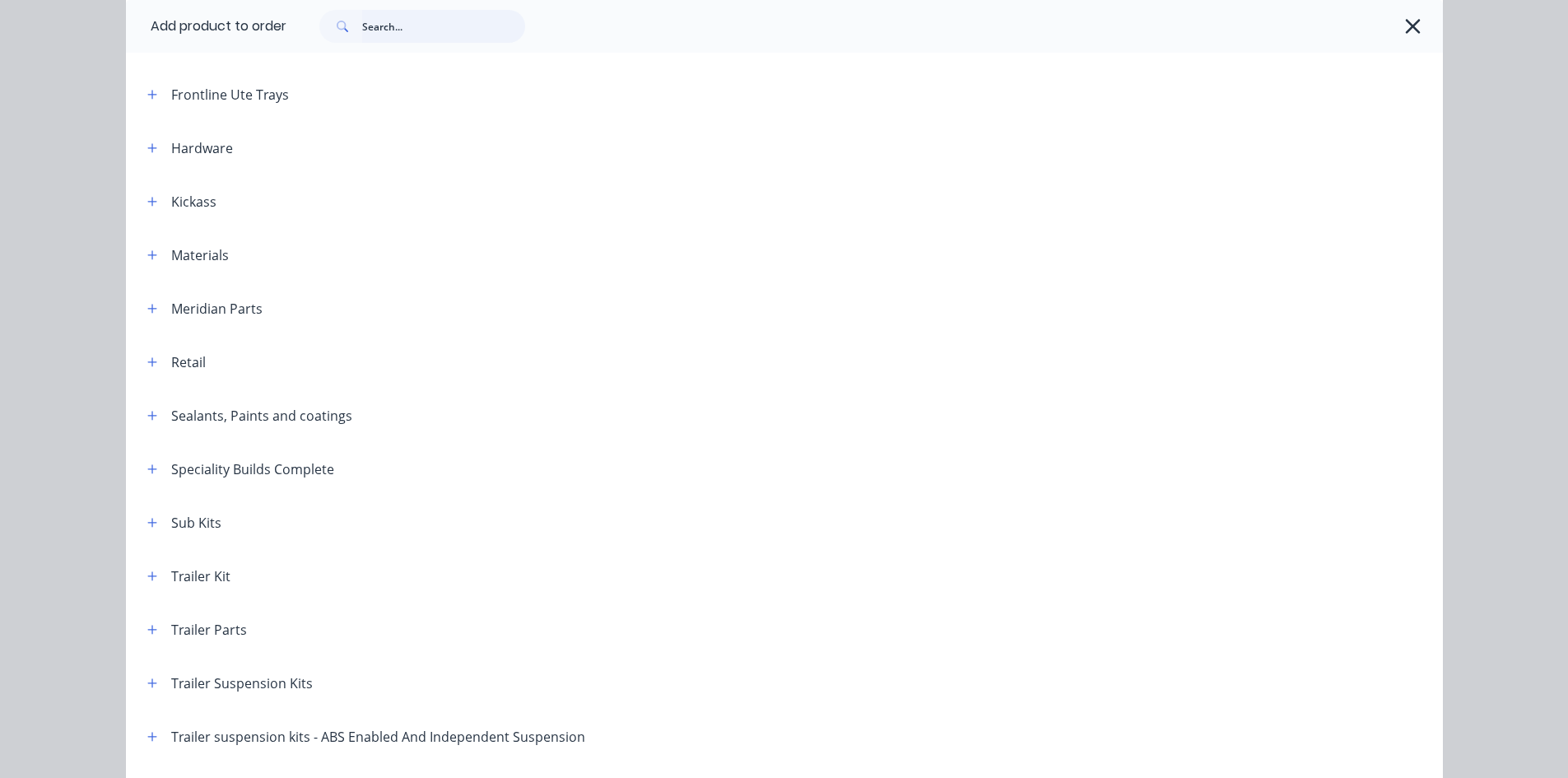
click at [400, 33] on input "text" at bounding box center [444, 26] width 163 height 33
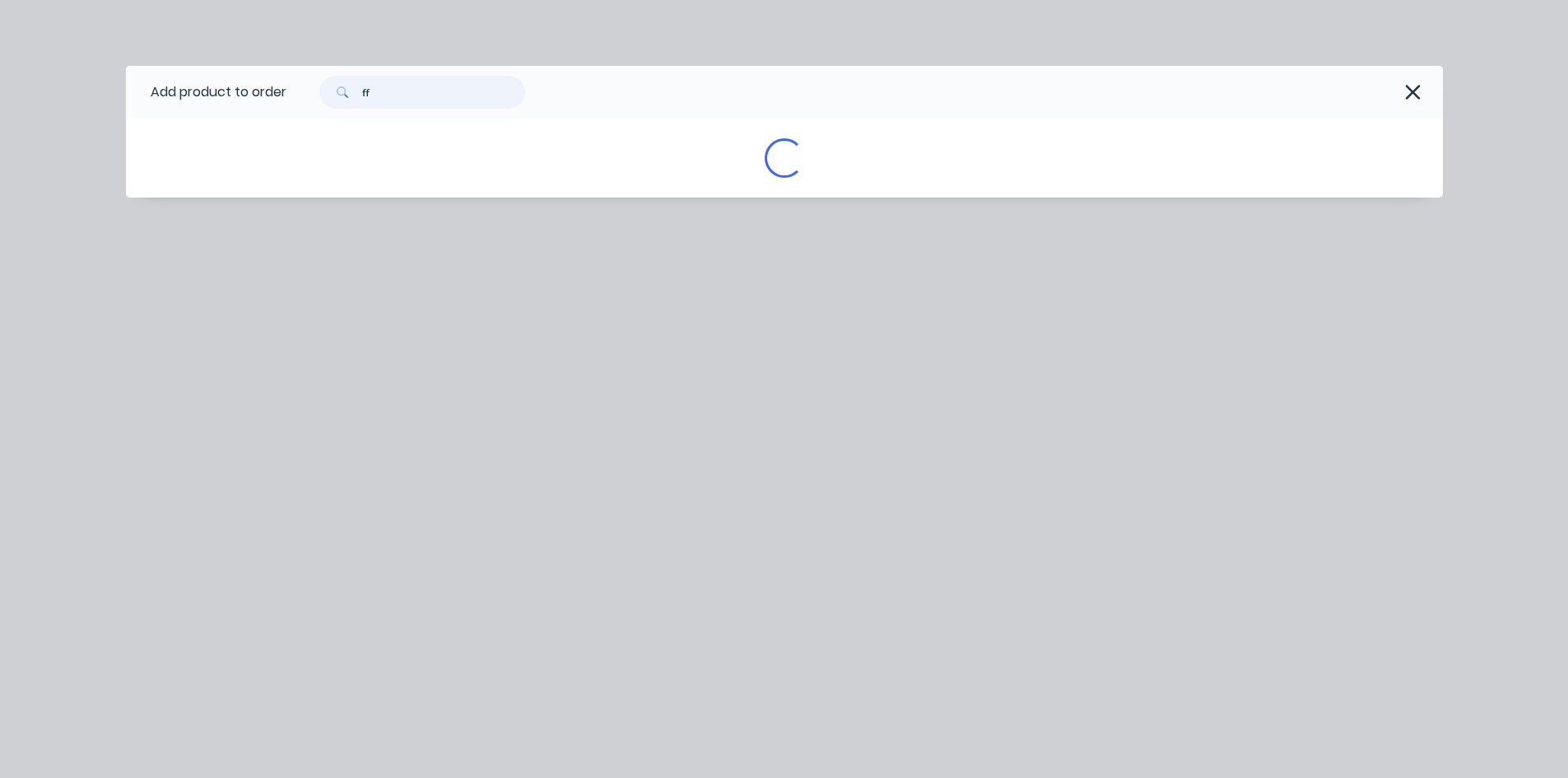
scroll to position [0, 0]
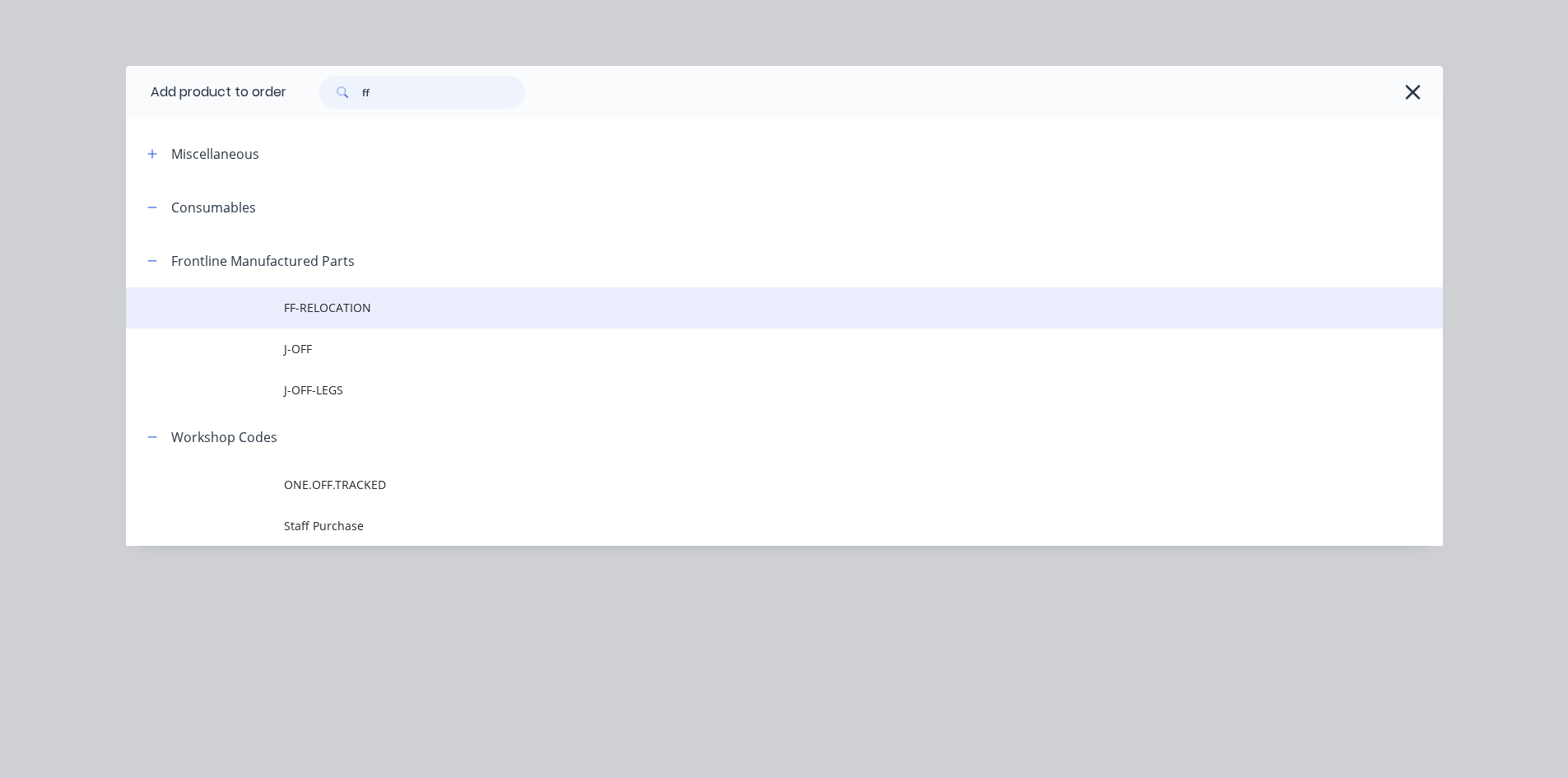
type input "ff"
click at [349, 309] on span "FF-RELOCATION" at bounding box center [747, 307] width 927 height 18
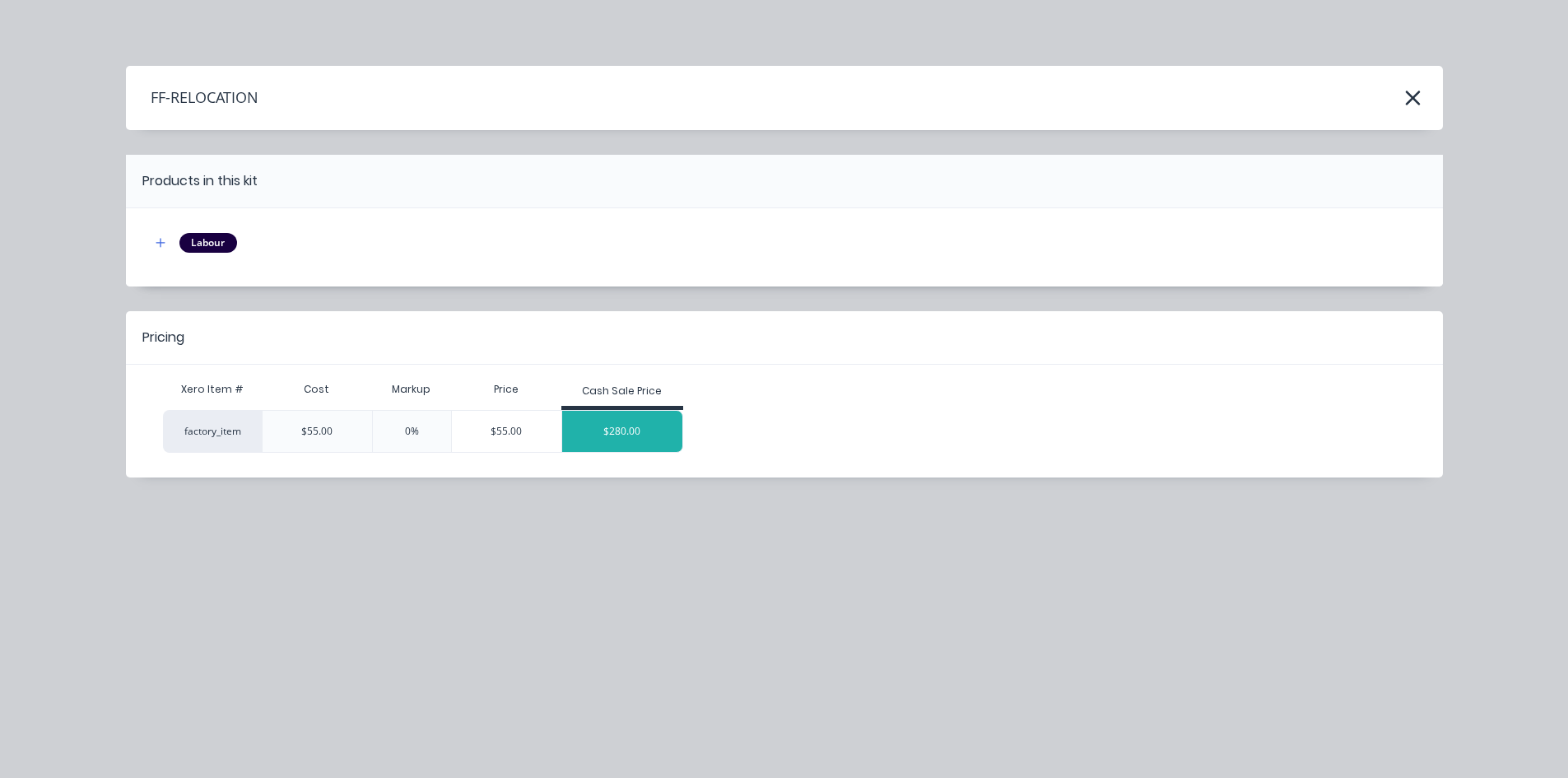
click at [627, 432] on div "$280.00" at bounding box center [622, 431] width 120 height 41
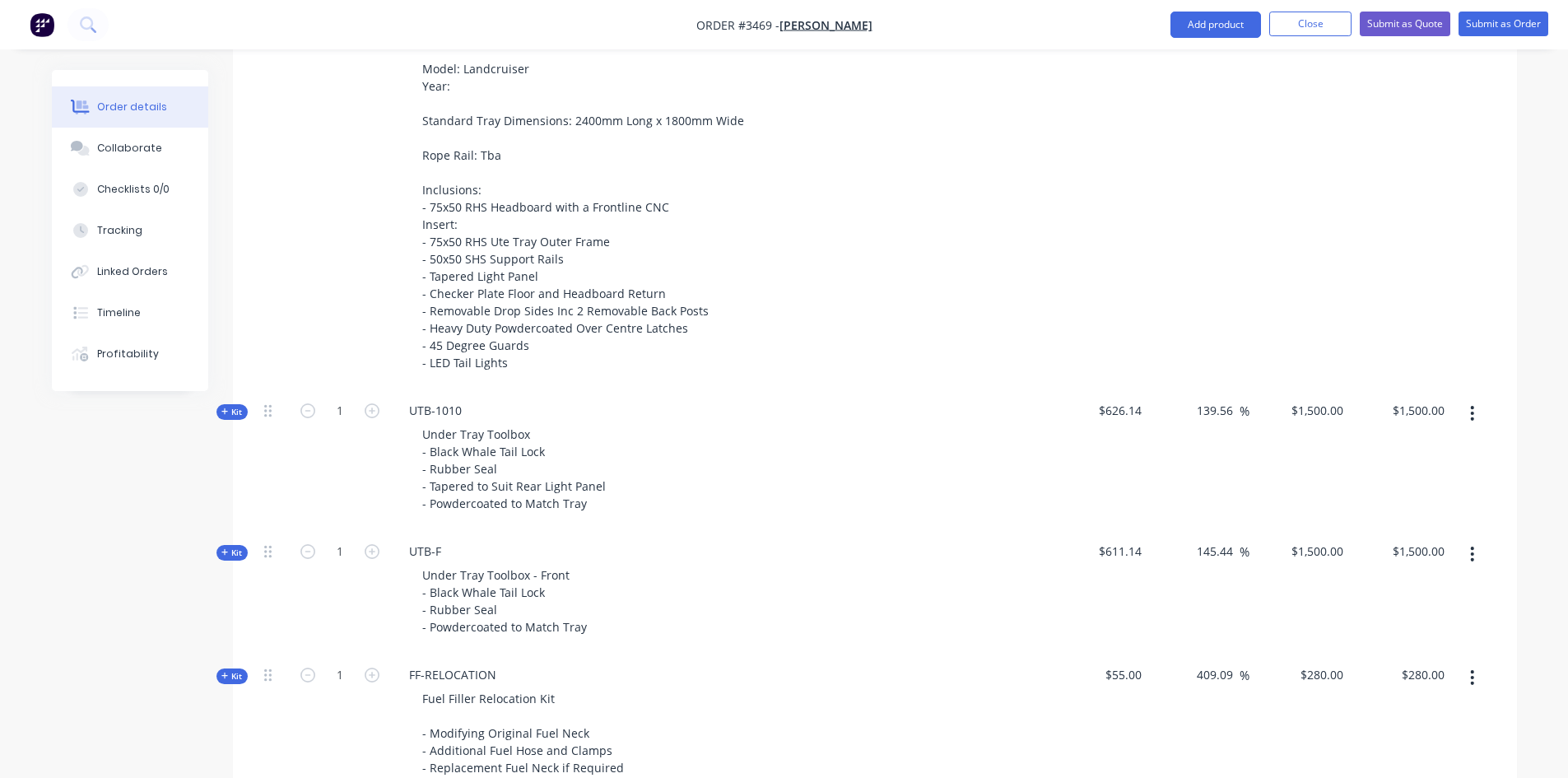
scroll to position [577, 0]
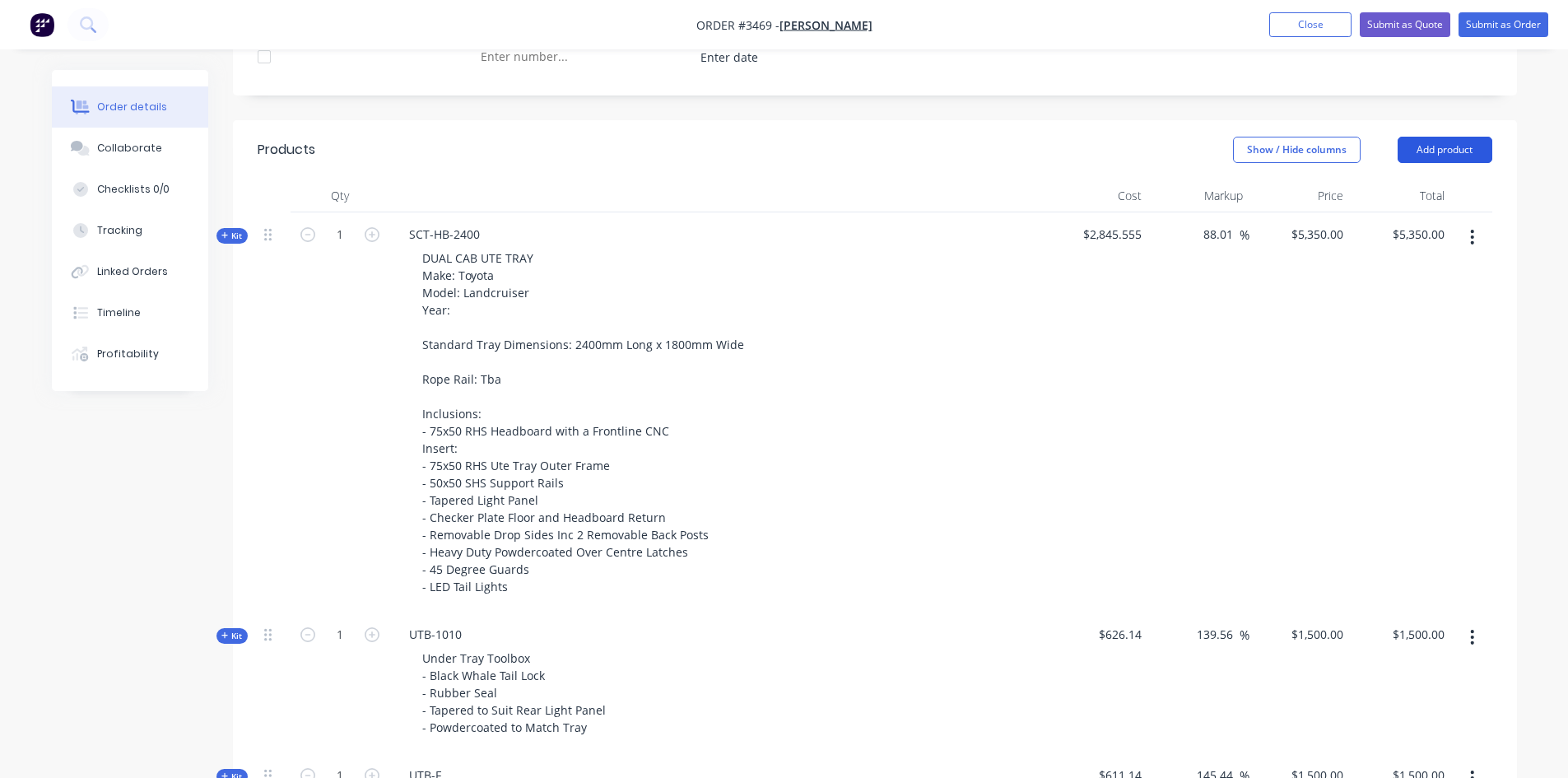
click at [1430, 140] on button "Add product" at bounding box center [1445, 149] width 95 height 26
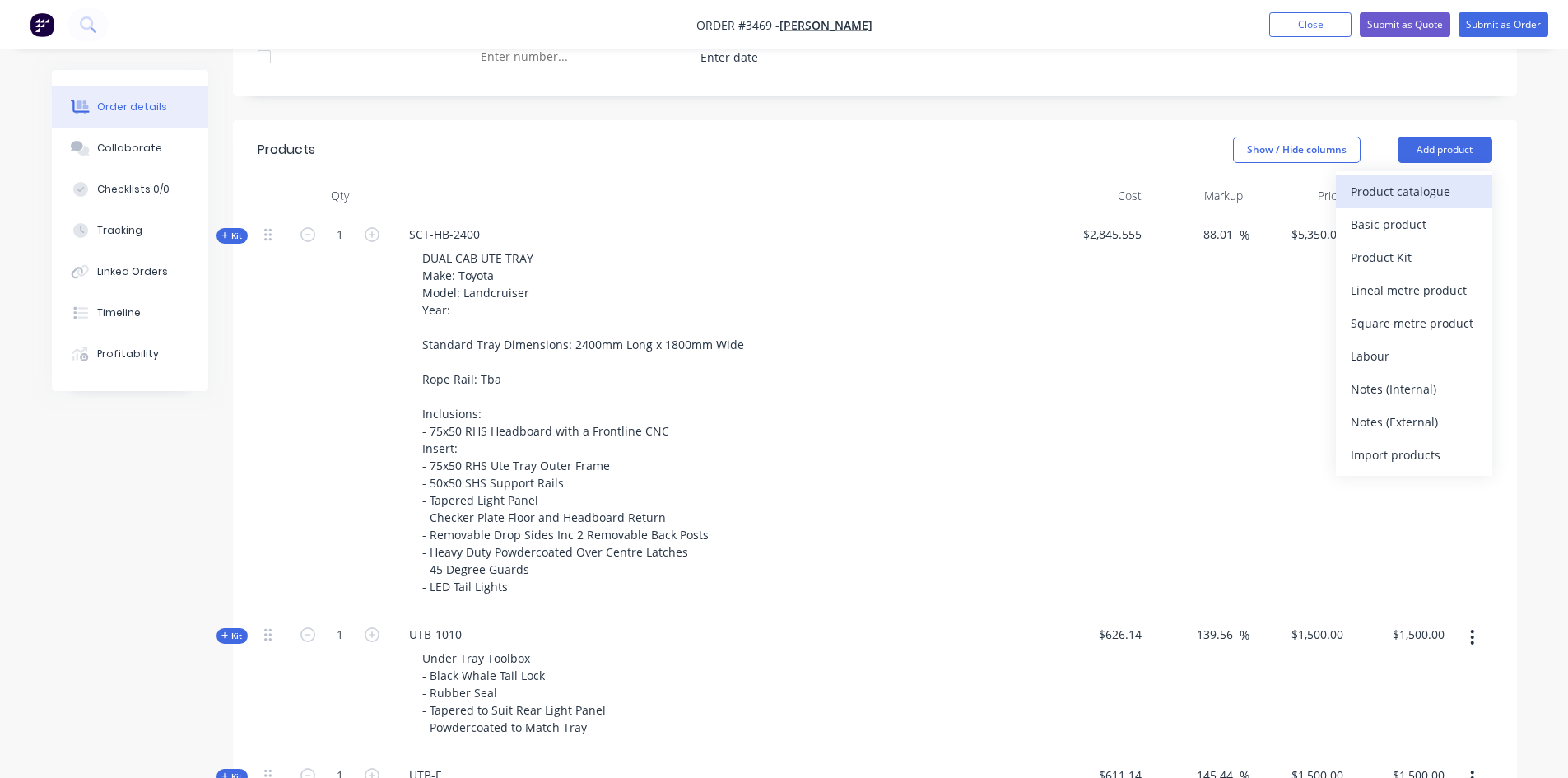
click at [1413, 185] on div "Product catalogue" at bounding box center [1414, 191] width 127 height 23
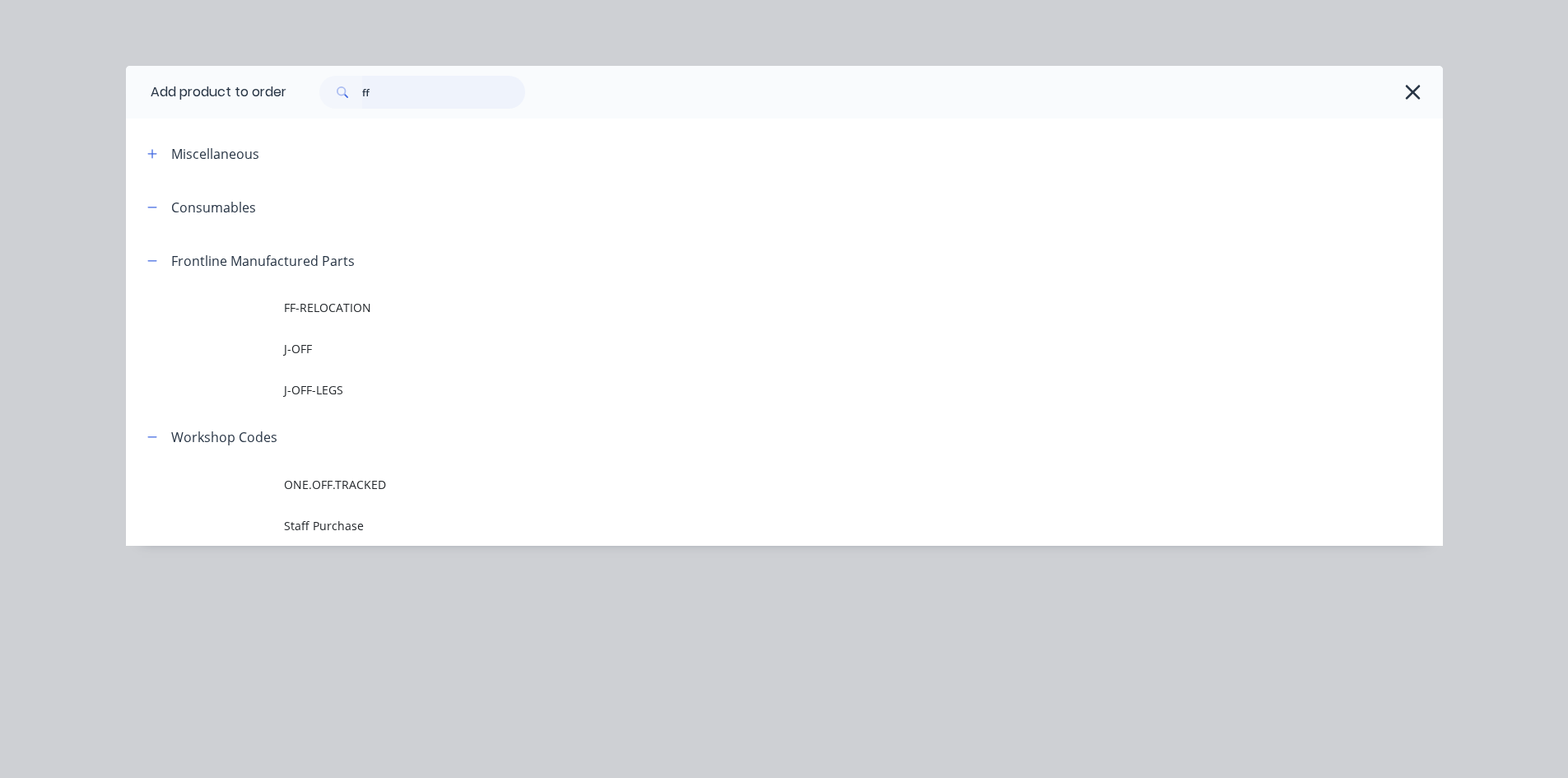
drag, startPoint x: 428, startPoint y: 89, endPoint x: 0, endPoint y: 116, distance: 428.9
click at [0, 97] on div "Add product to order ff Miscellaneous Consumables Frontline Manufactured Parts …" at bounding box center [784, 389] width 1568 height 778
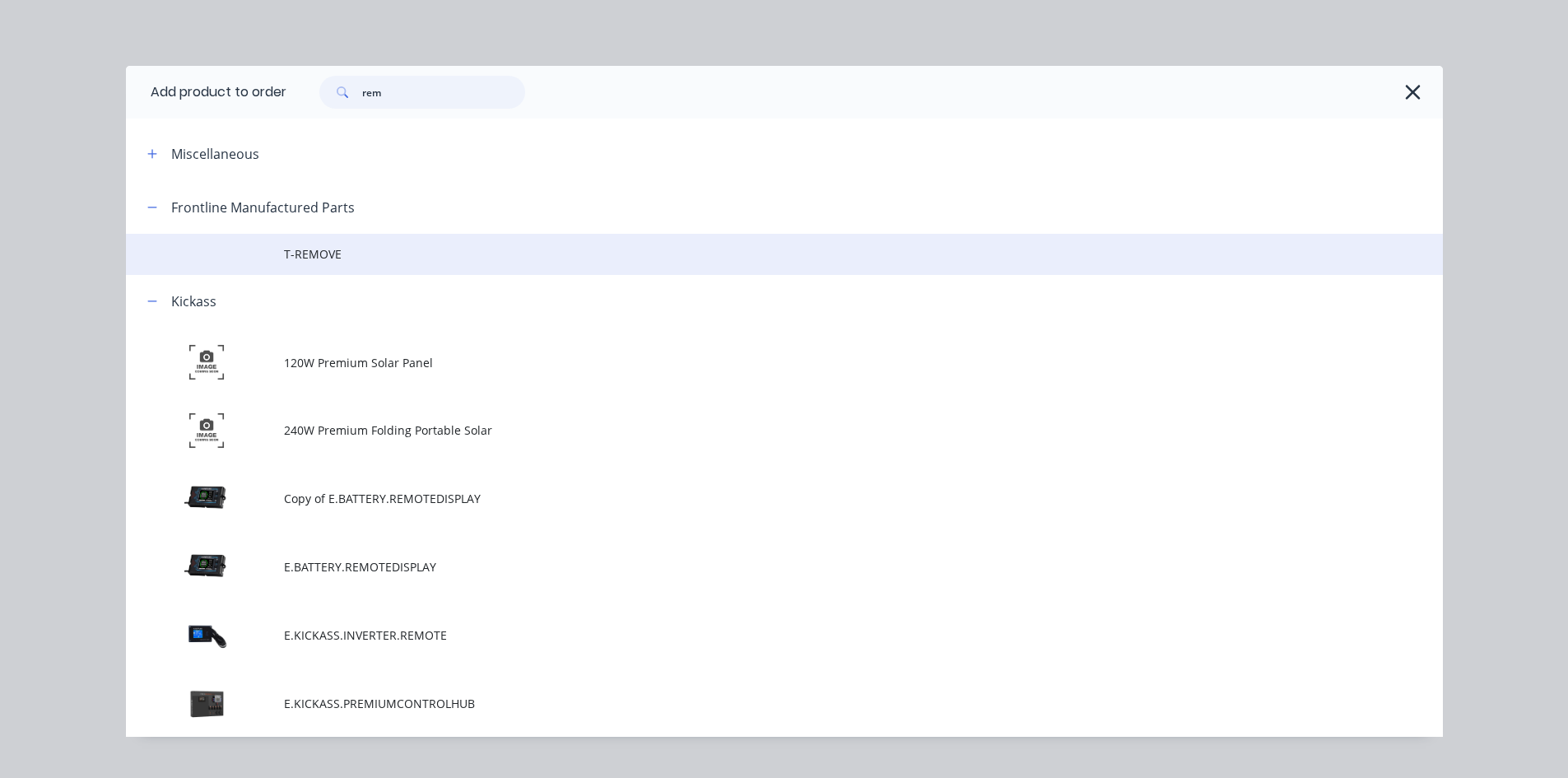
type input "rem"
click at [386, 259] on span "T-REMOVE" at bounding box center [747, 253] width 927 height 18
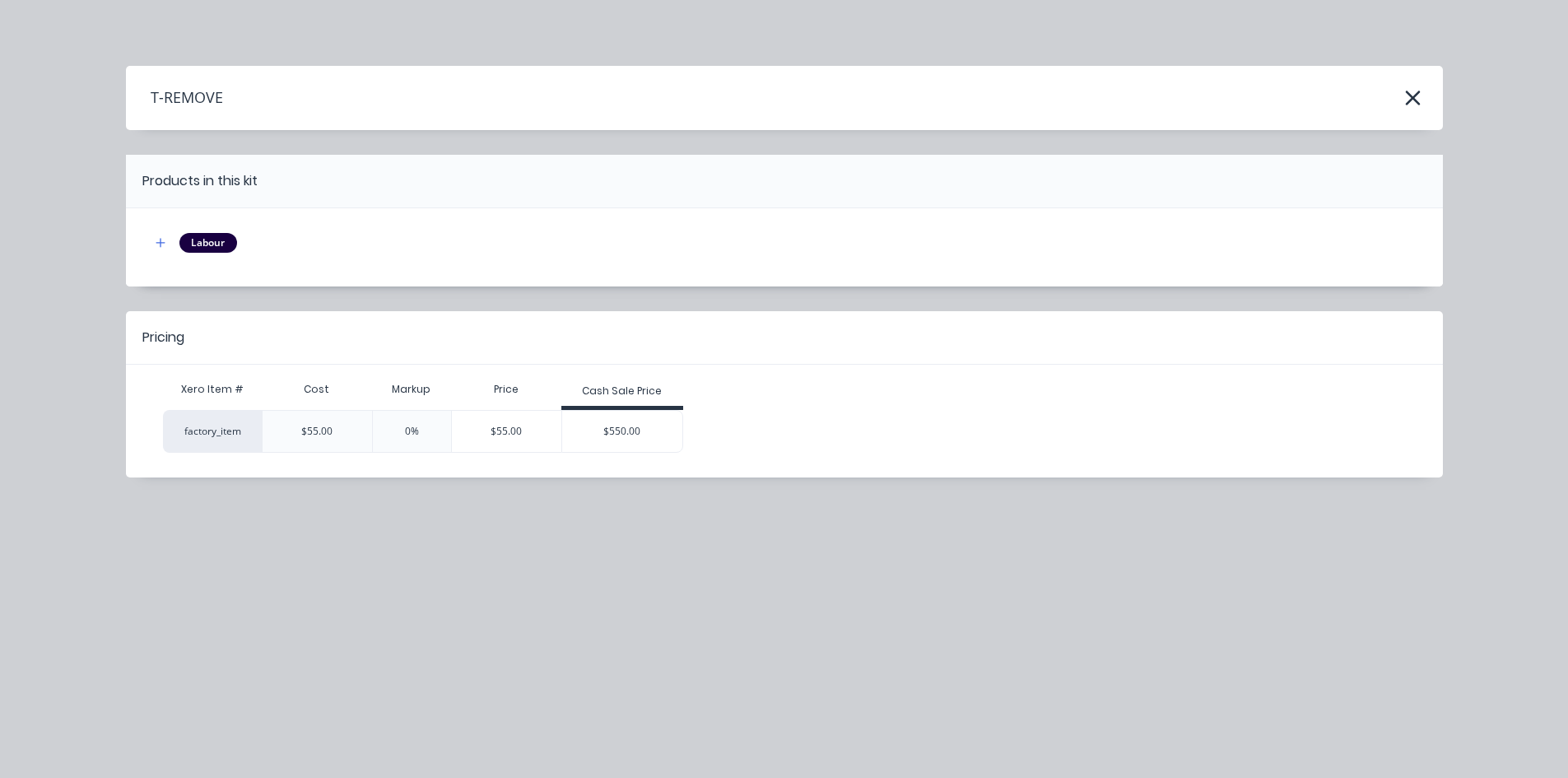
click at [640, 407] on div "Cash Sale Price" at bounding box center [622, 393] width 122 height 33
click at [631, 426] on div "$550.00" at bounding box center [622, 431] width 120 height 41
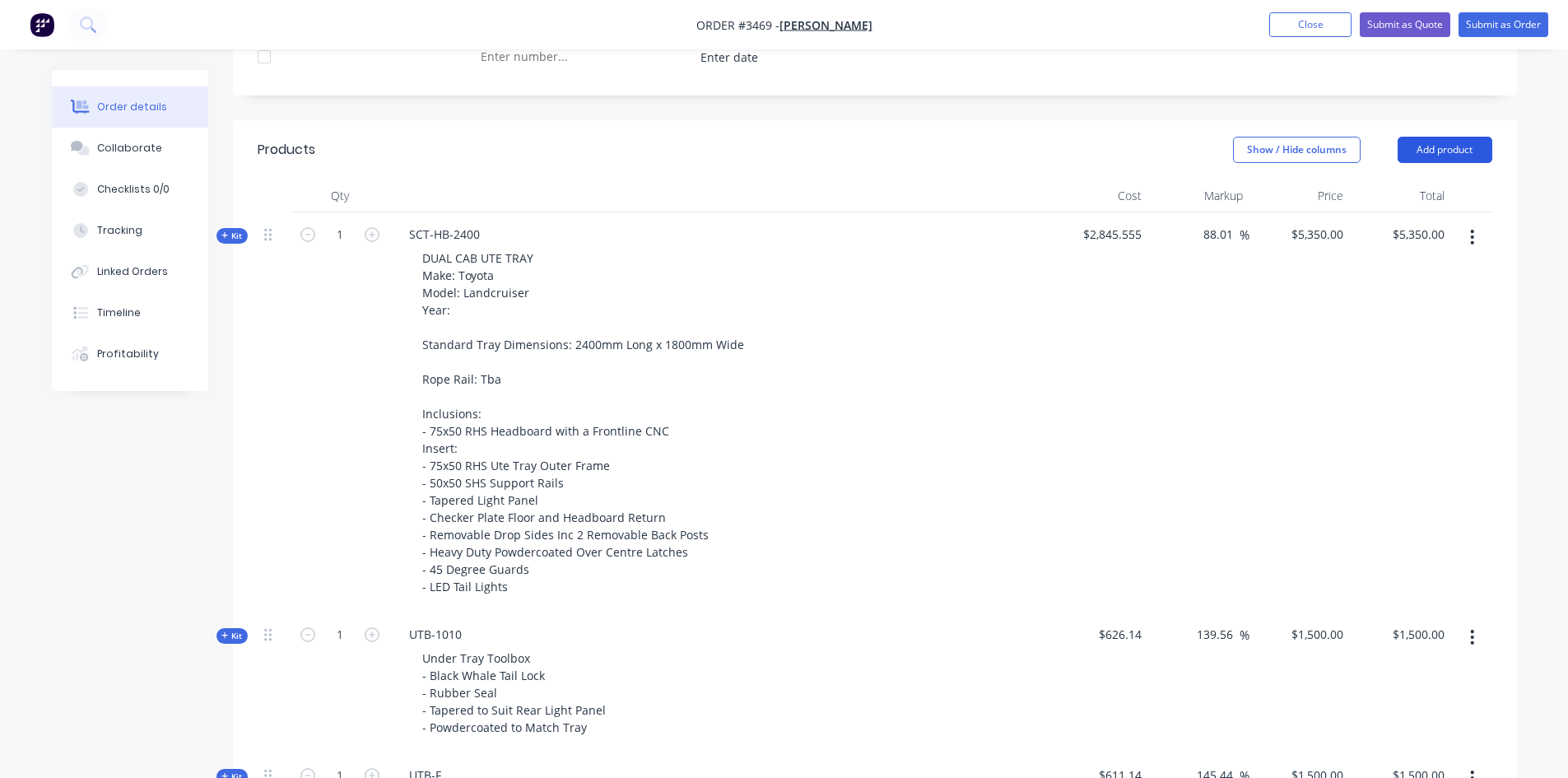
click at [1461, 147] on button "Add product" at bounding box center [1445, 149] width 95 height 26
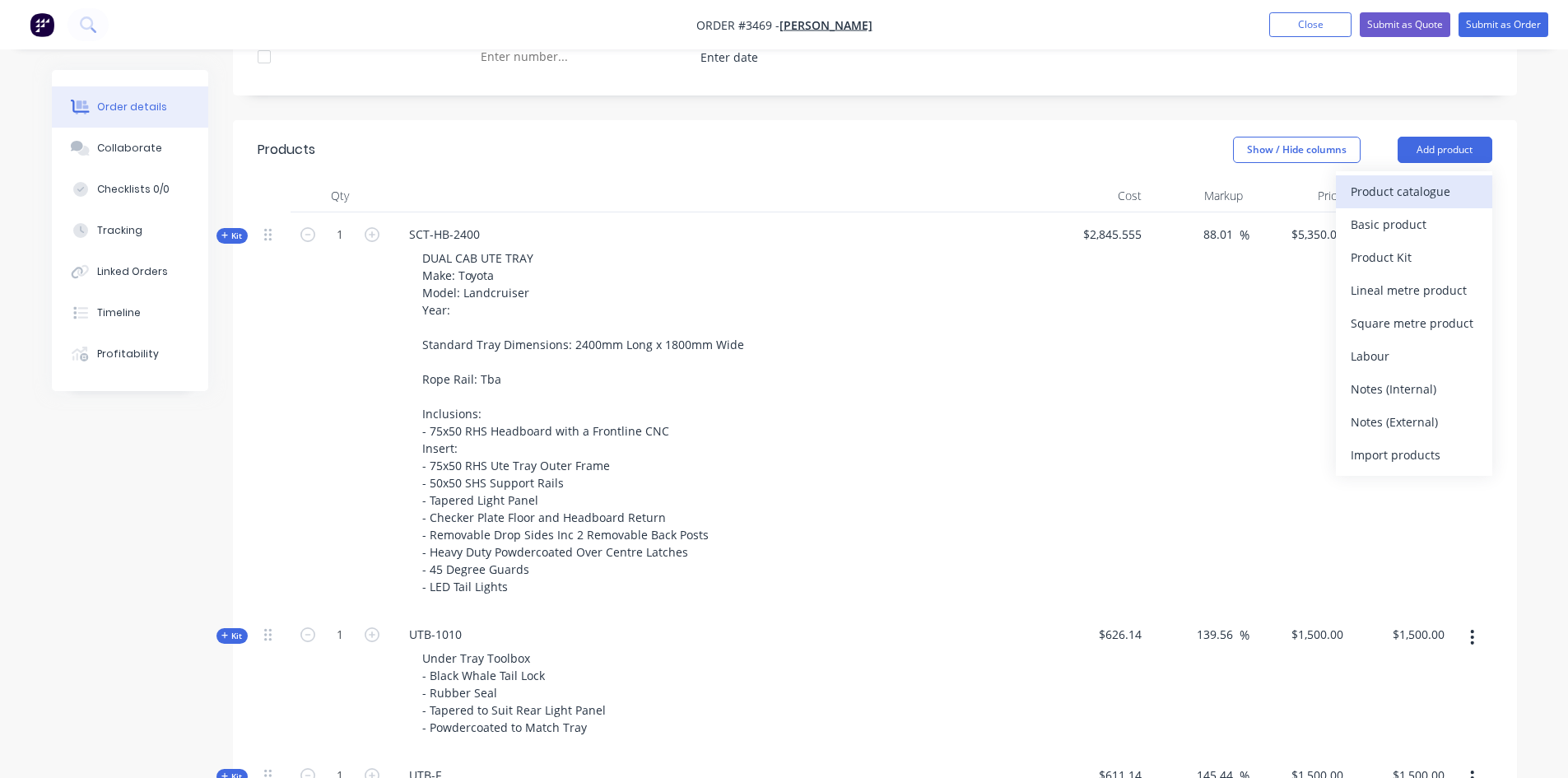
click at [1393, 190] on div "Product catalogue" at bounding box center [1414, 191] width 127 height 23
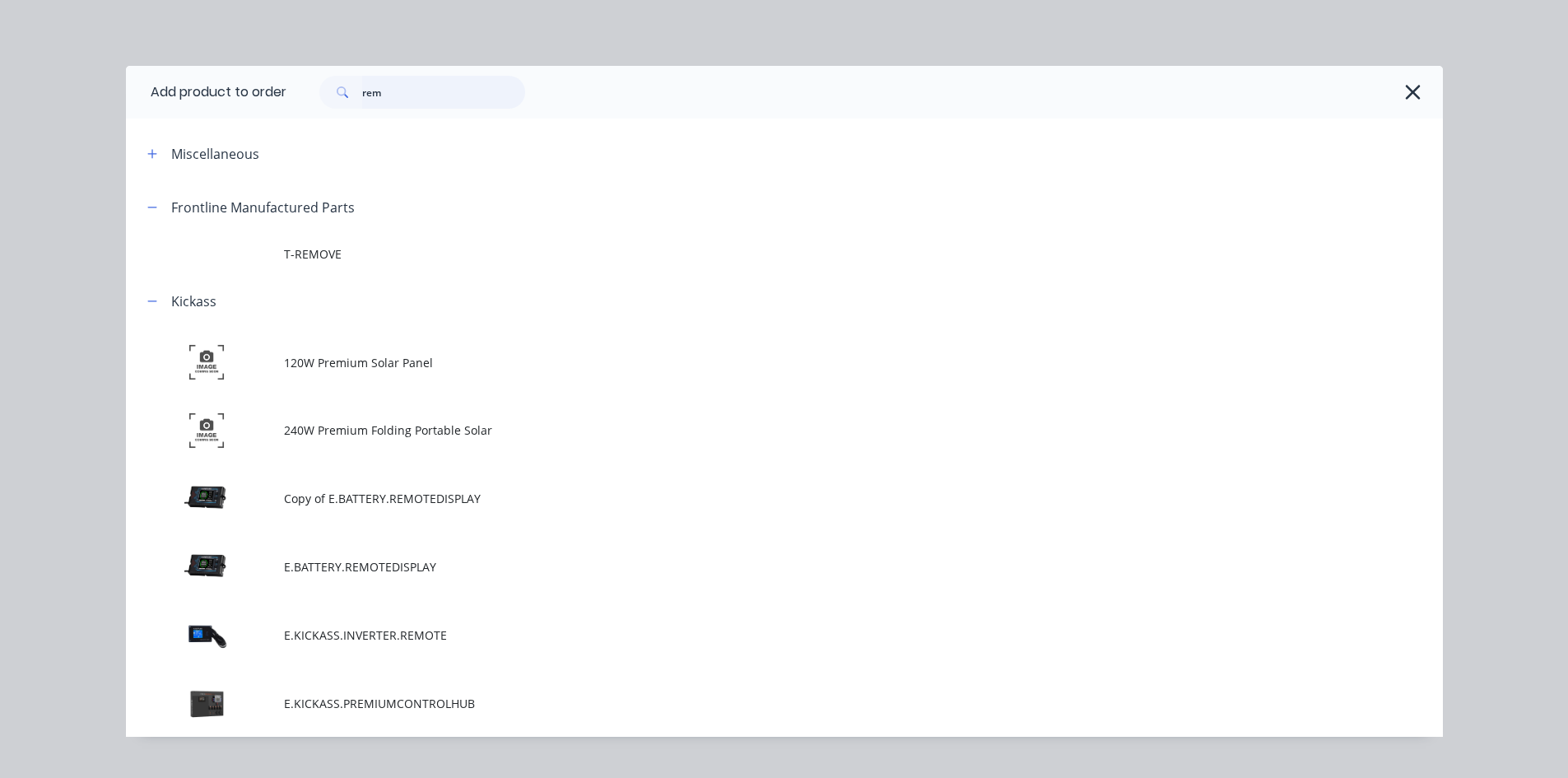
drag, startPoint x: 406, startPoint y: 98, endPoint x: 204, endPoint y: 113, distance: 202.6
click at [211, 111] on header "Add product to order rem" at bounding box center [784, 91] width 1317 height 53
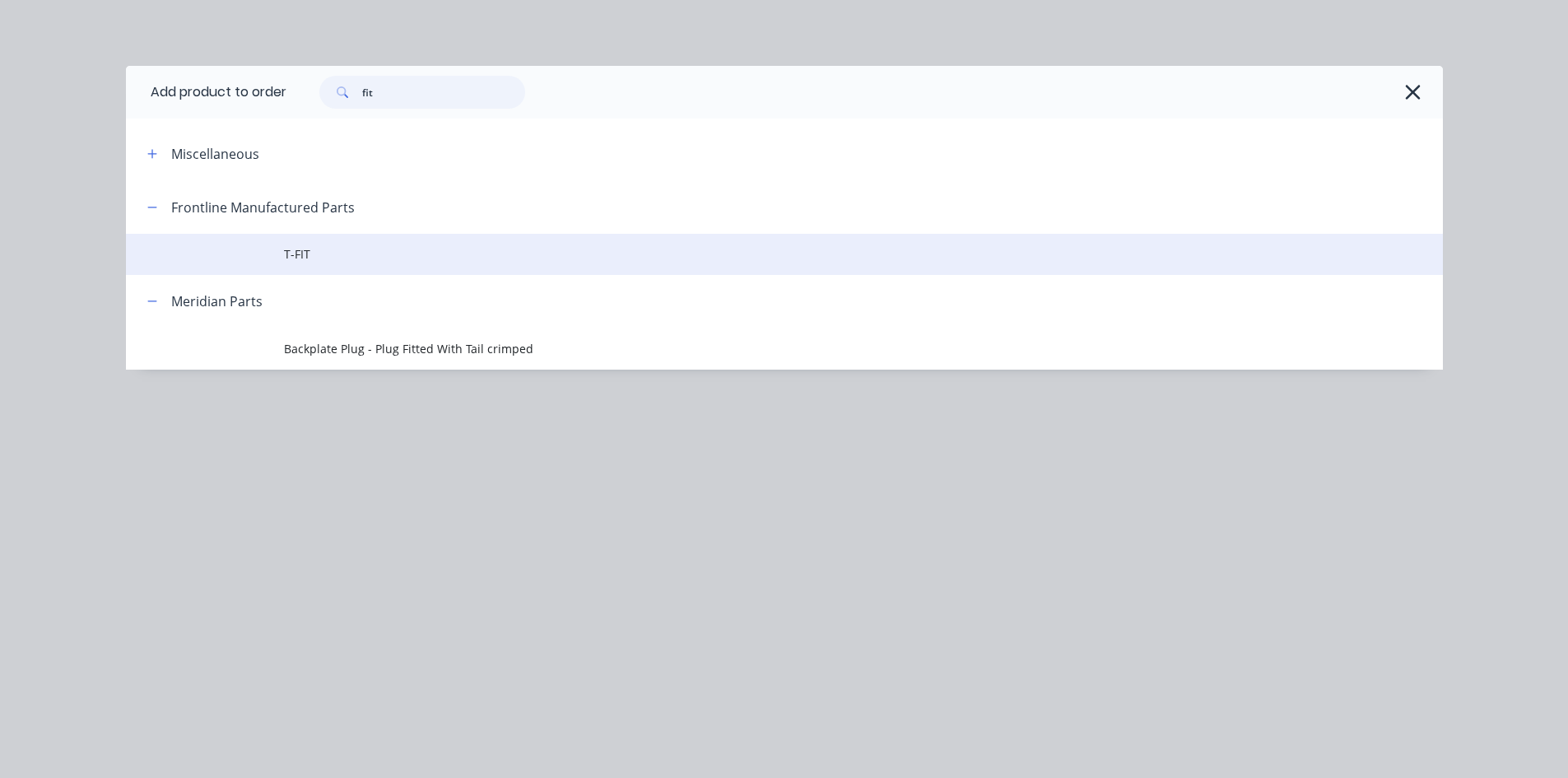
type input "fit"
click at [388, 255] on span "T-FIT" at bounding box center [747, 253] width 927 height 18
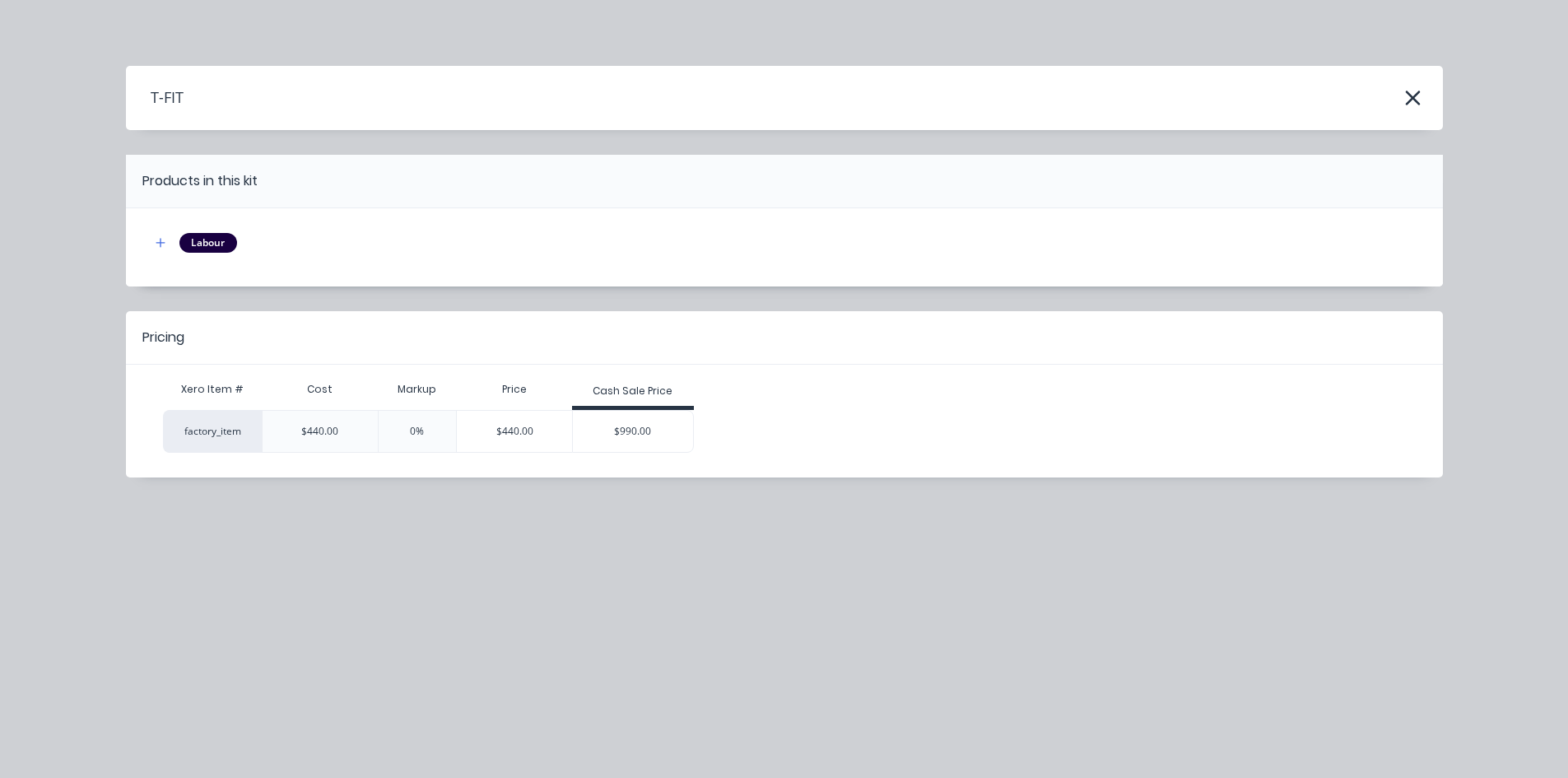
click at [622, 421] on div "$990.00" at bounding box center [633, 431] width 120 height 41
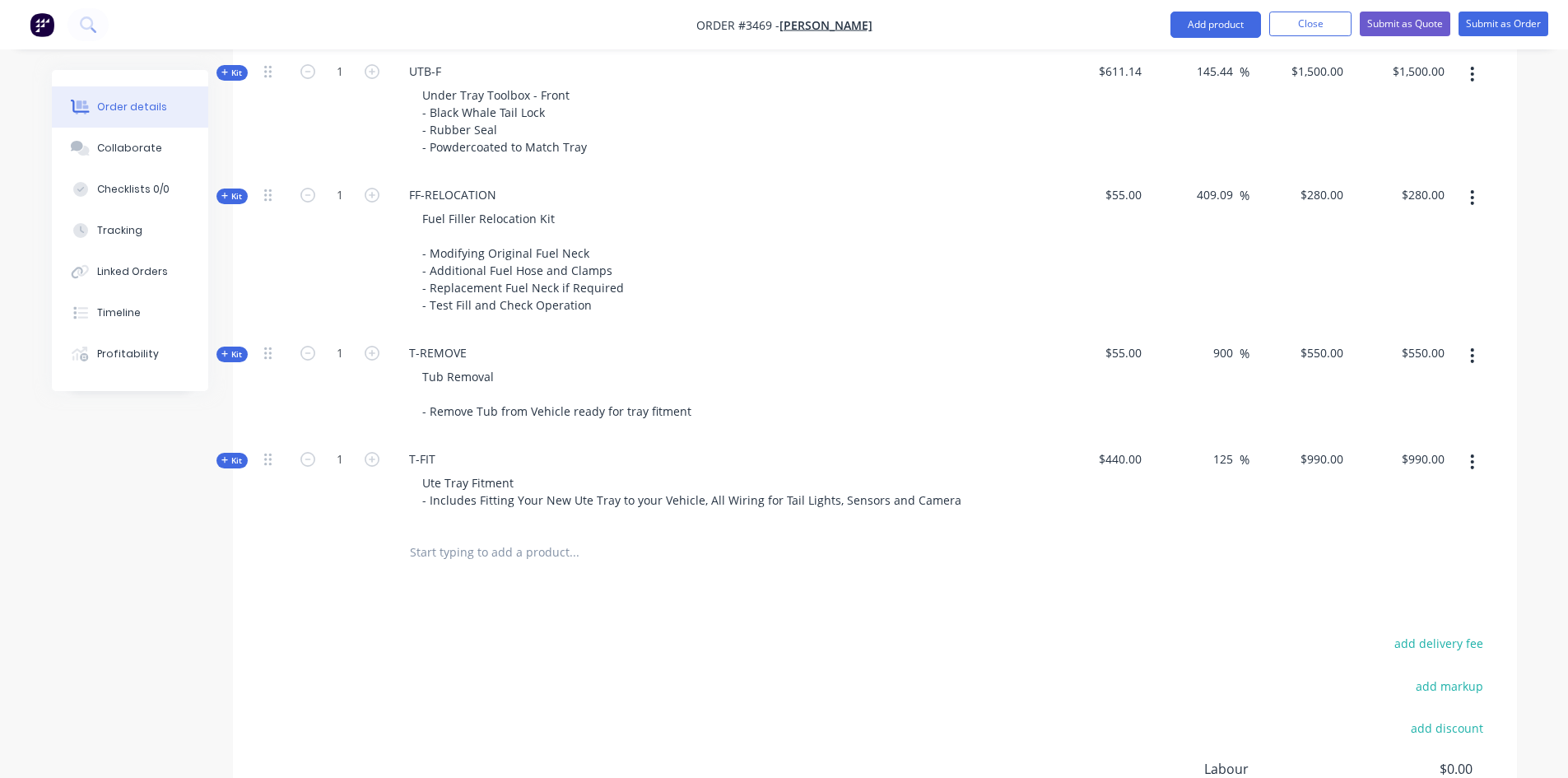
scroll to position [1502, 0]
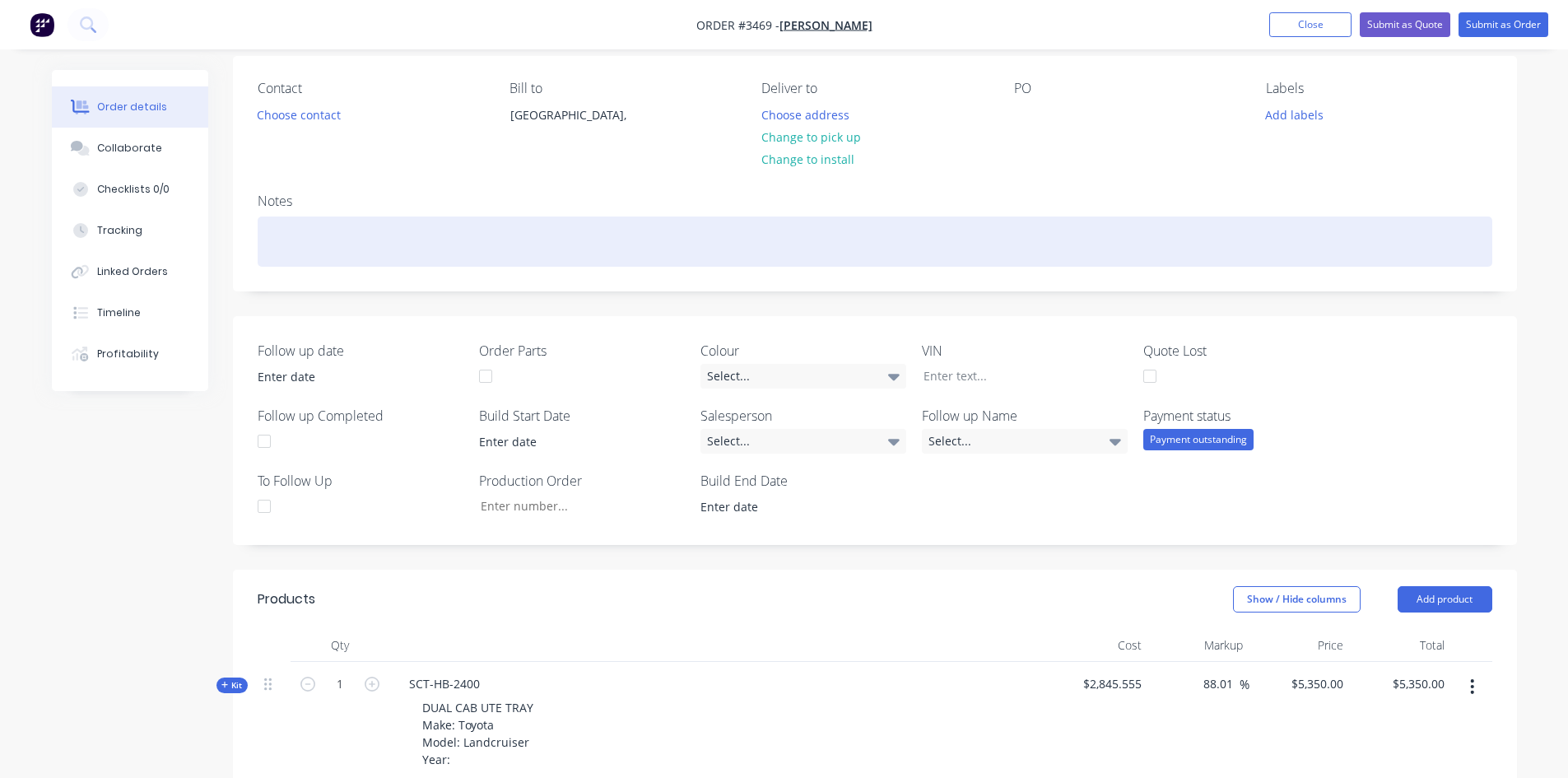
scroll to position [0, 0]
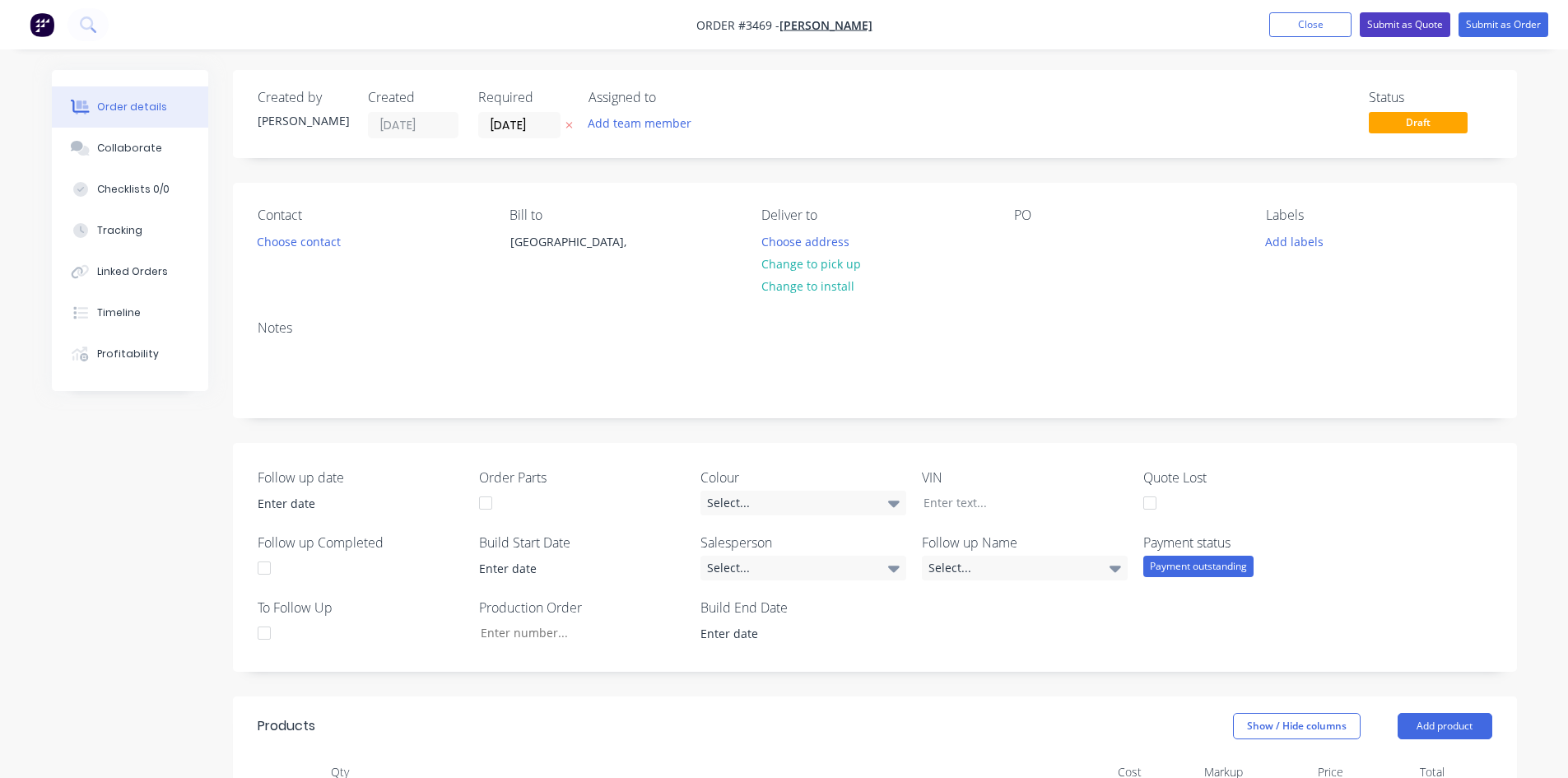
click at [1417, 24] on button "Submit as Quote" at bounding box center [1405, 24] width 91 height 24
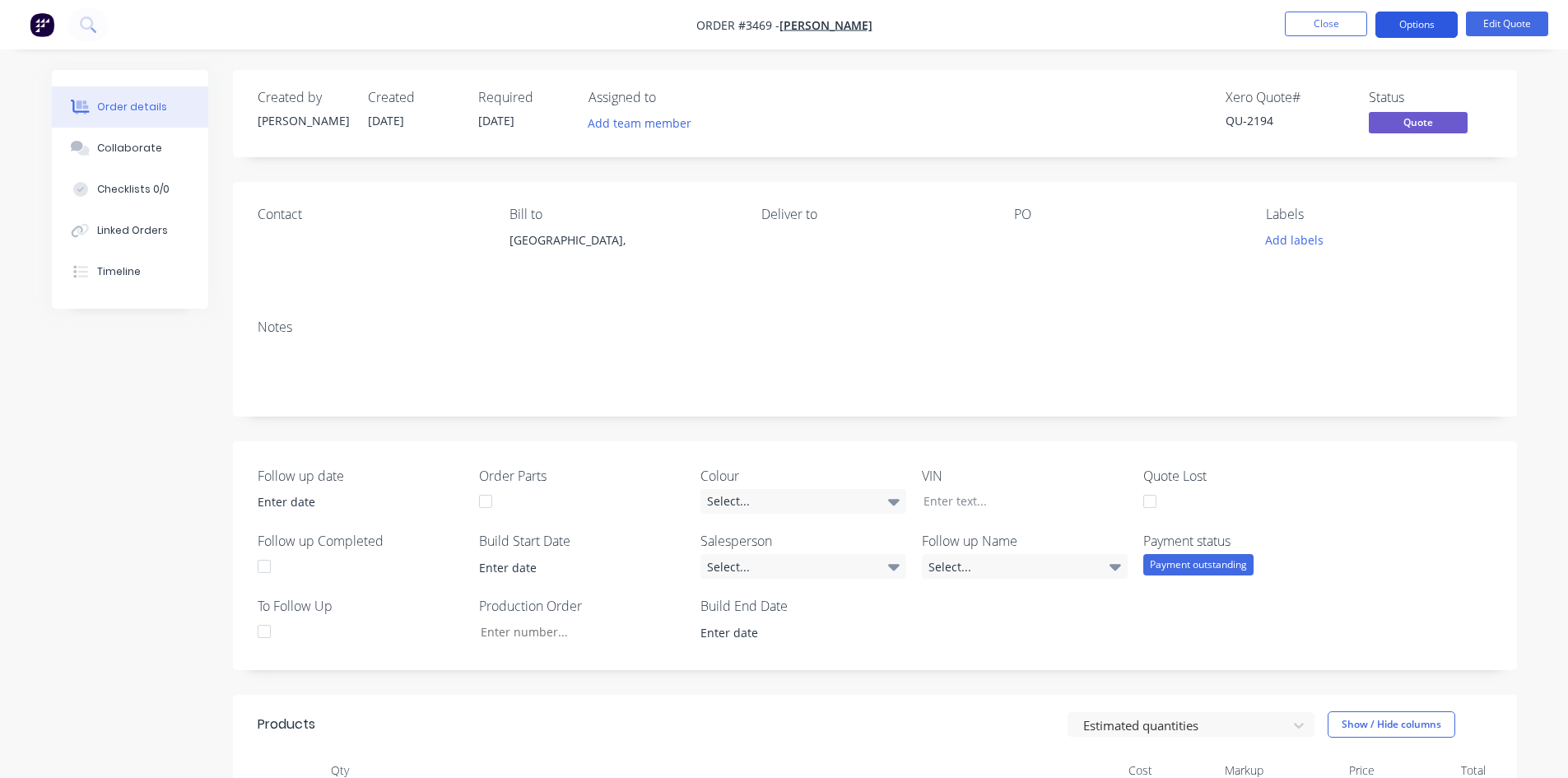
click at [1422, 26] on button "Options" at bounding box center [1416, 24] width 82 height 26
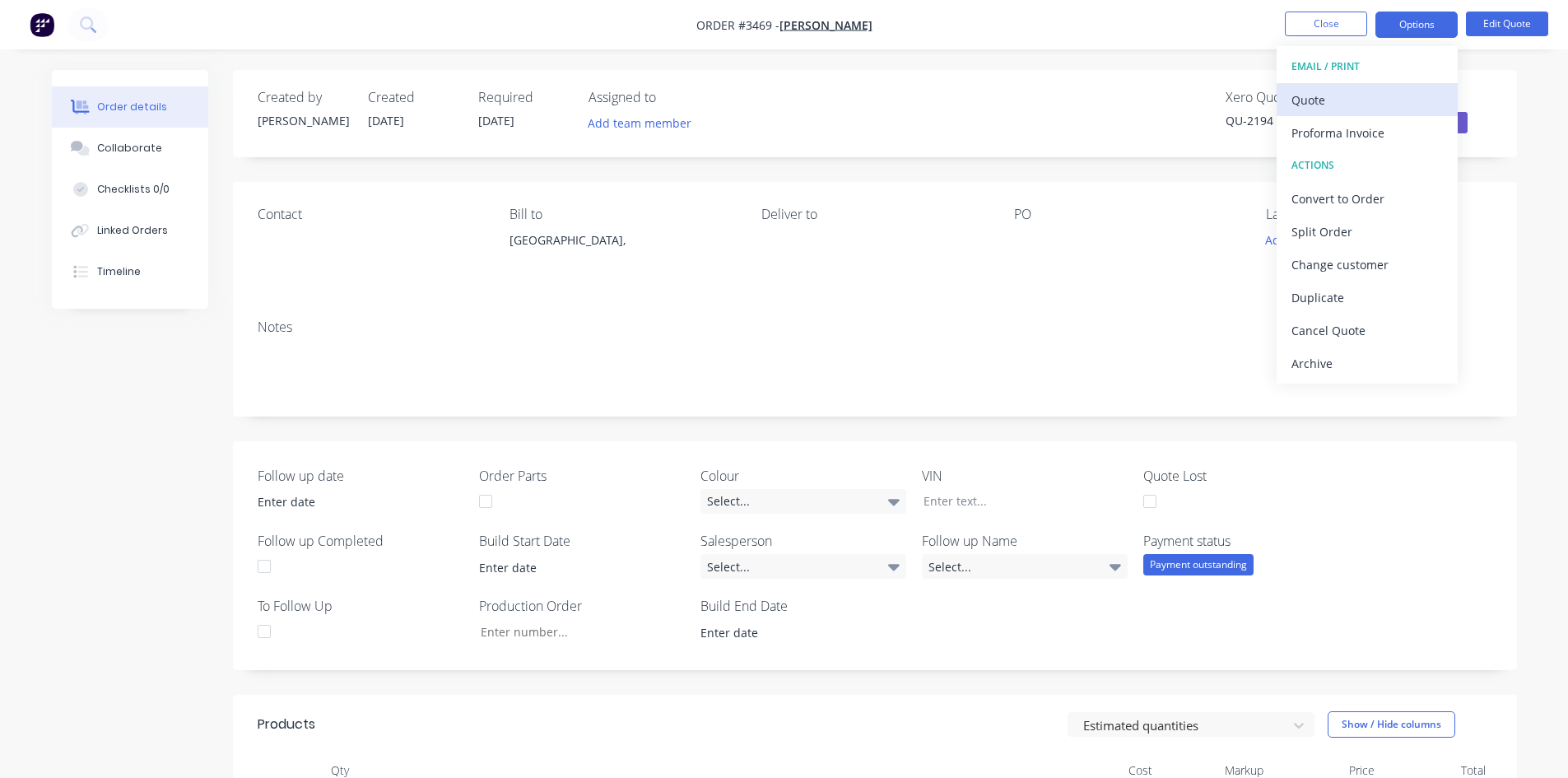
click at [1336, 103] on div "Quote" at bounding box center [1367, 100] width 152 height 23
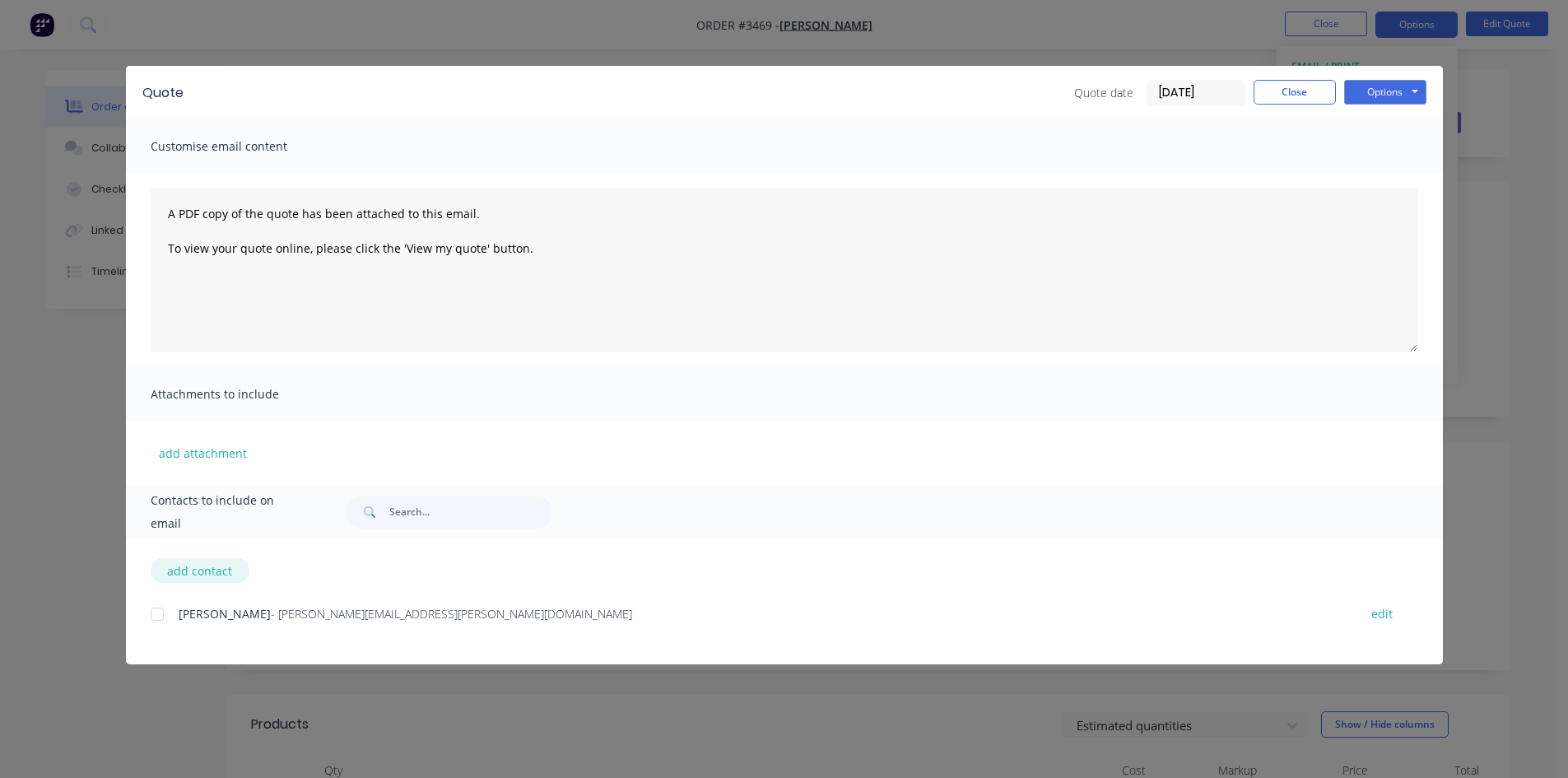
click at [206, 567] on button "add contact" at bounding box center [201, 570] width 99 height 24
select select "AU"
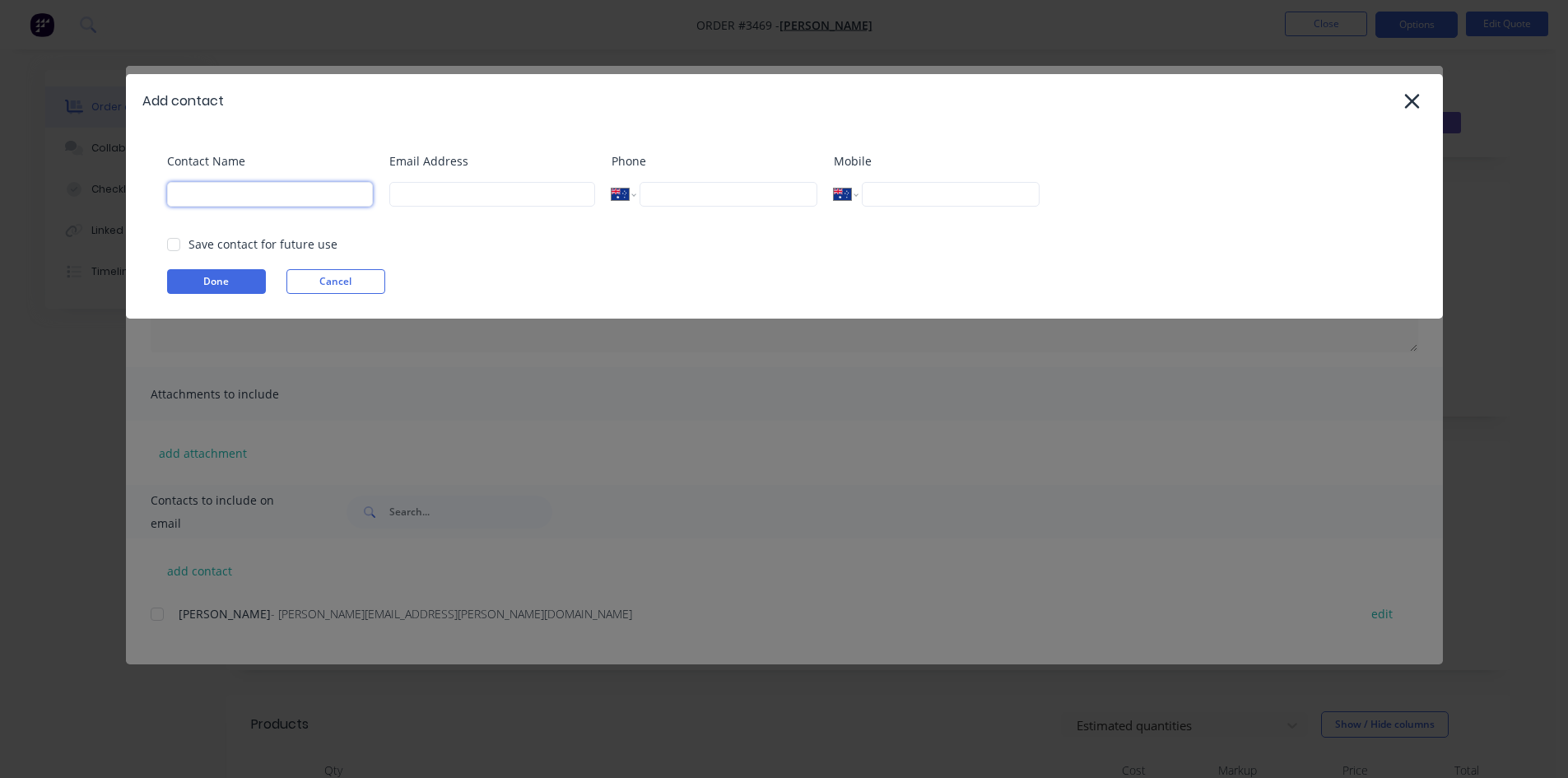
drag, startPoint x: 196, startPoint y: 196, endPoint x: 523, endPoint y: 195, distance: 327.0
click at [196, 196] on input at bounding box center [269, 194] width 206 height 24
type input "[PERSON_NAME]"
type input "[EMAIL_ADDRESS][DOMAIN_NAME]"
click at [172, 242] on div at bounding box center [173, 244] width 33 height 33
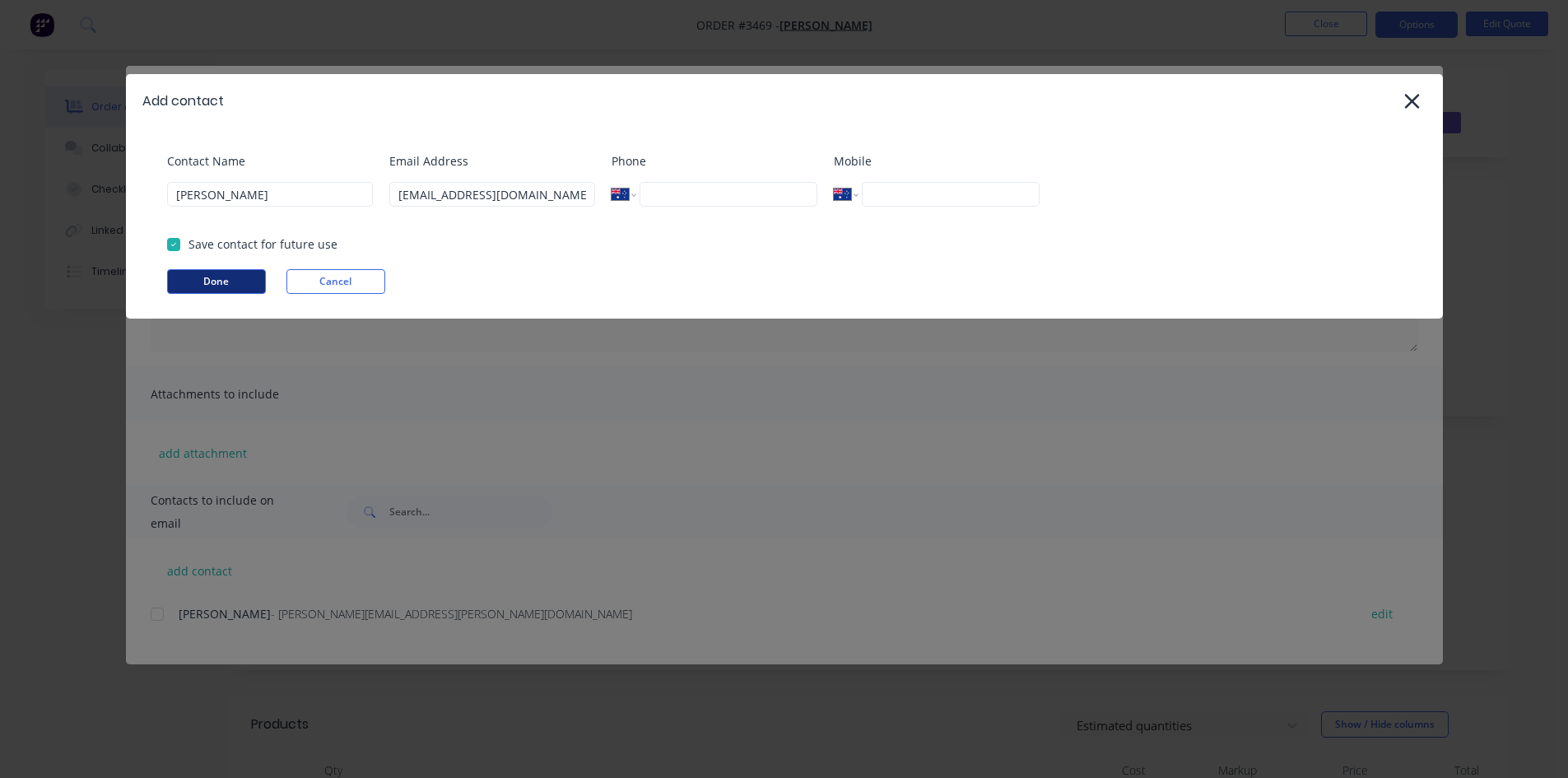
click at [197, 283] on button "Done" at bounding box center [216, 281] width 99 height 24
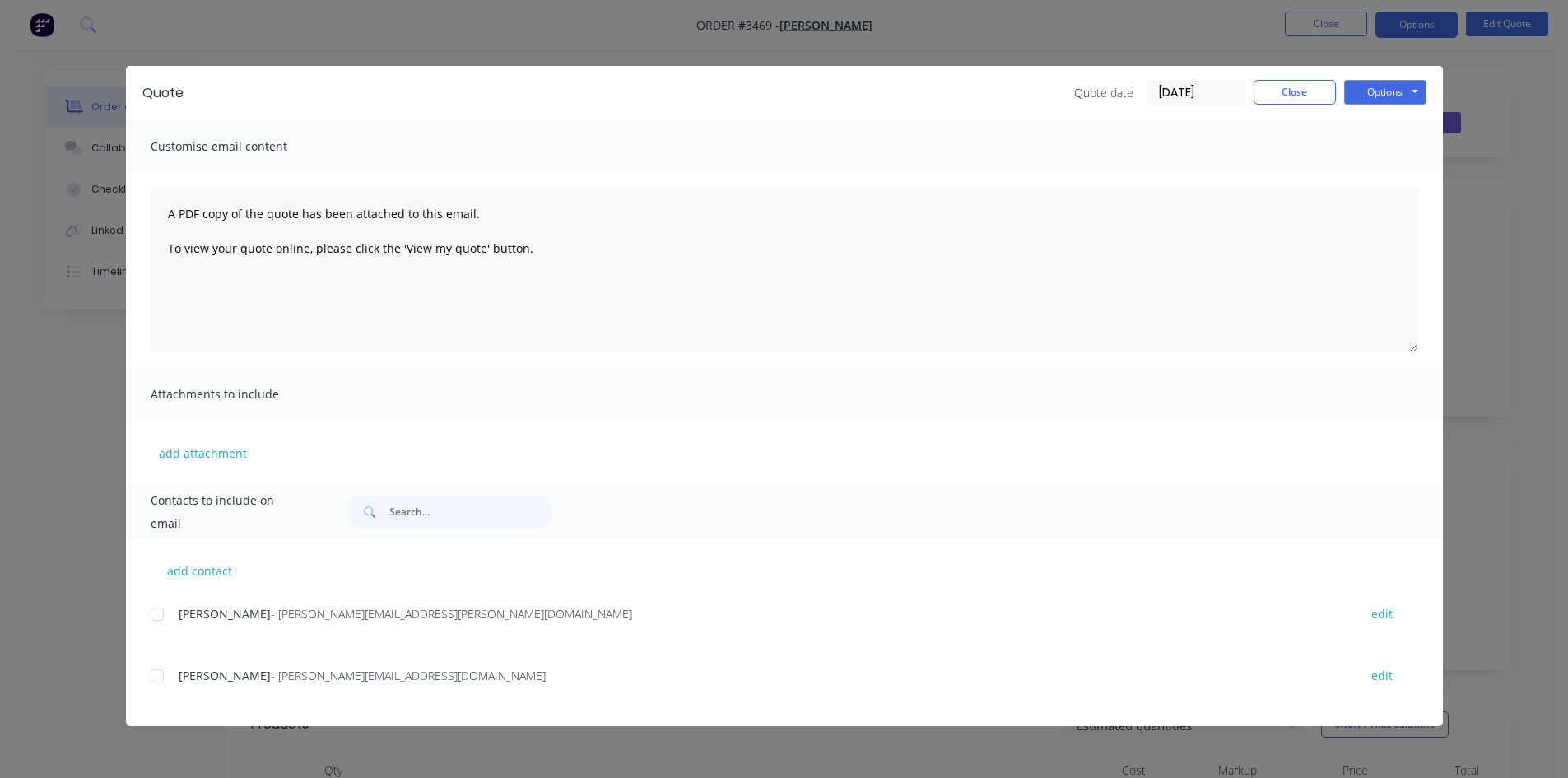
click at [154, 677] on div at bounding box center [157, 676] width 33 height 33
click at [1401, 84] on button "Options" at bounding box center [1385, 91] width 82 height 24
click at [1401, 173] on button "Email" at bounding box center [1397, 175] width 106 height 27
click at [1315, 91] on button "Close" at bounding box center [1295, 91] width 82 height 24
